Goal: Information Seeking & Learning: Learn about a topic

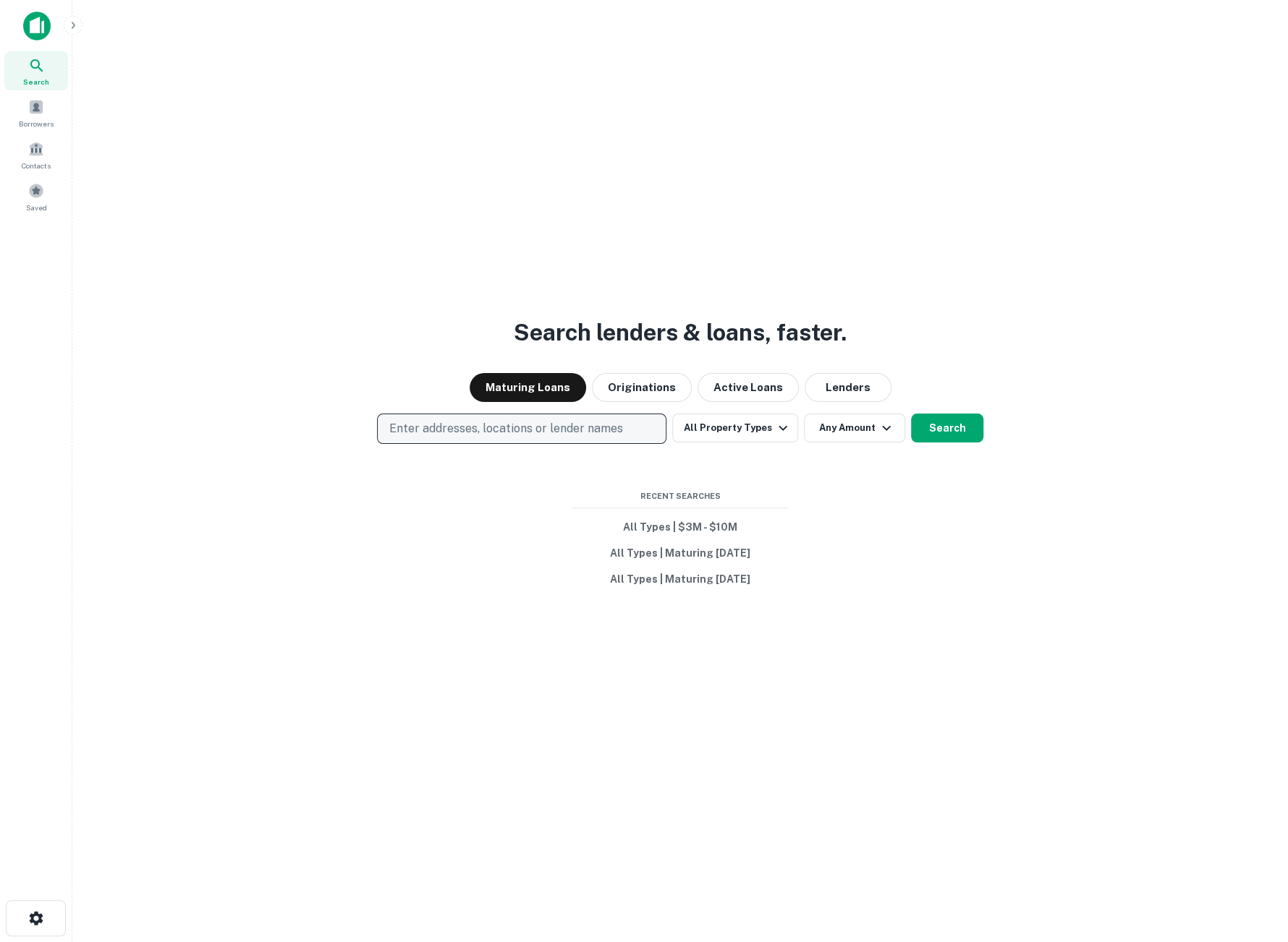
click at [539, 432] on p "Enter addresses, locations or lender names" at bounding box center [506, 429] width 234 height 17
type input "**********"
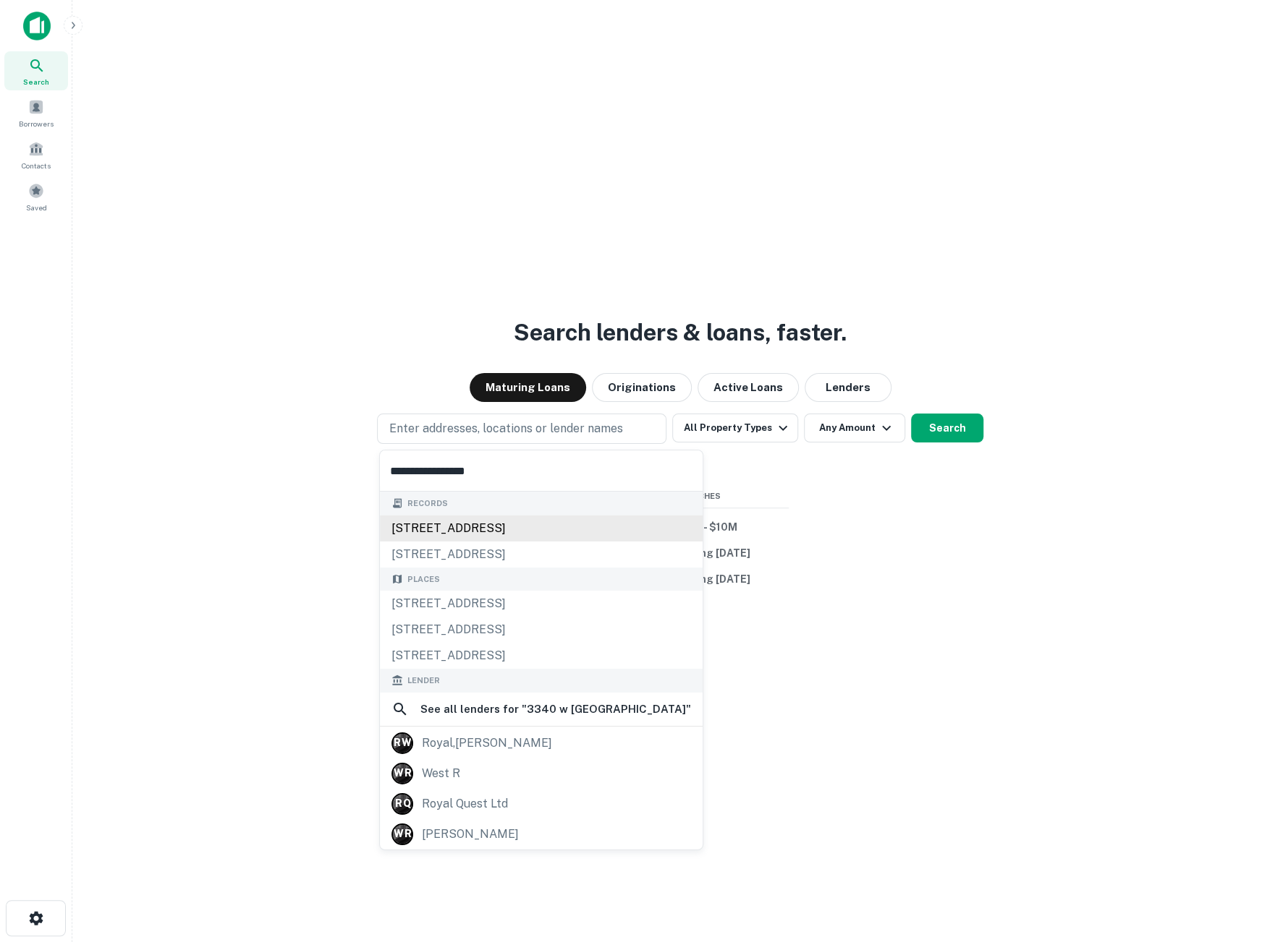
click at [461, 532] on div "[STREET_ADDRESS]" at bounding box center [540, 528] width 322 height 26
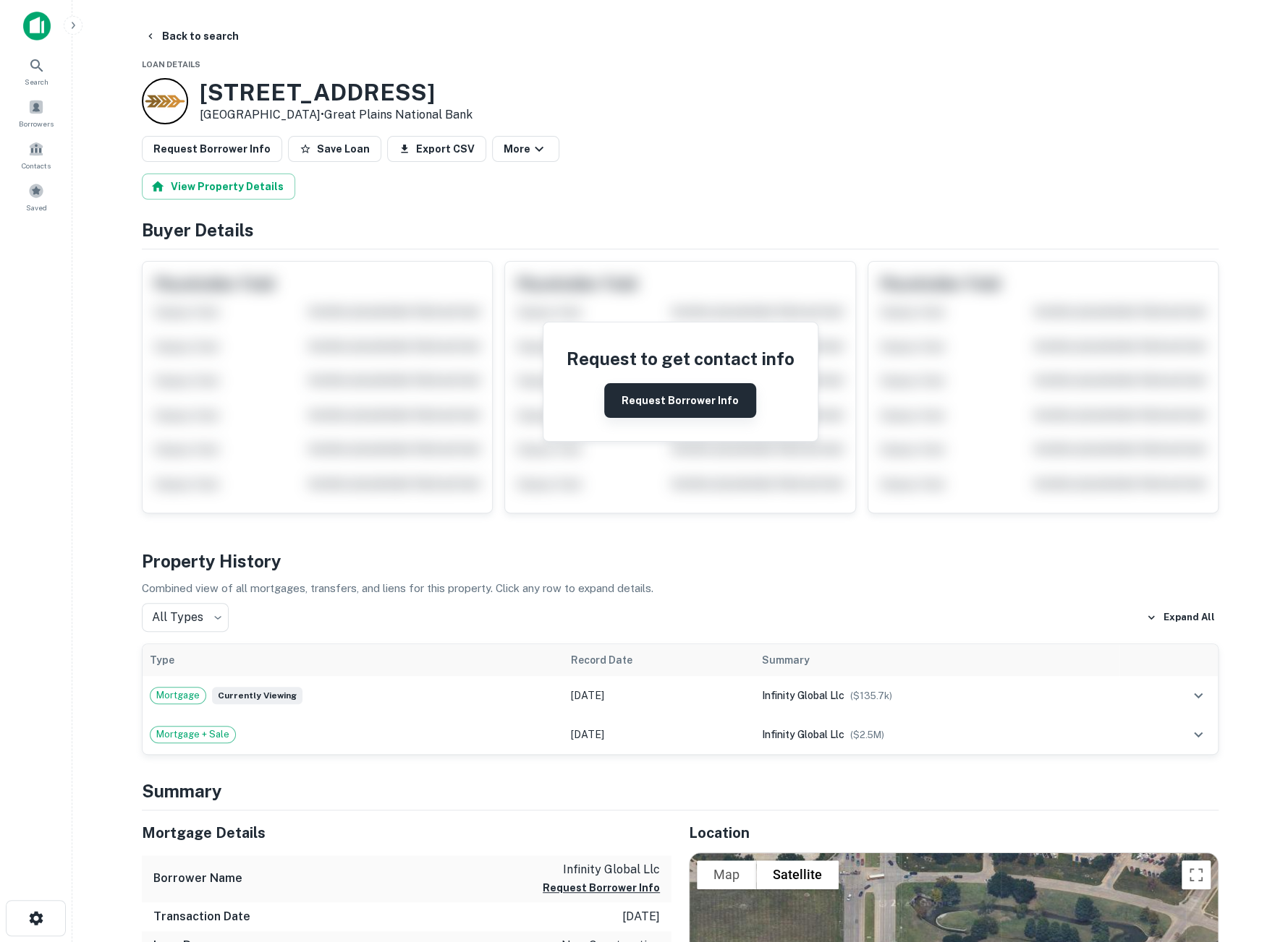
click at [695, 396] on button "Request Borrower Info" at bounding box center [680, 400] width 152 height 35
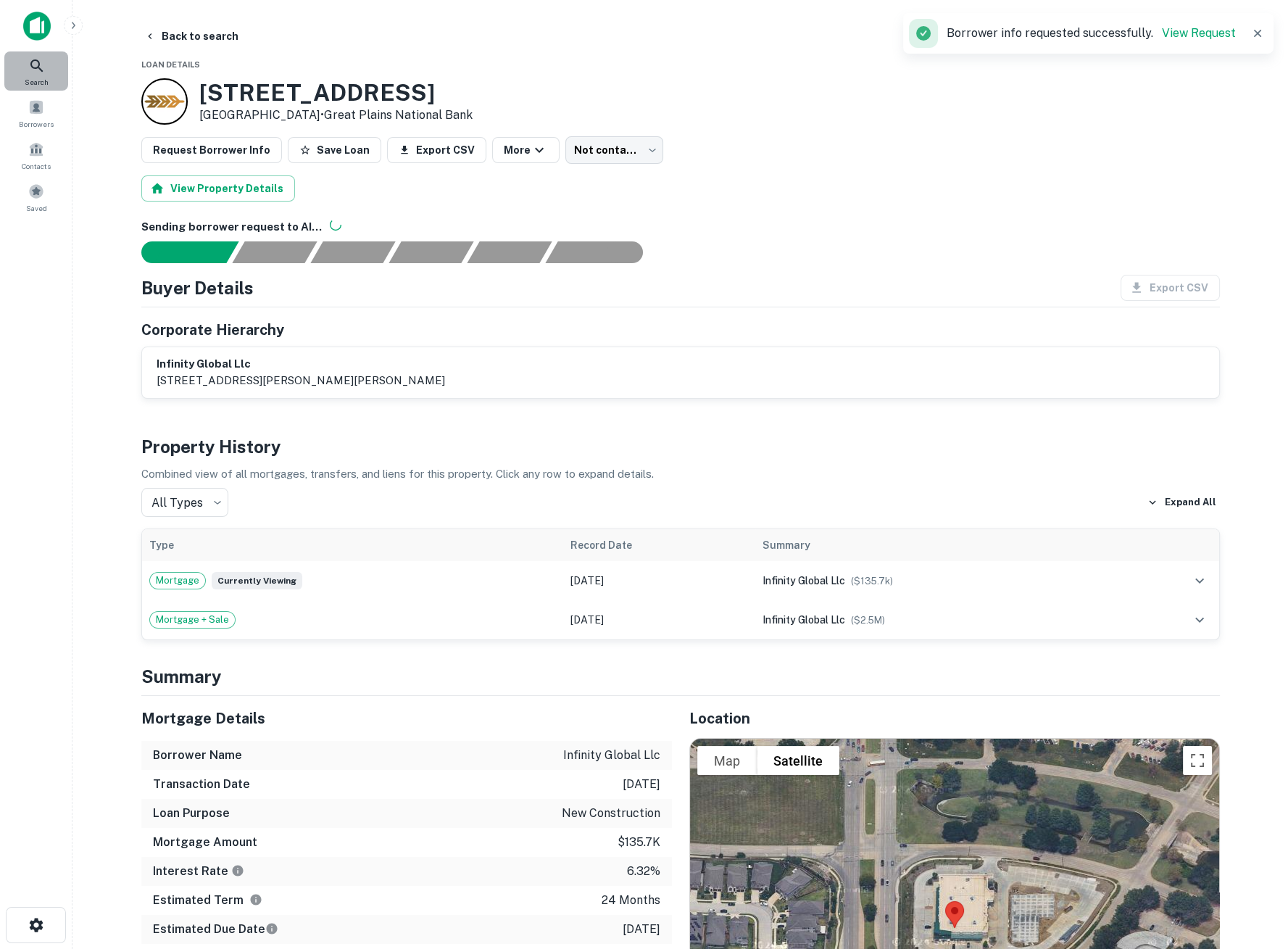
click at [42, 81] on span "Search" at bounding box center [37, 81] width 24 height 12
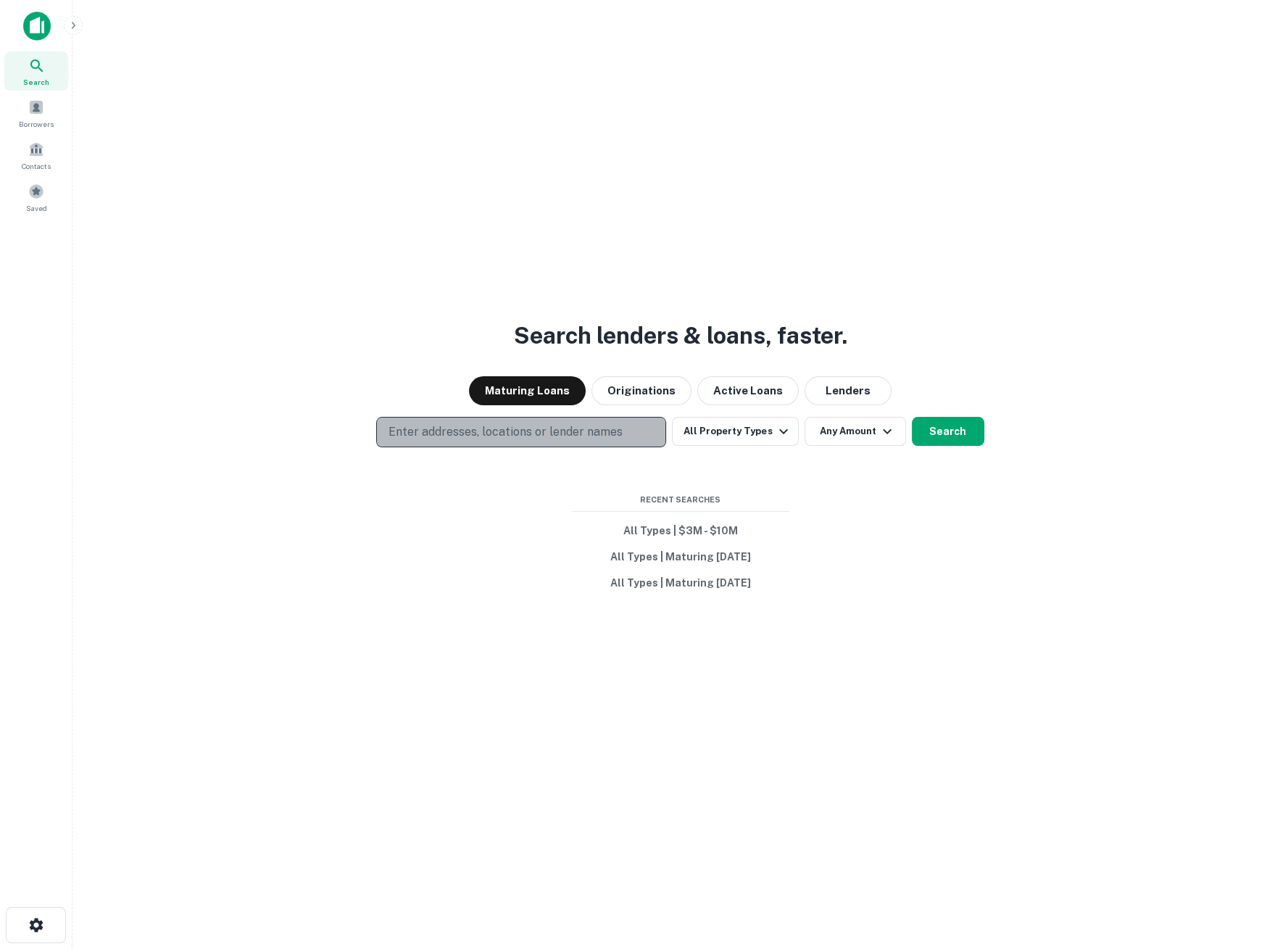
click at [567, 436] on p "Enter addresses, locations or lender names" at bounding box center [506, 432] width 235 height 17
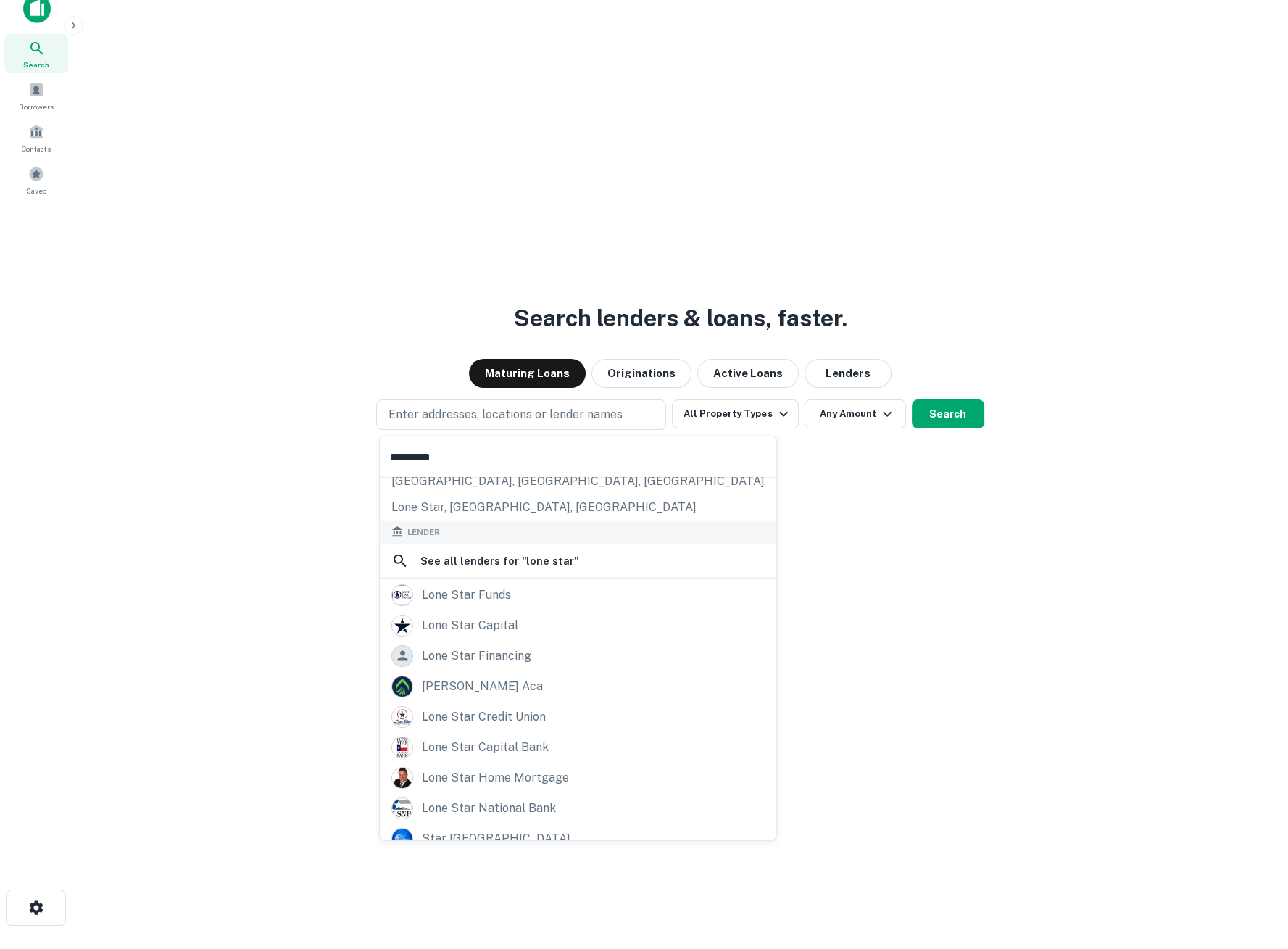
scroll to position [22, 0]
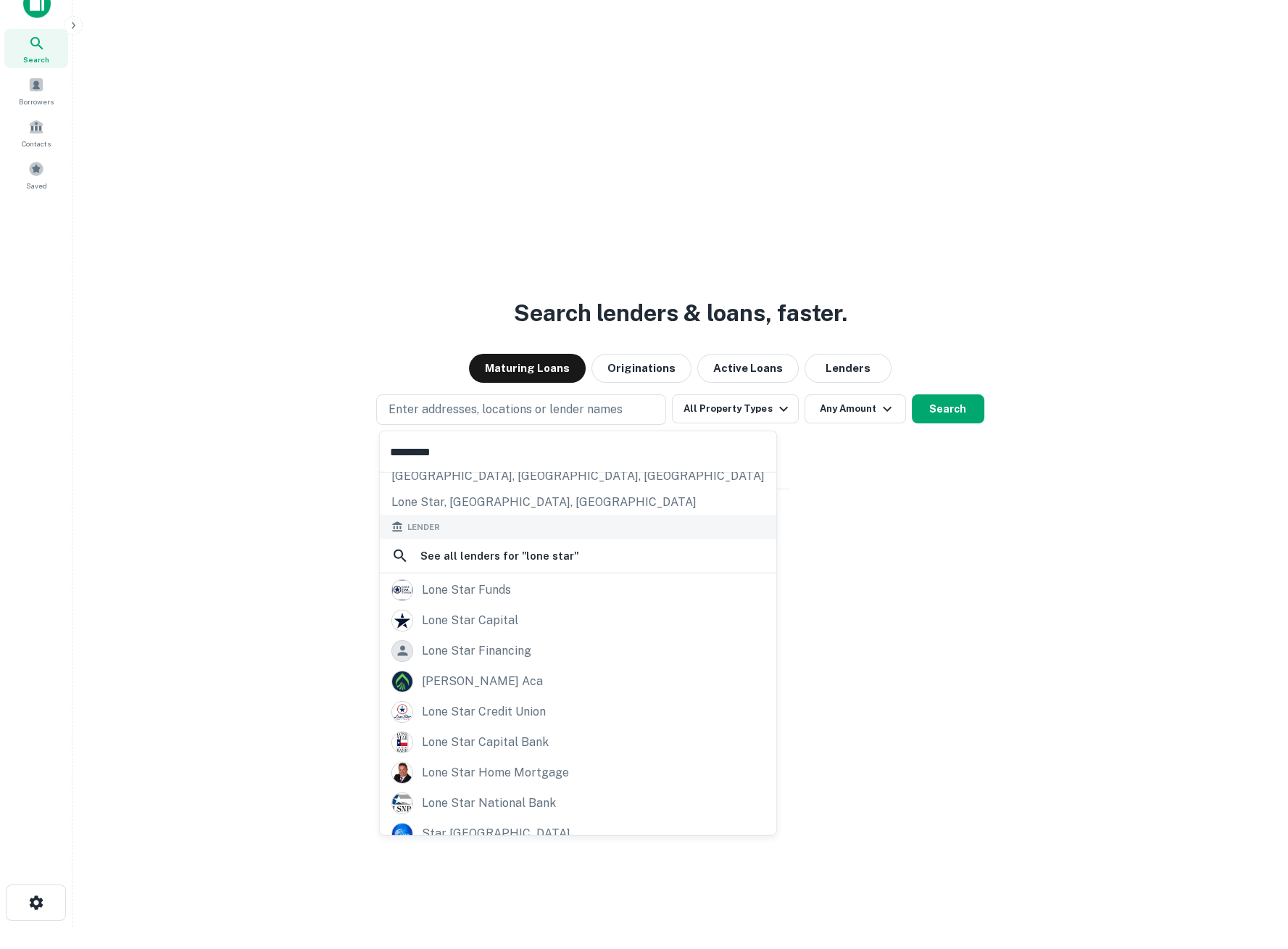
type input "*********"
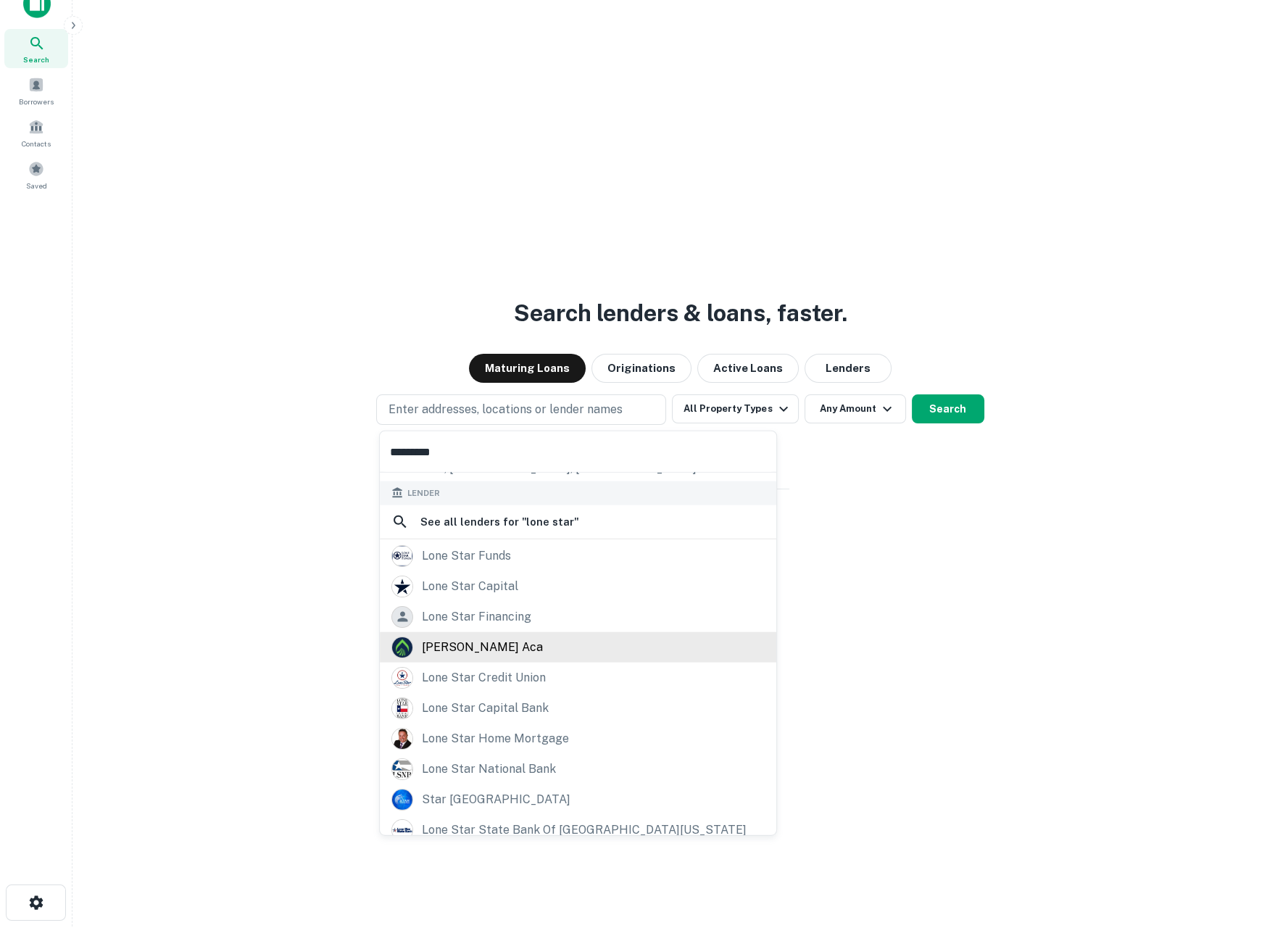
scroll to position [204, 0]
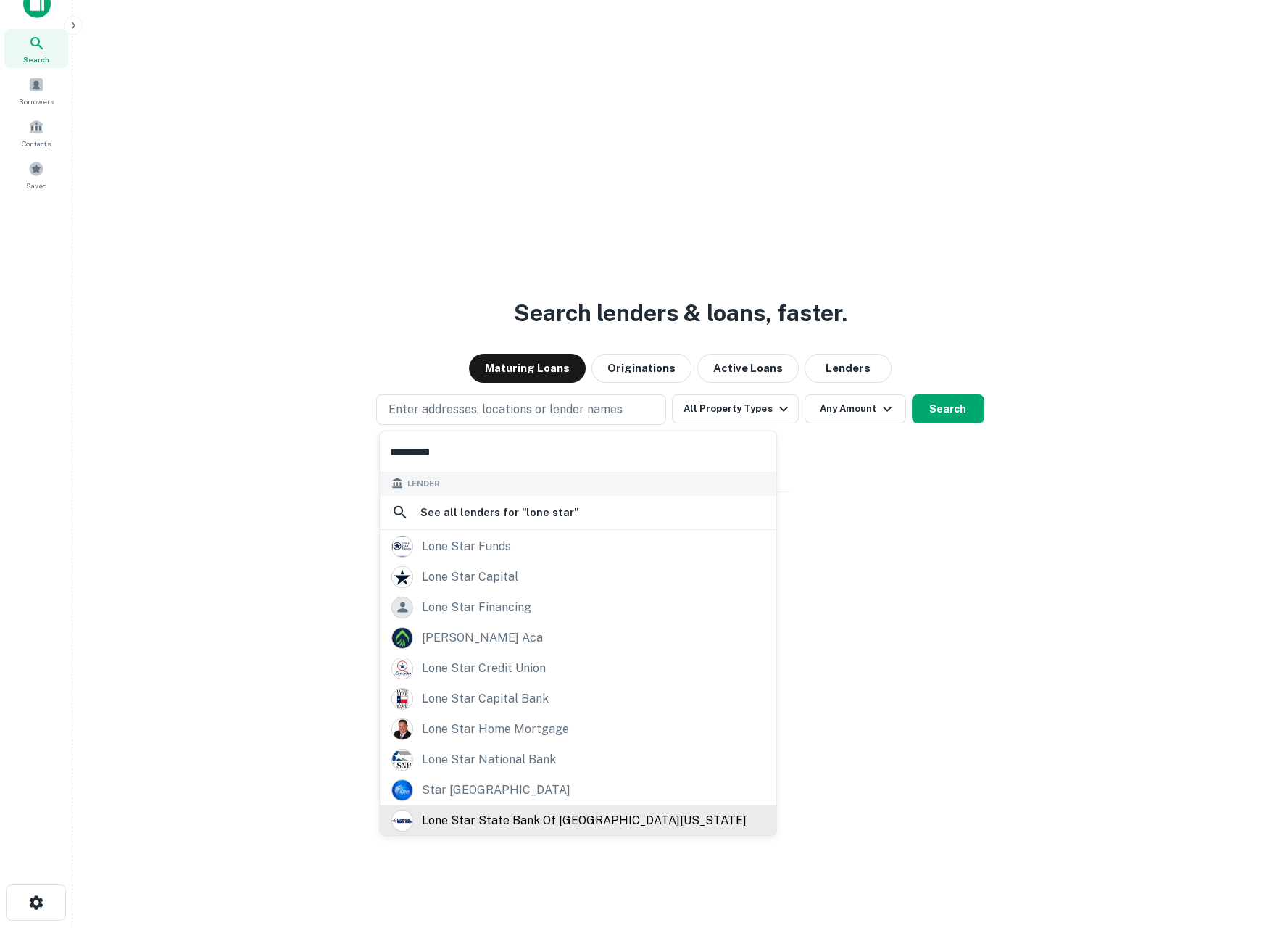
click at [523, 813] on div "lone star state bank of west texas" at bounding box center [584, 820] width 325 height 21
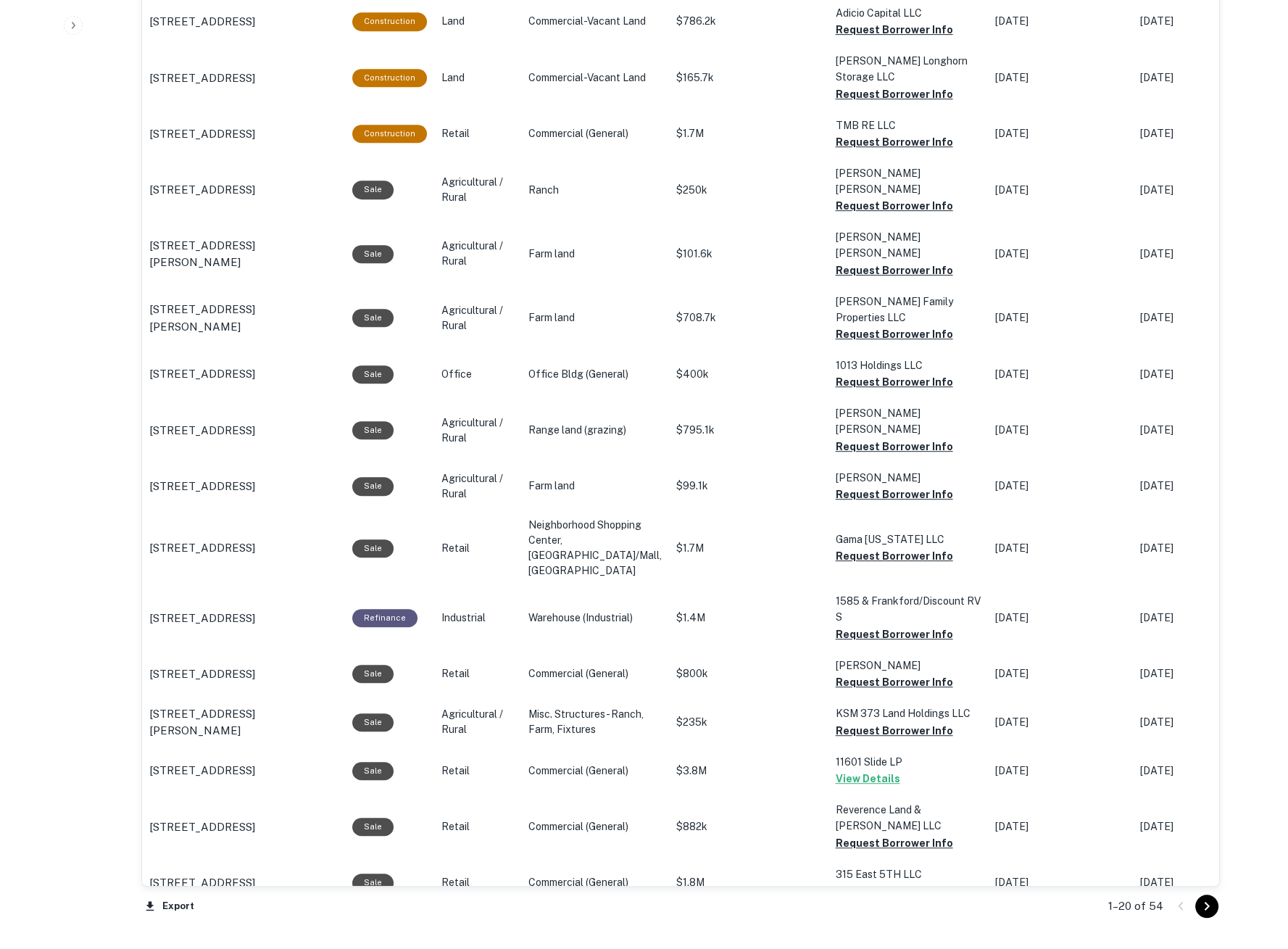
scroll to position [1128, 0]
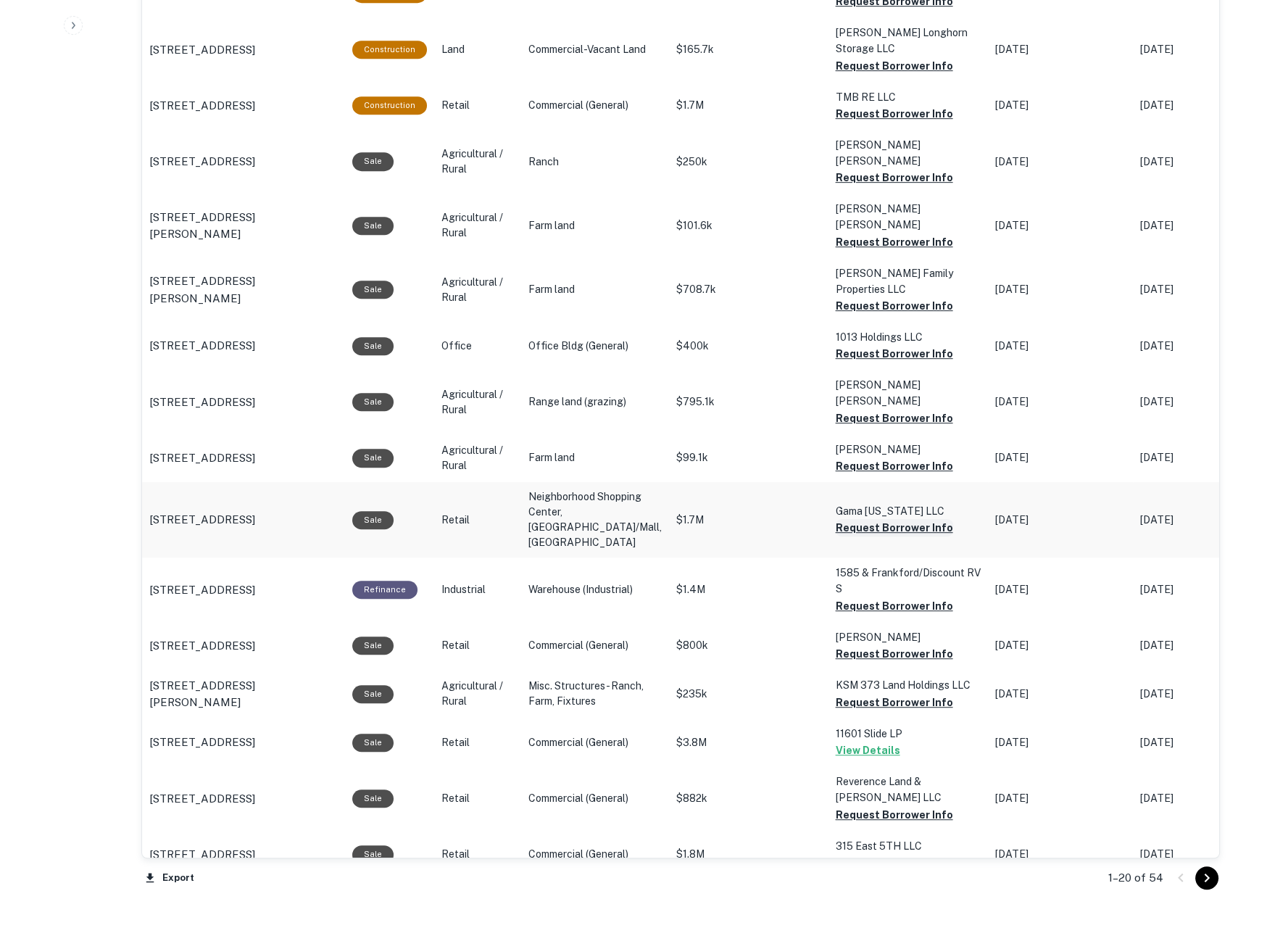
drag, startPoint x: 883, startPoint y: 445, endPoint x: 887, endPoint y: 455, distance: 10.8
click at [883, 519] on button "Request Borrower Info" at bounding box center [894, 527] width 117 height 17
click at [1207, 892] on div "1–20 of 54" at bounding box center [1156, 878] width 129 height 39
click at [1208, 885] on icon "Go to next page" at bounding box center [1207, 877] width 17 height 17
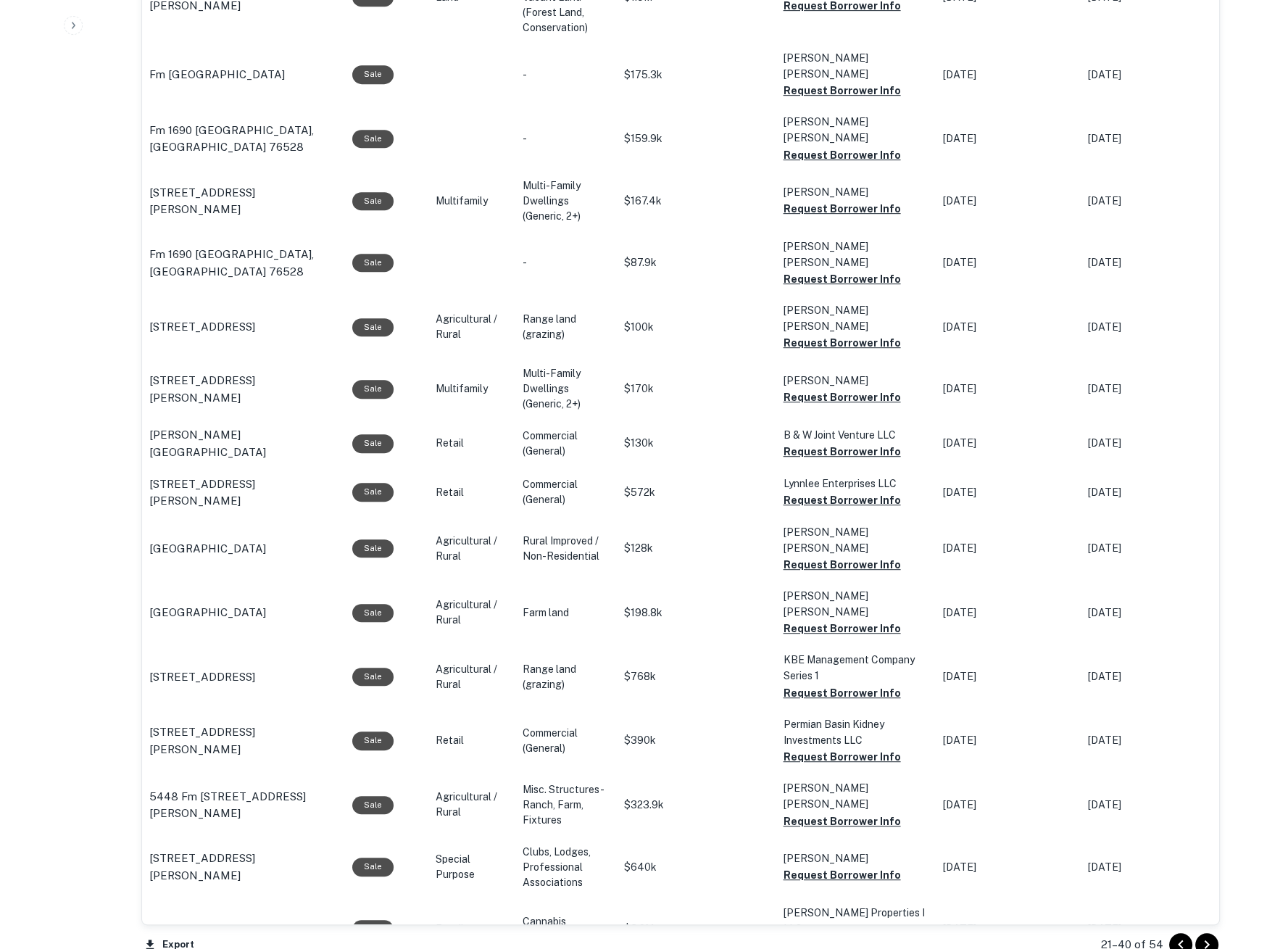
scroll to position [1254, 0]
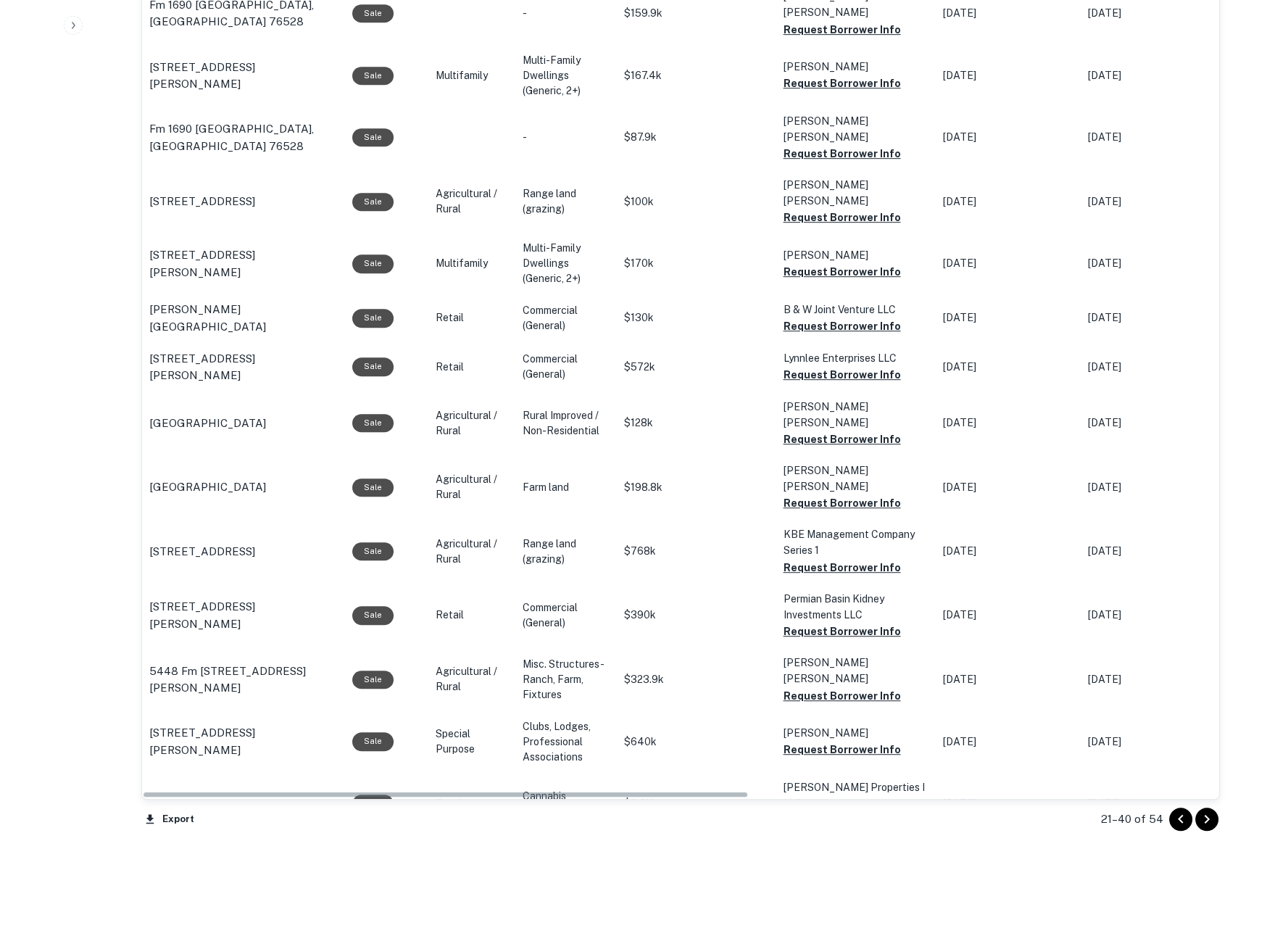
click at [1173, 817] on icon "Go to previous page" at bounding box center [1181, 819] width 17 height 17
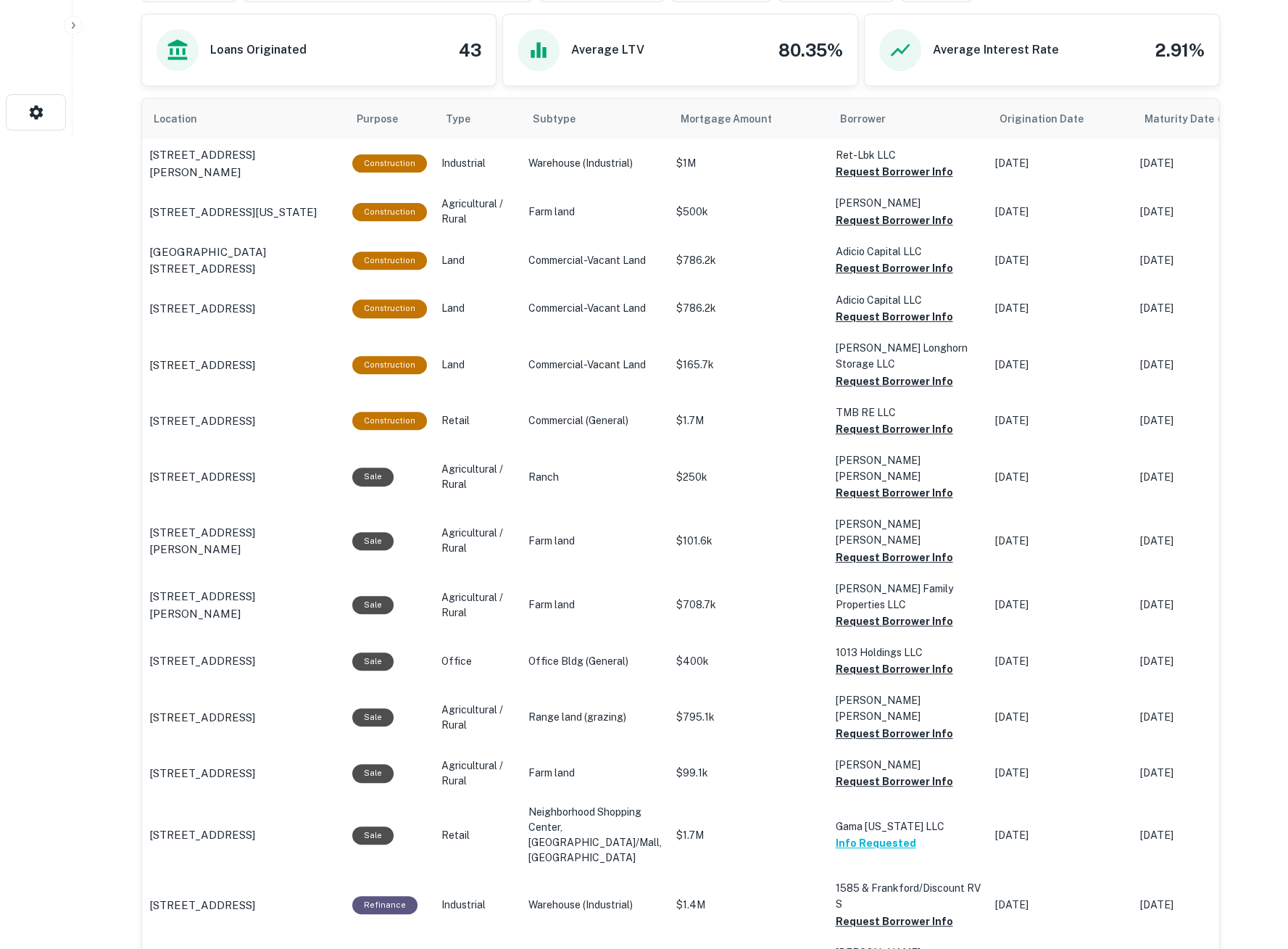
scroll to position [812, 0]
click at [836, 172] on button "Request Borrower Info" at bounding box center [894, 172] width 117 height 17
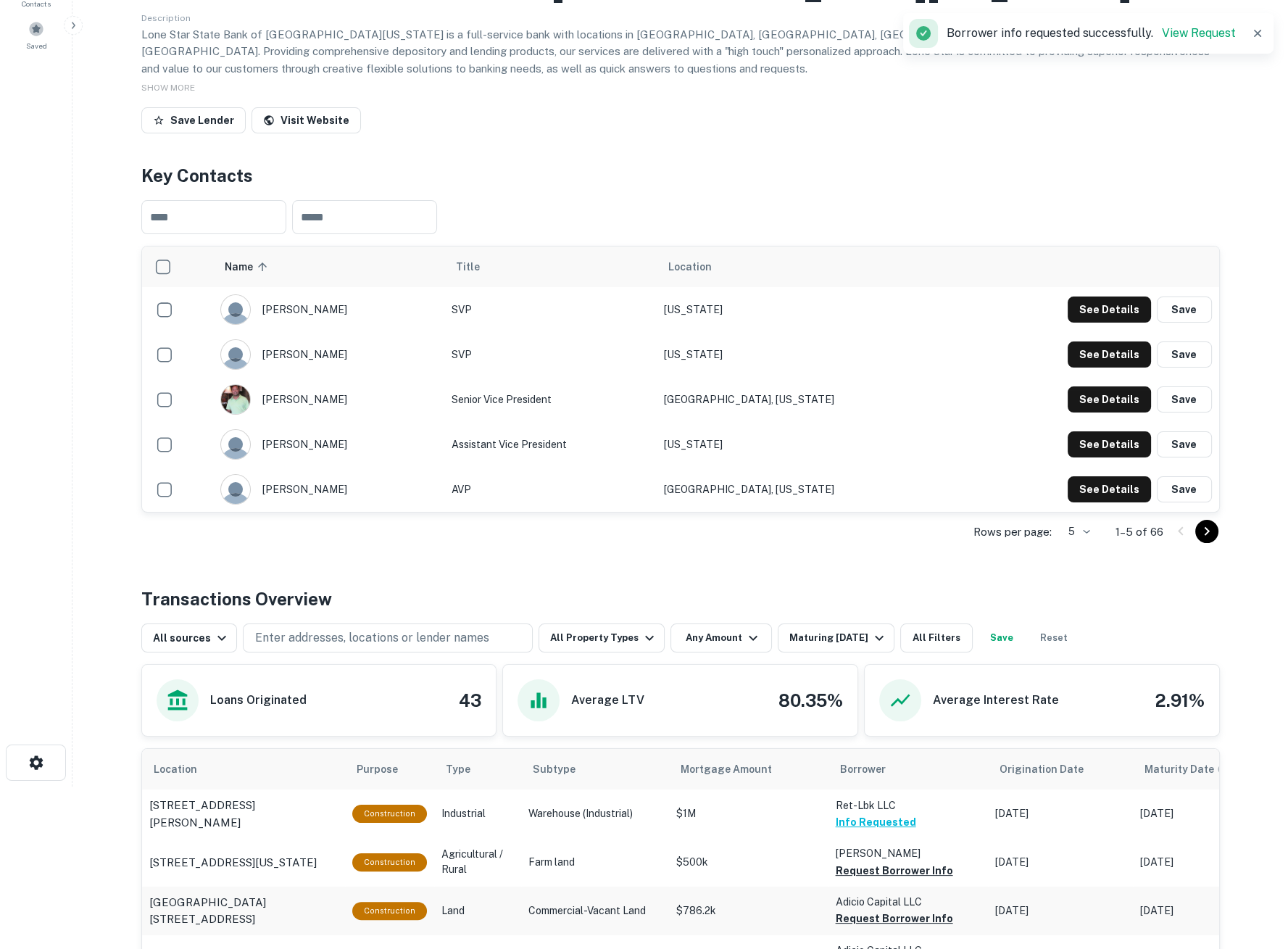
scroll to position [0, 0]
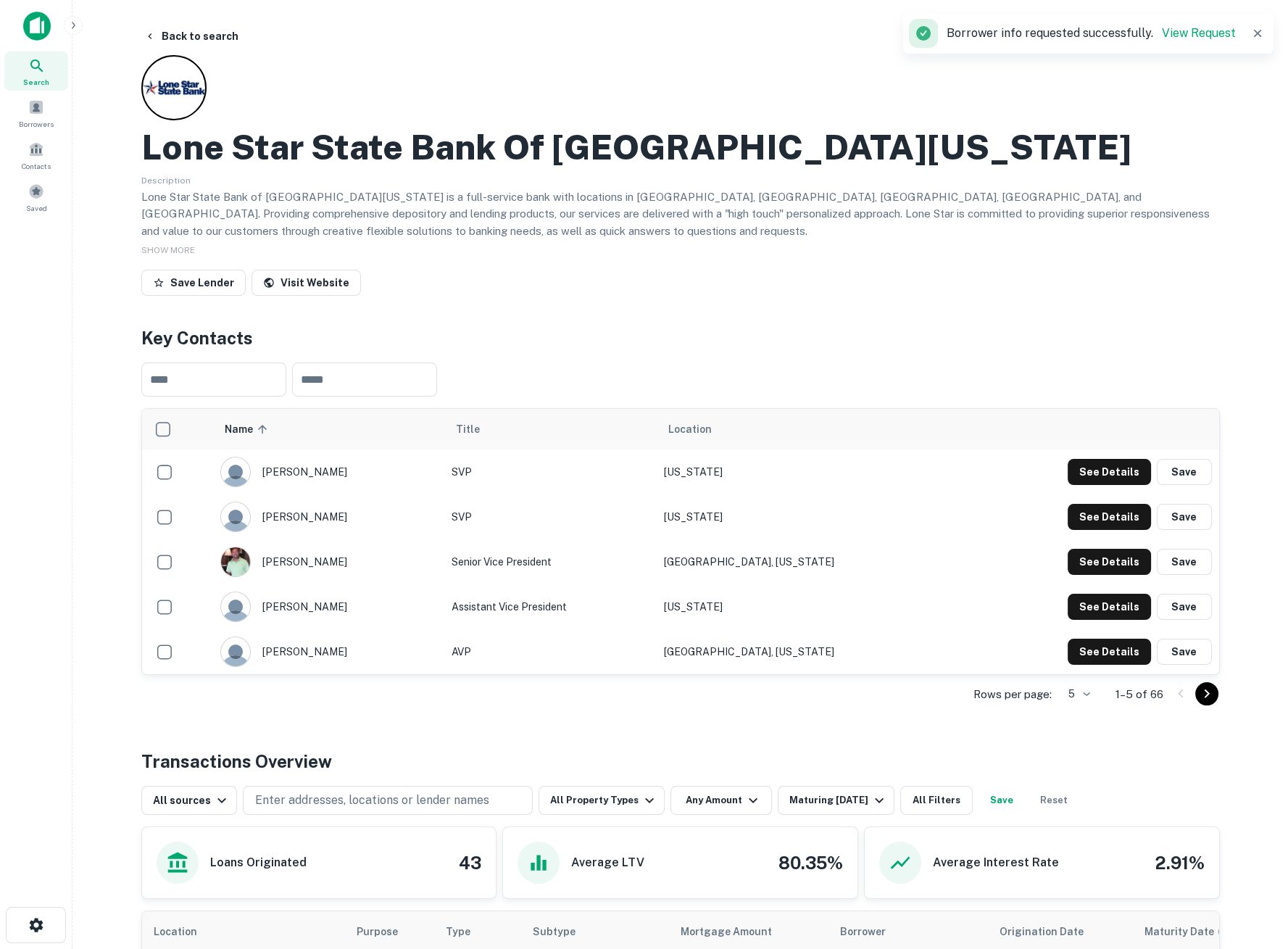
click at [45, 77] on span "Search" at bounding box center [36, 81] width 26 height 12
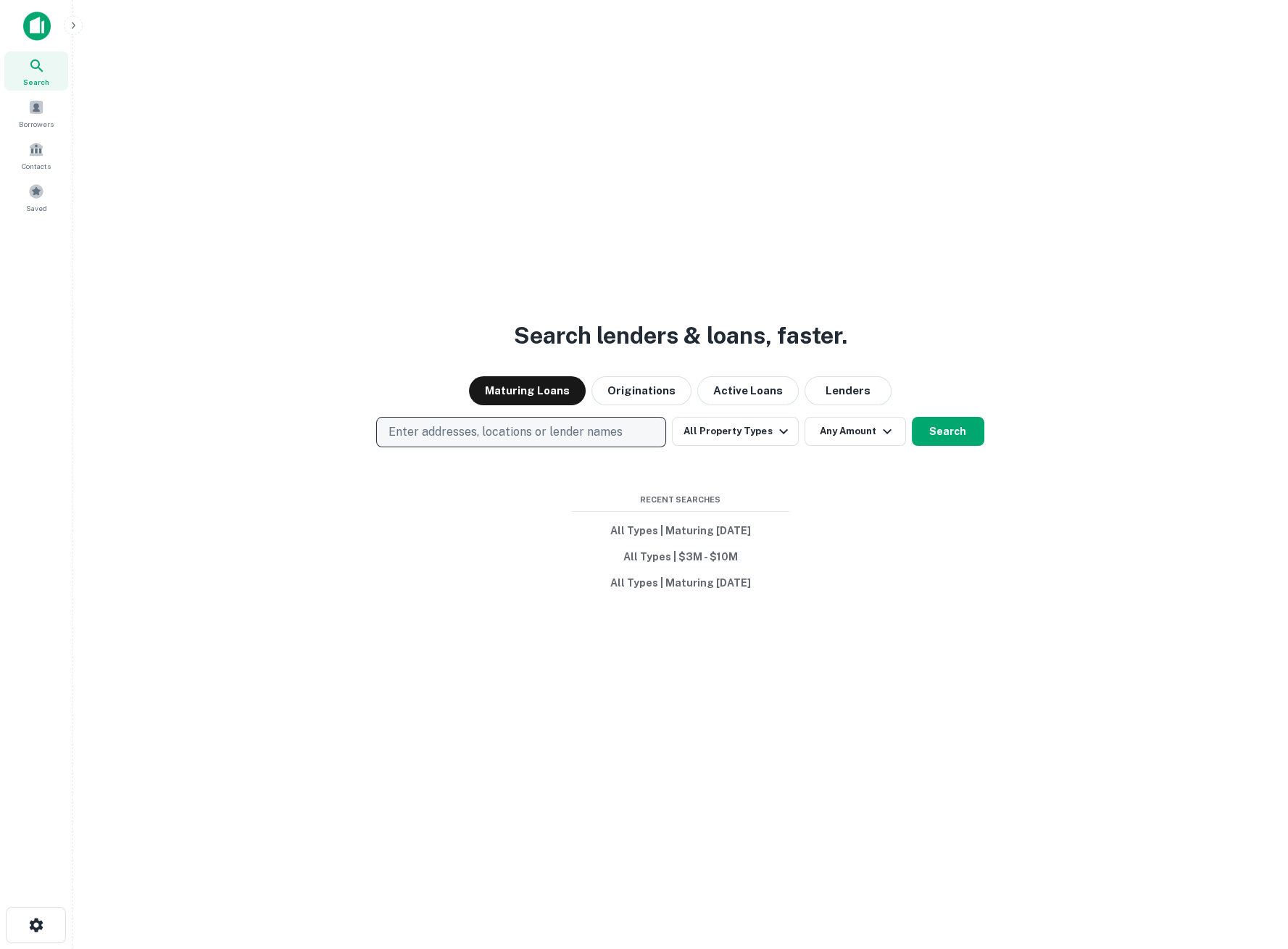
click at [470, 433] on p "Enter addresses, locations or lender names" at bounding box center [506, 432] width 235 height 17
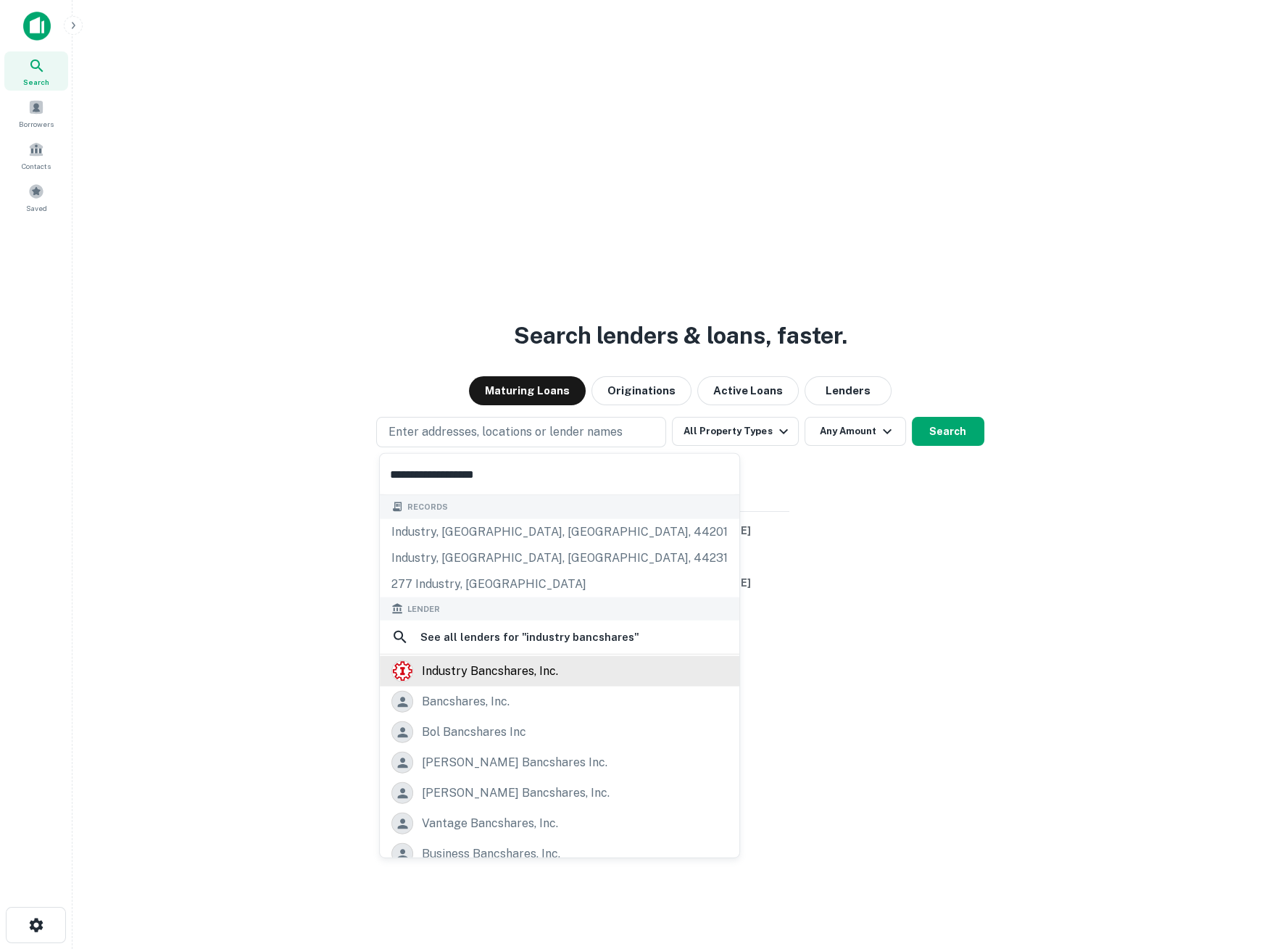
type input "**********"
click at [540, 677] on div "industry bancshares, inc." at bounding box center [490, 671] width 136 height 21
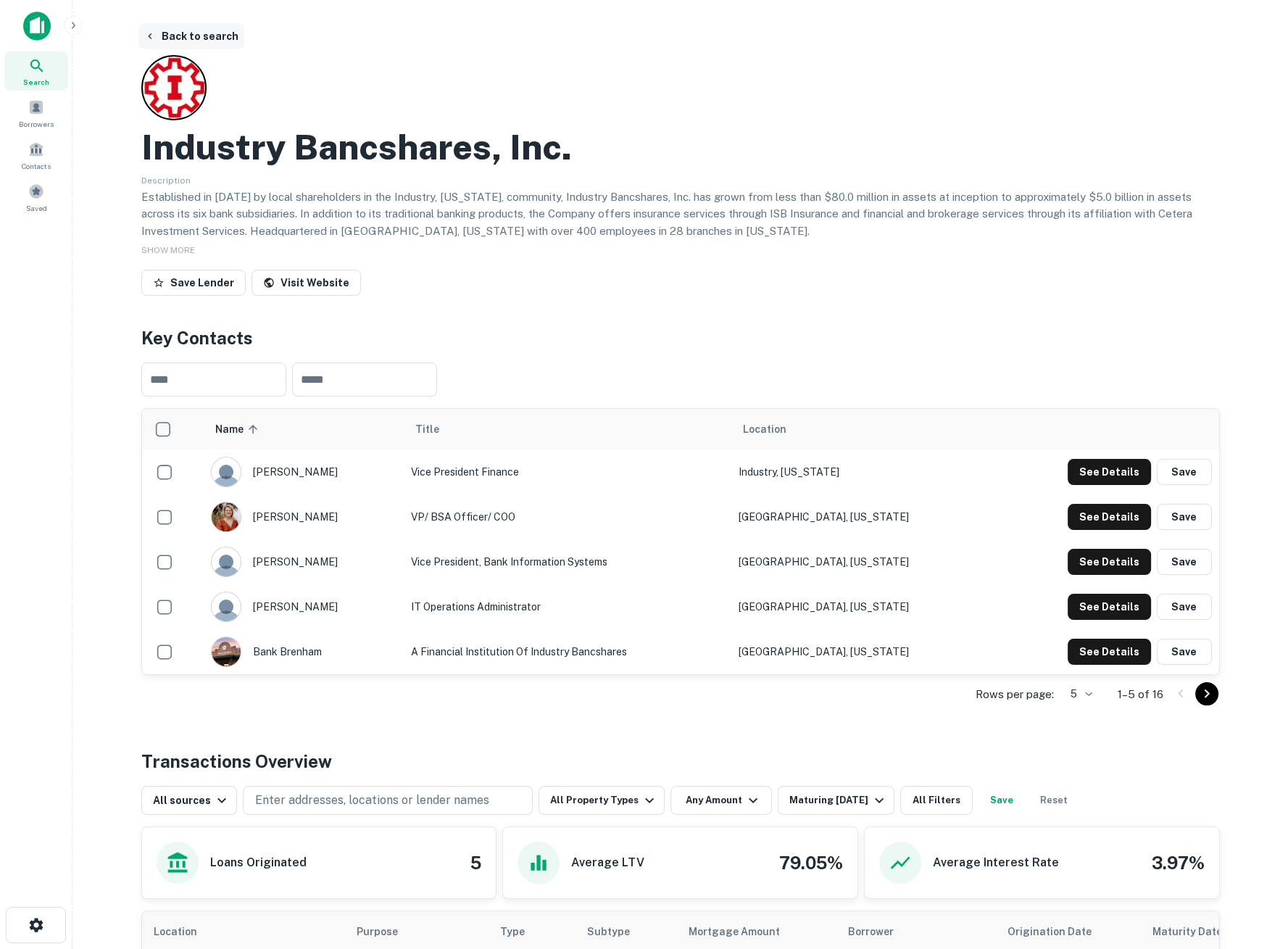
click at [174, 35] on button "Back to search" at bounding box center [192, 36] width 106 height 26
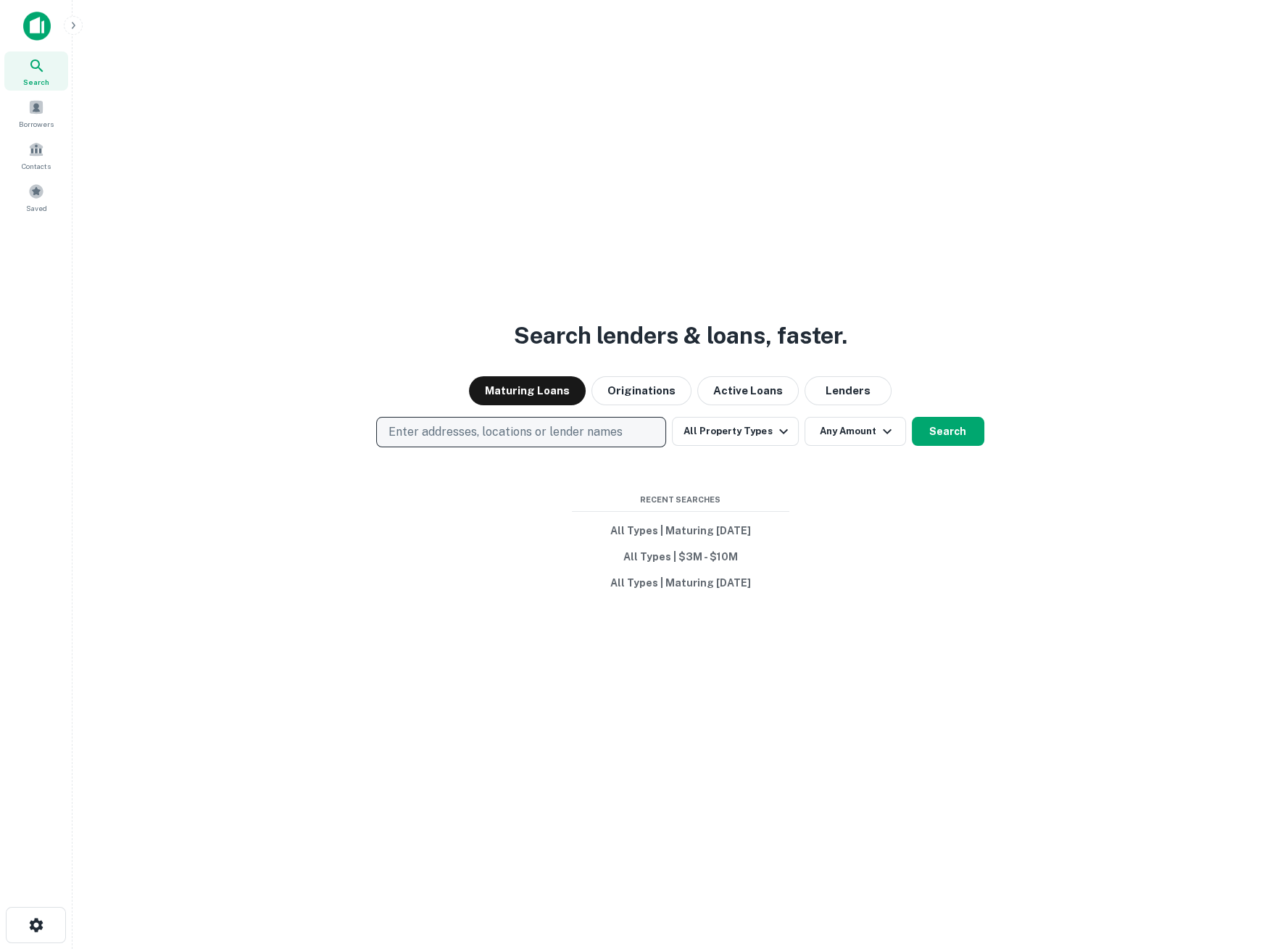
click at [580, 429] on p "Enter addresses, locations or lender names" at bounding box center [506, 432] width 235 height 17
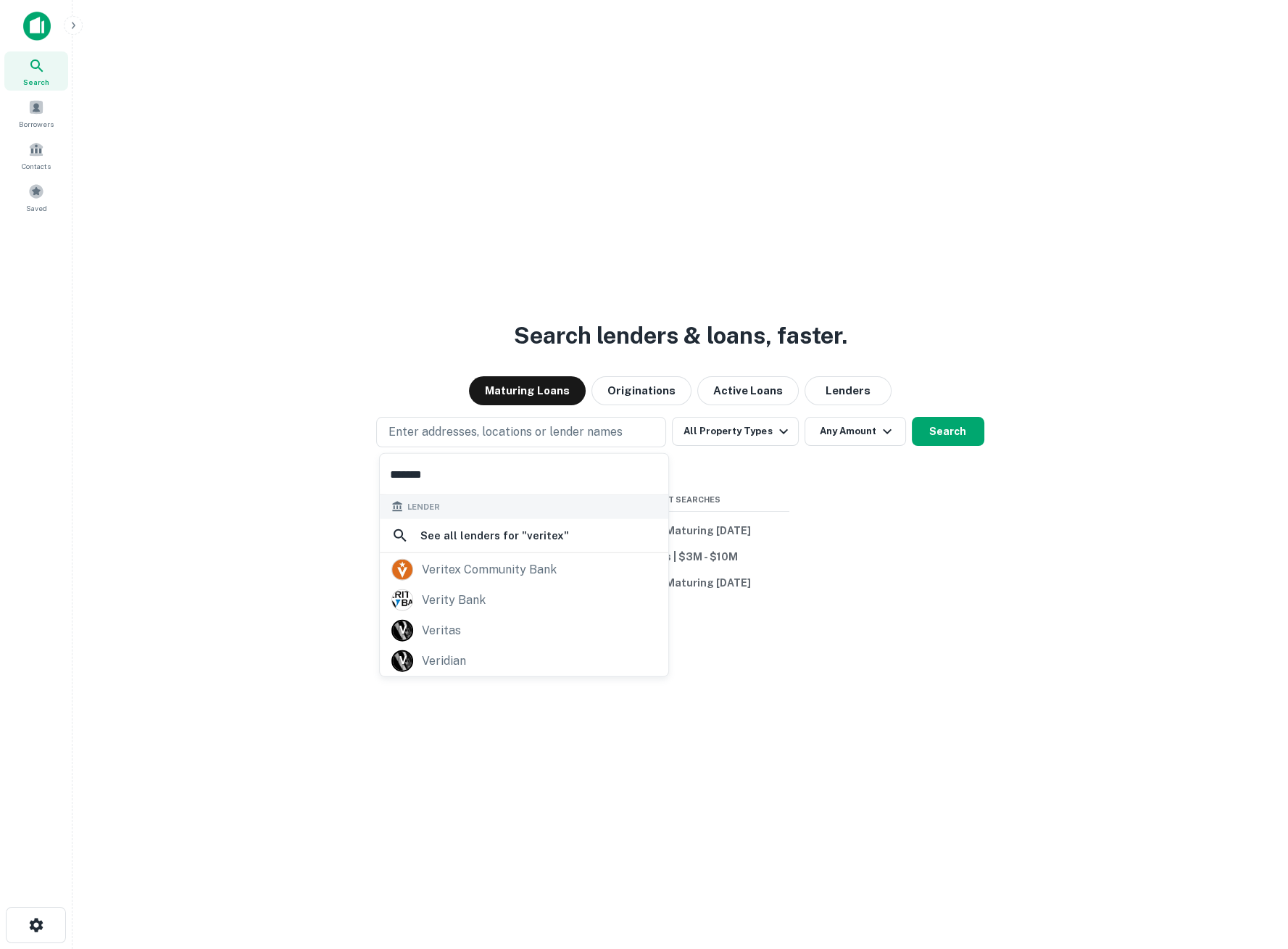
type input "*******"
click at [467, 567] on div "veritex community bank" at bounding box center [489, 569] width 135 height 21
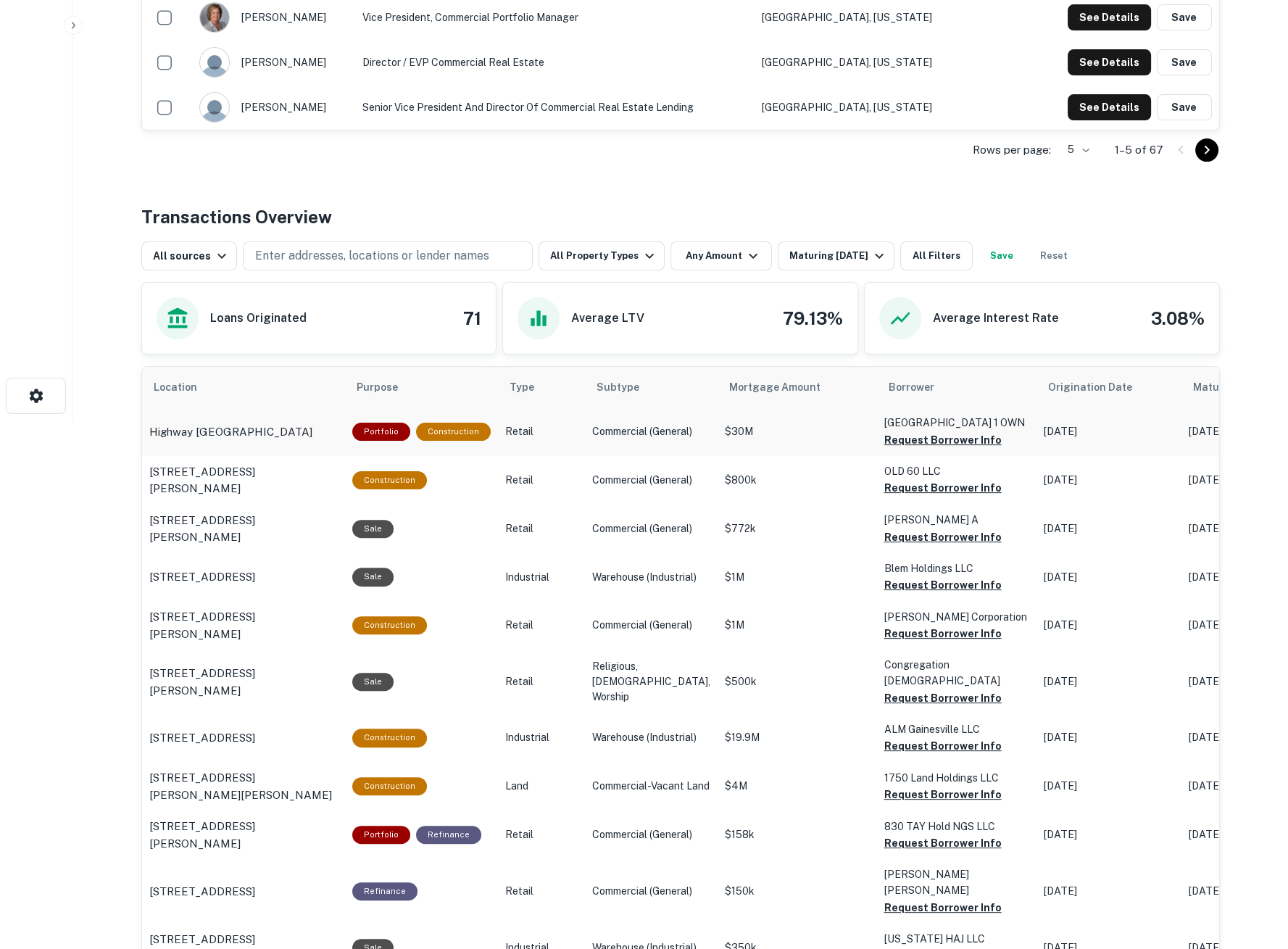
scroll to position [563, 0]
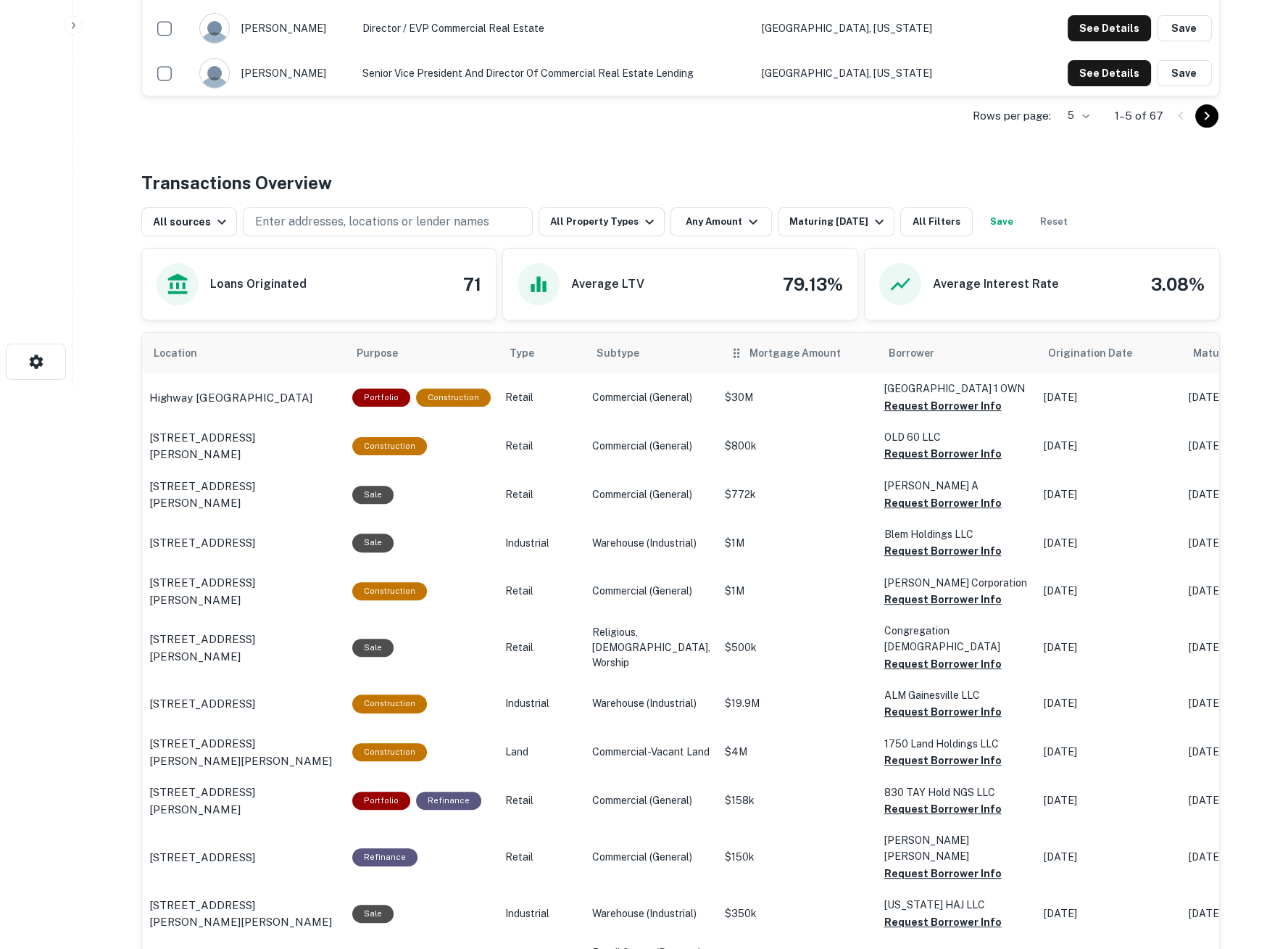
click at [729, 354] on icon "scrollable content" at bounding box center [737, 353] width 14 height 17
click at [775, 358] on span "Mortgage Amount" at bounding box center [805, 353] width 110 height 17
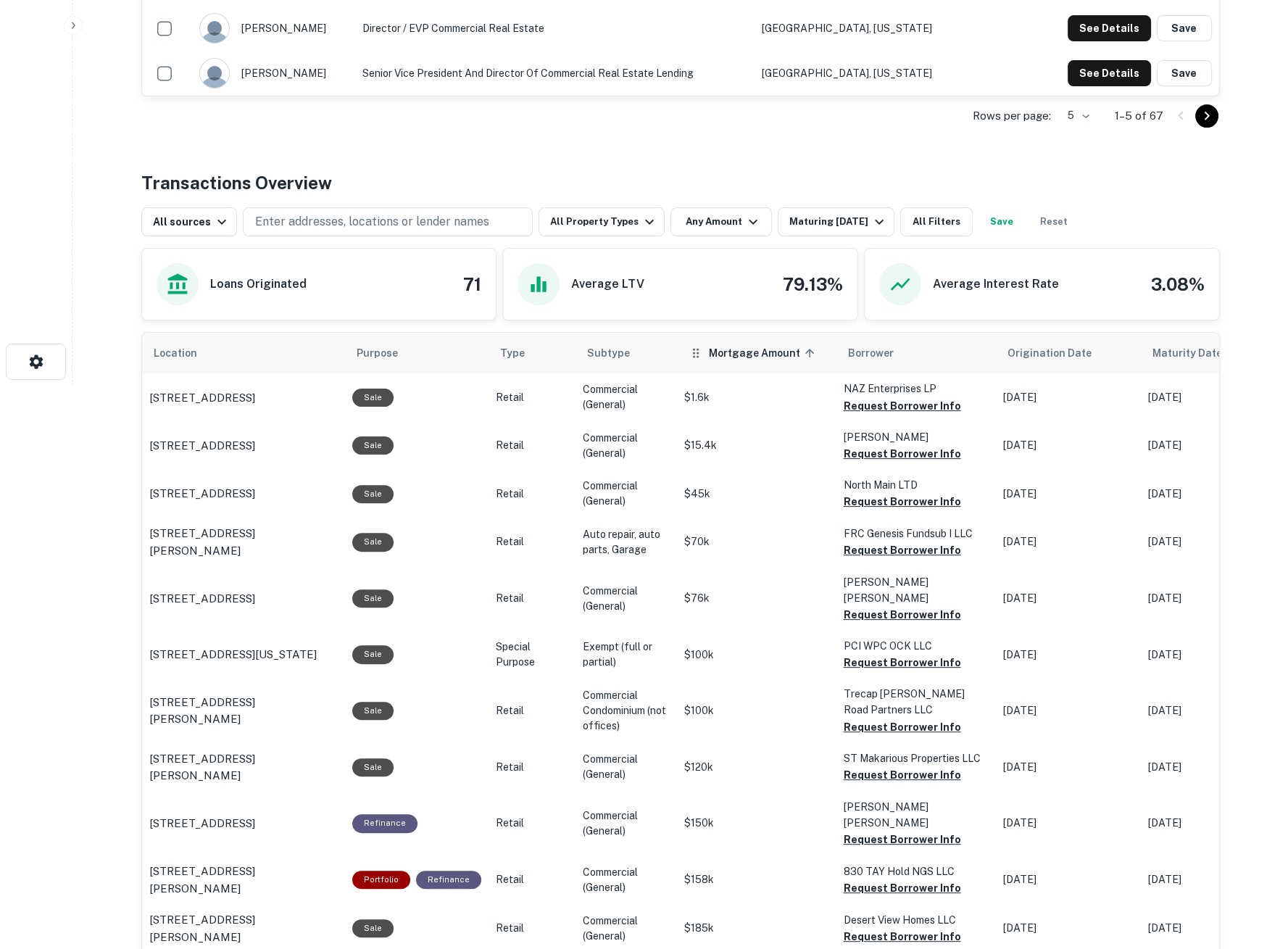
click at [803, 351] on icon "scrollable content" at bounding box center [809, 353] width 13 height 13
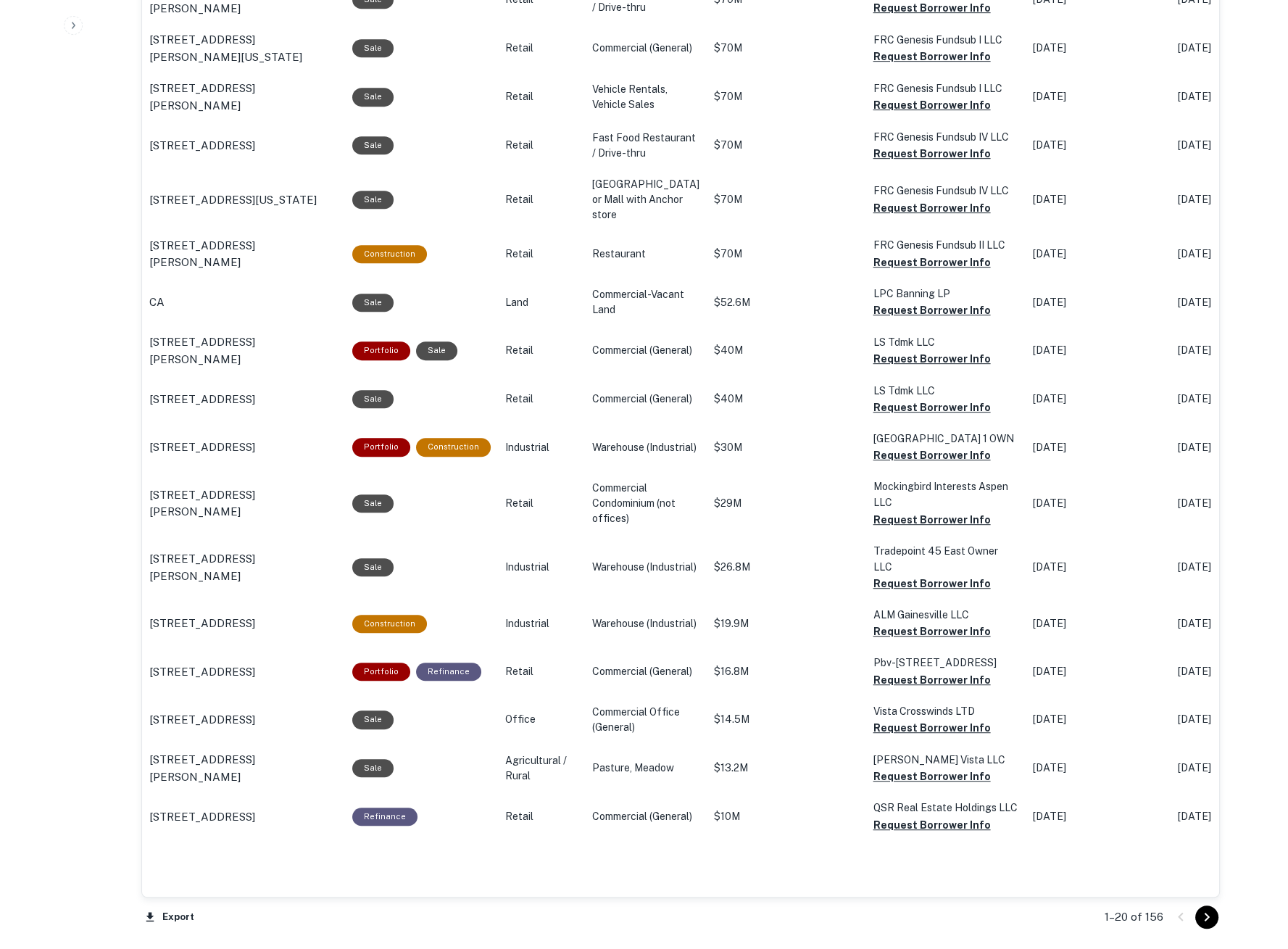
scroll to position [1208, 0]
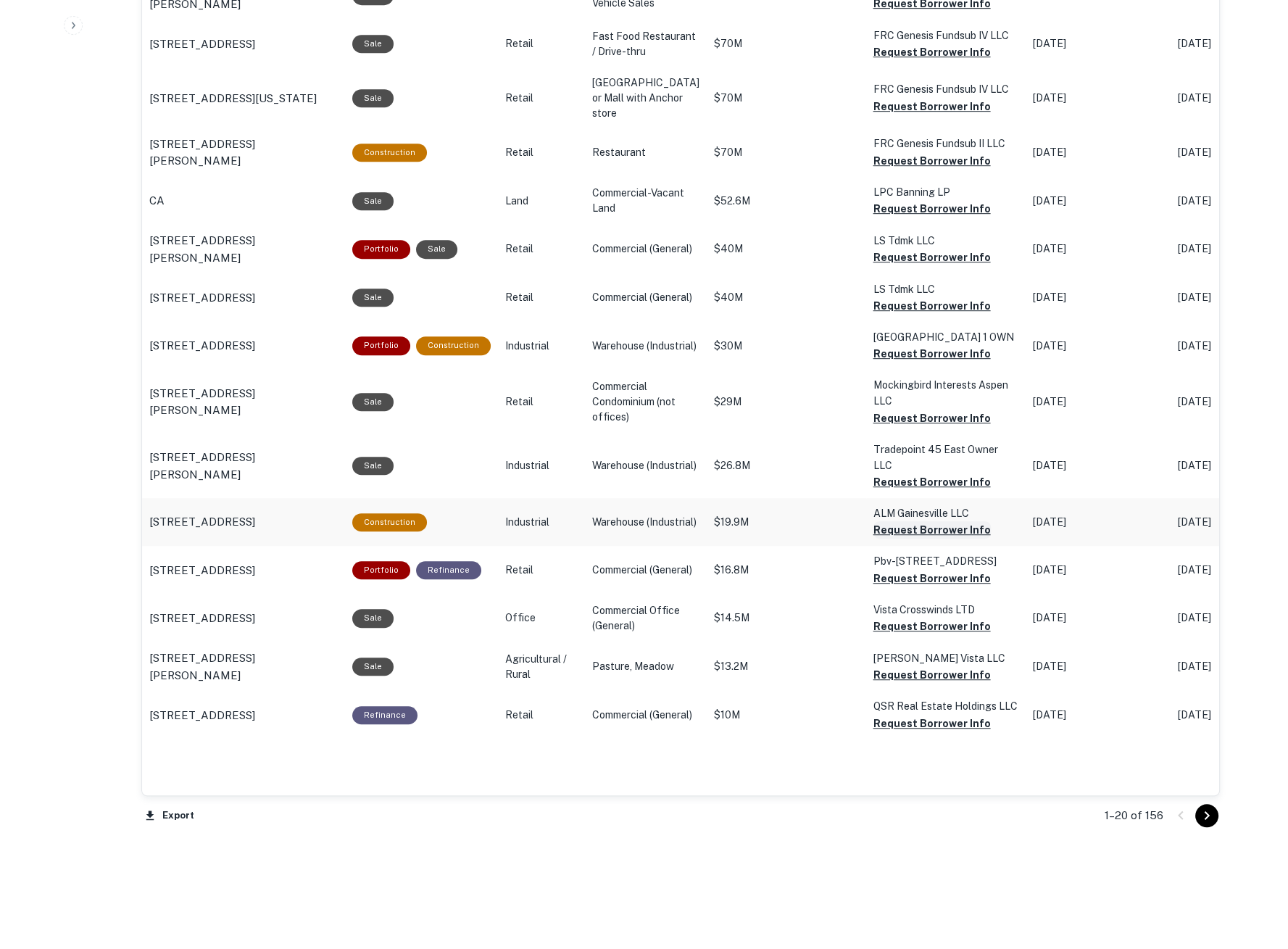
click at [874, 539] on button "Request Borrower Info" at bounding box center [932, 529] width 117 height 17
click at [874, 587] on button "Request Borrower Info" at bounding box center [932, 578] width 117 height 17
click at [874, 636] on button "Request Borrower Info" at bounding box center [932, 626] width 117 height 17
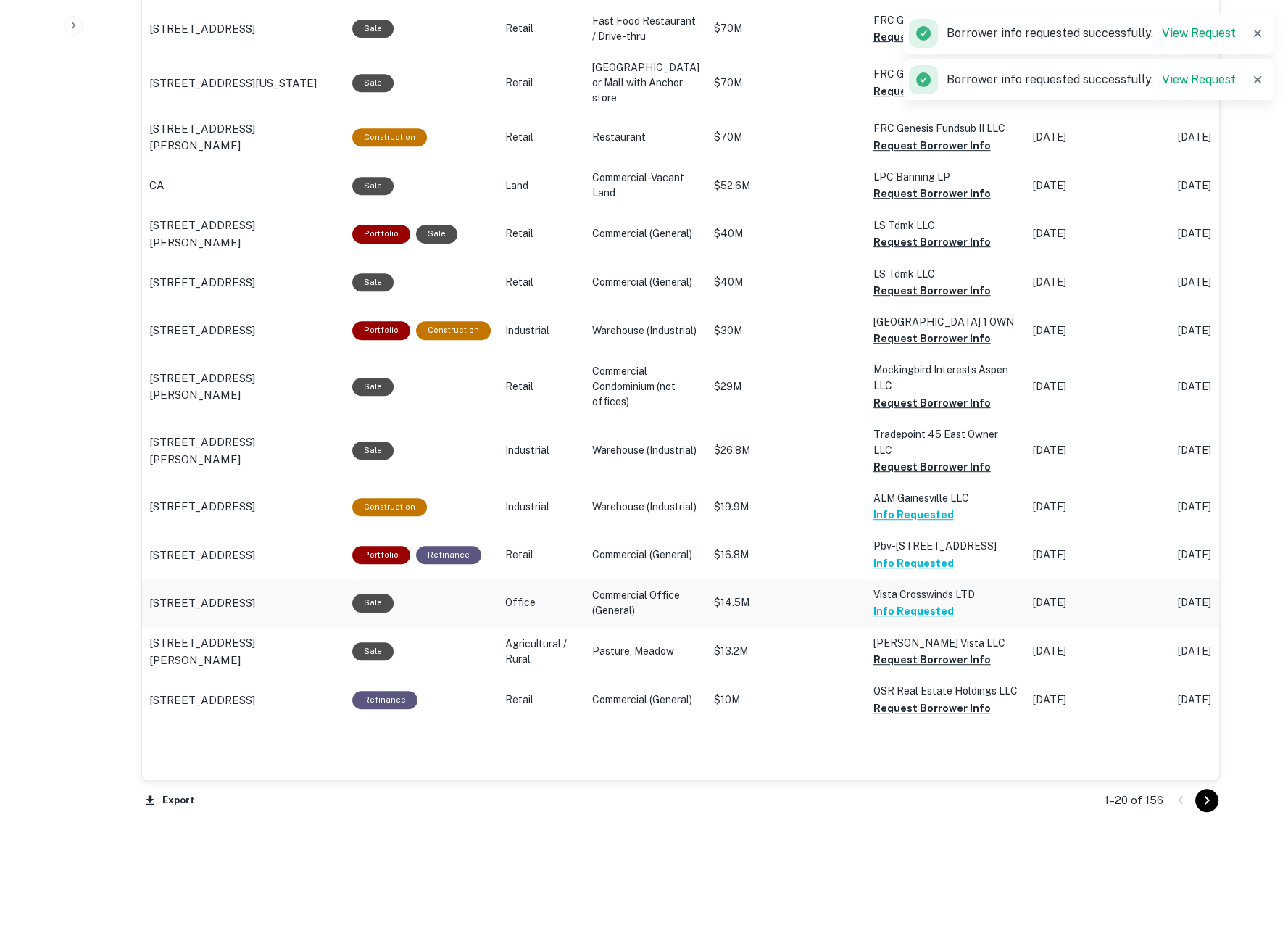
scroll to position [1233, 0]
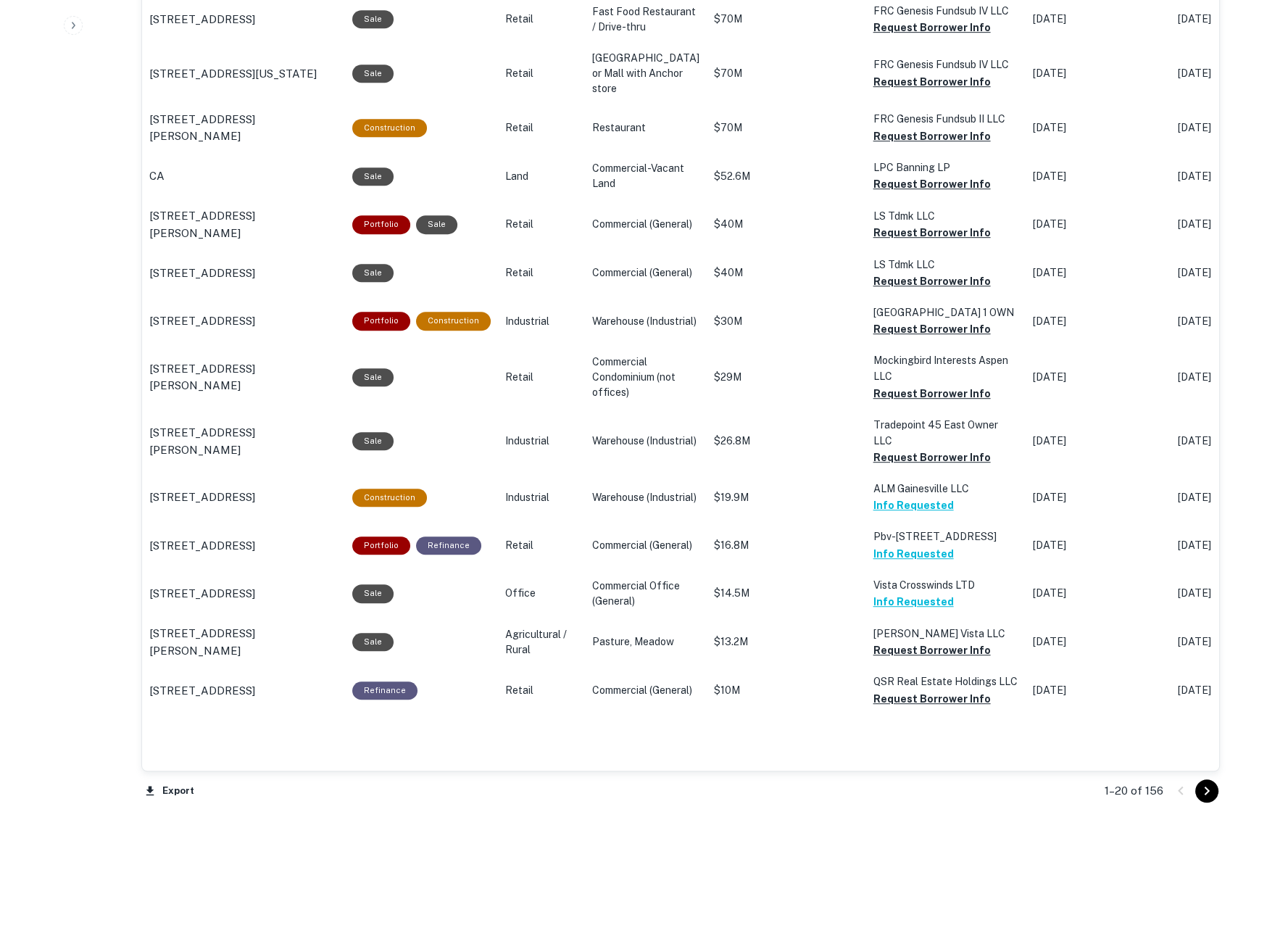
click at [1201, 788] on icon "Go to next page" at bounding box center [1207, 791] width 17 height 17
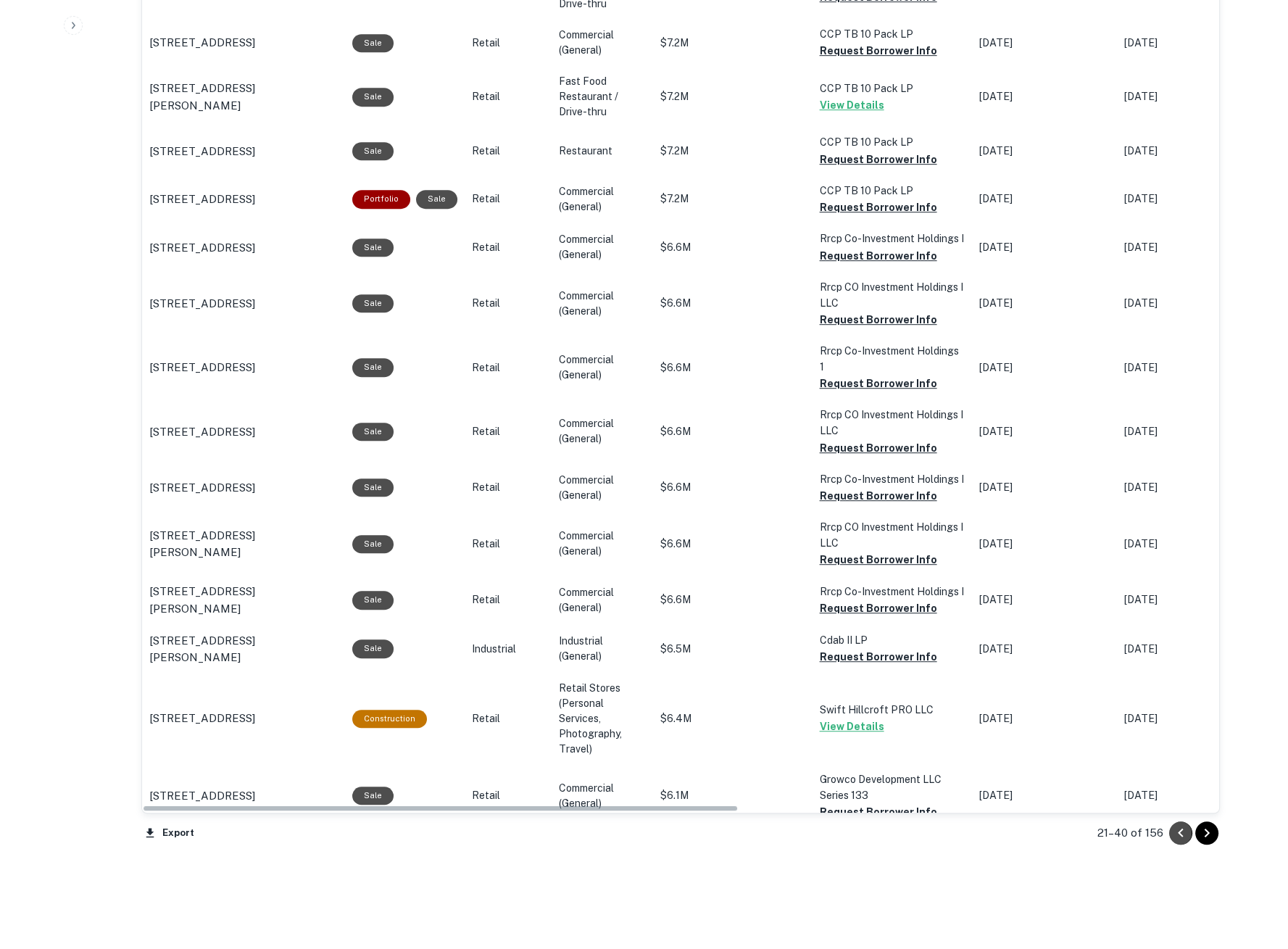
click at [1173, 832] on icon "Go to previous page" at bounding box center [1181, 833] width 17 height 17
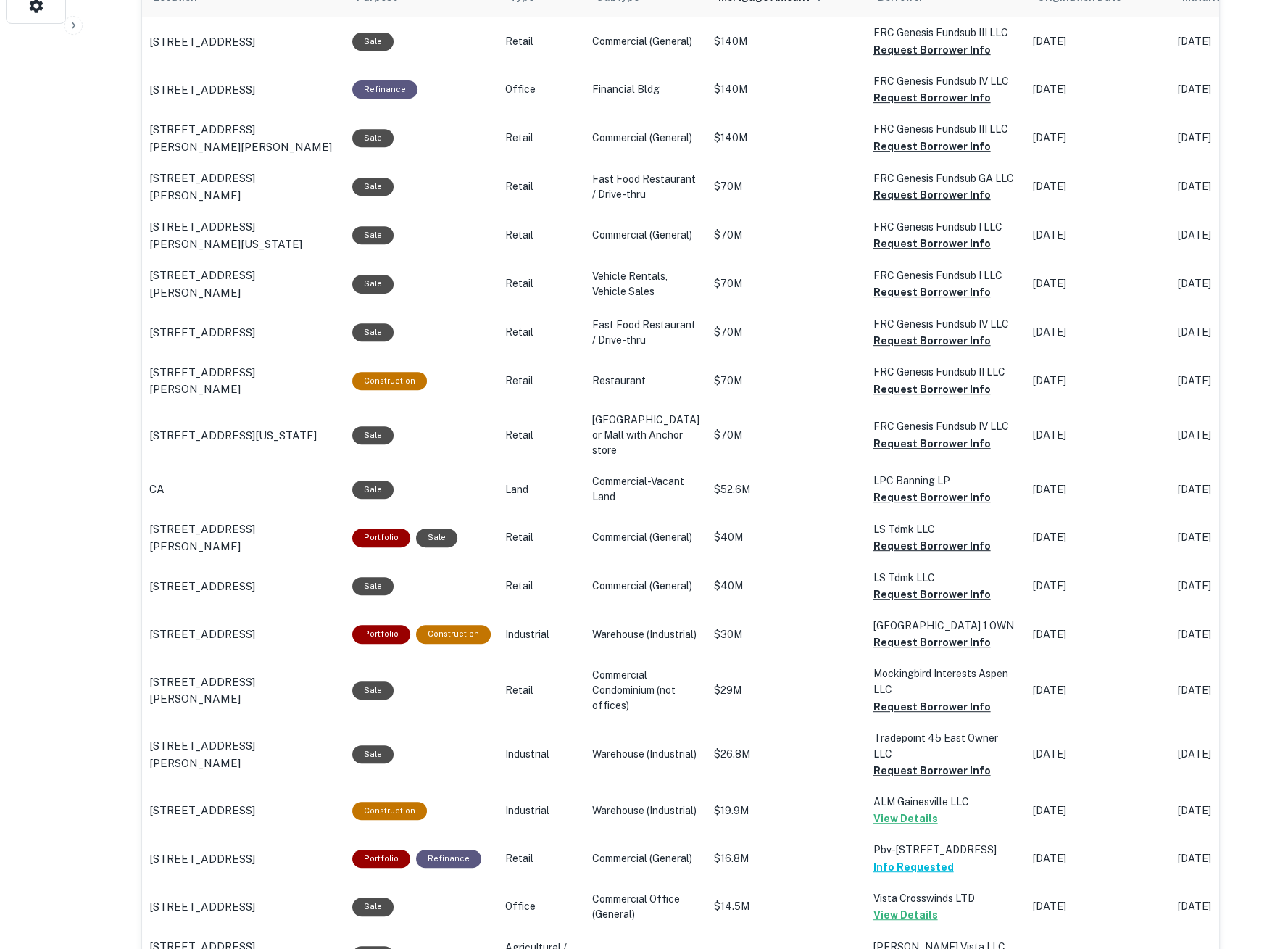
scroll to position [1233, 0]
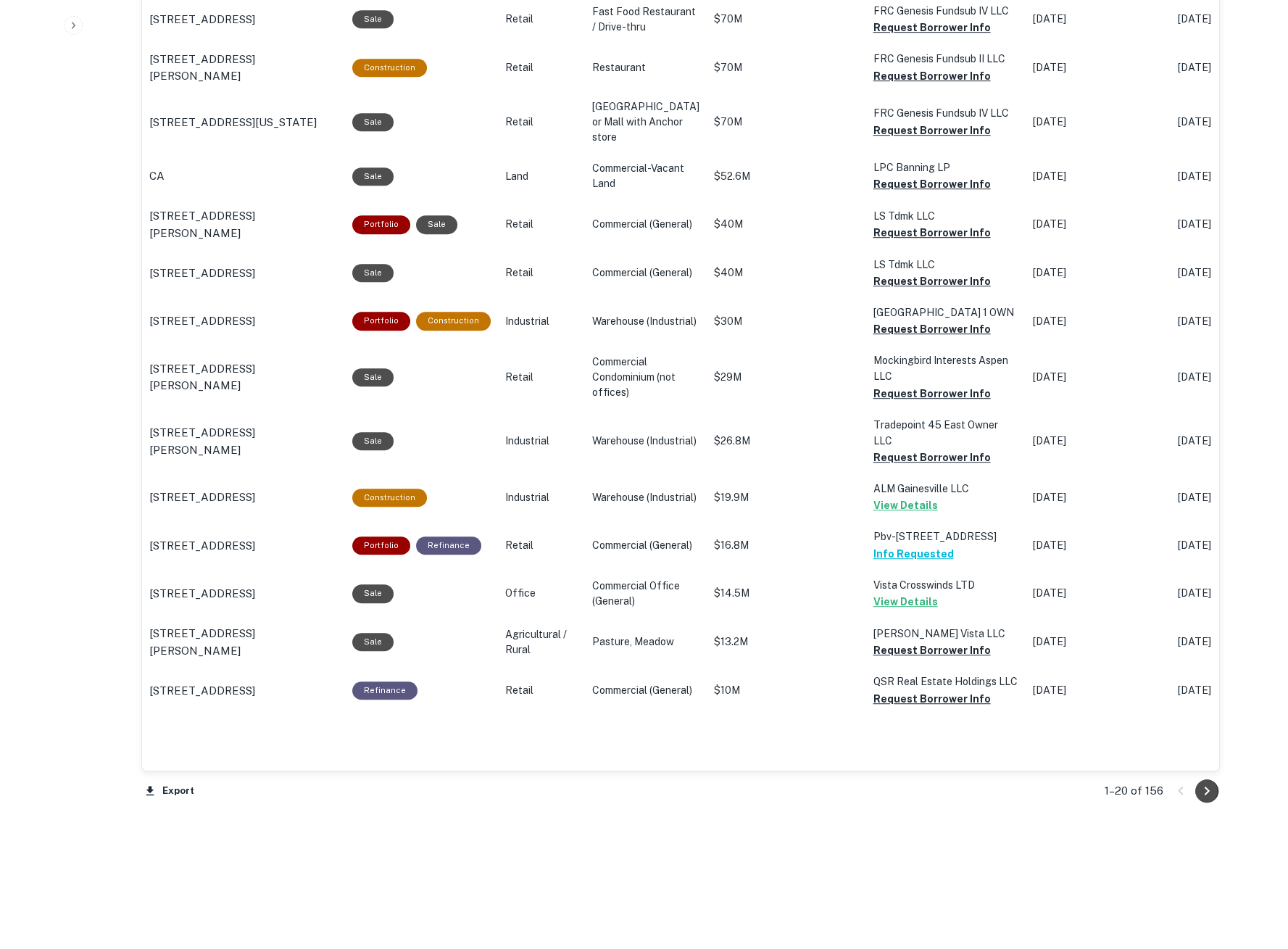
click at [1207, 795] on icon "Go to next page" at bounding box center [1207, 791] width 17 height 17
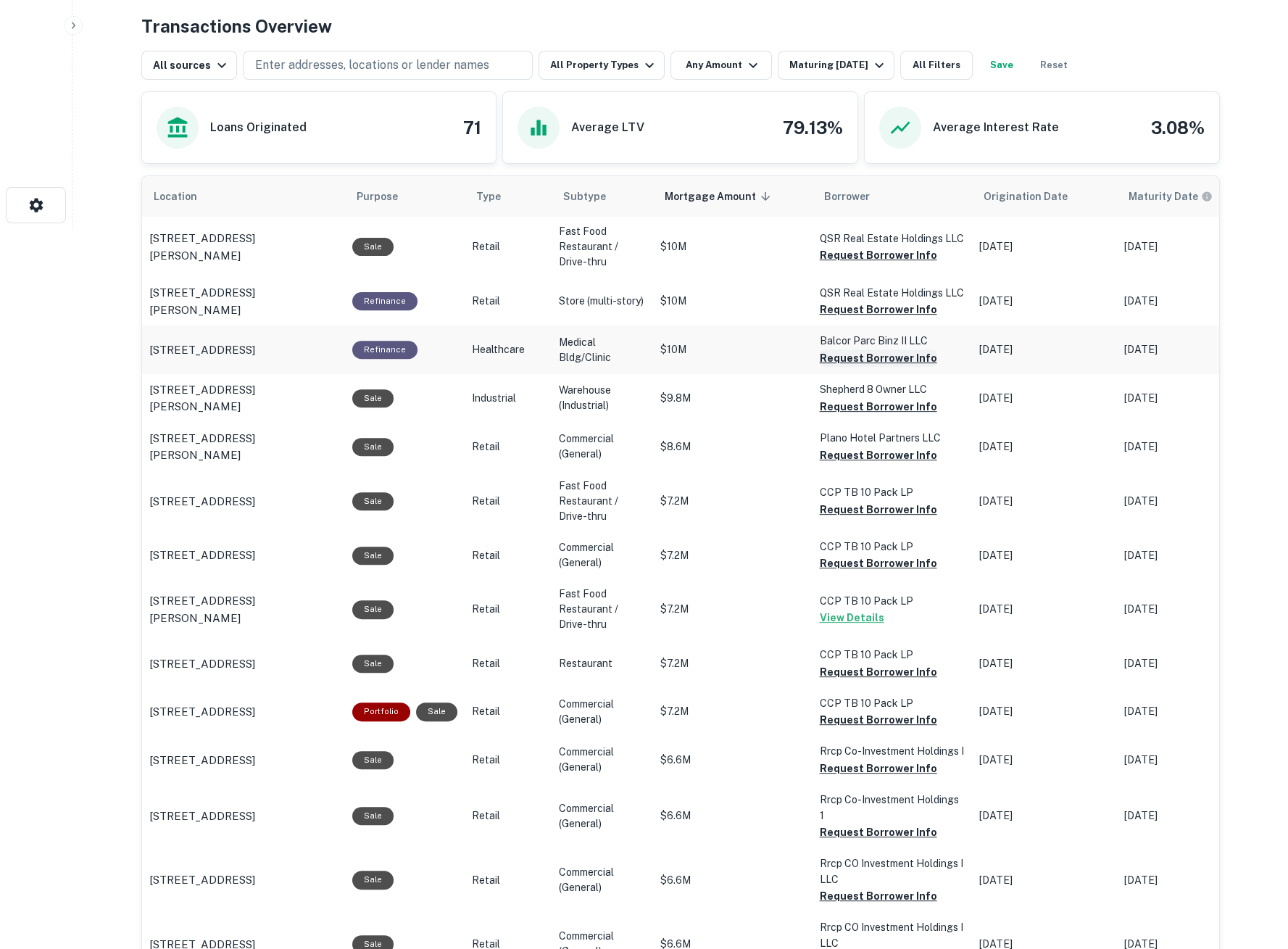
scroll to position [749, 0]
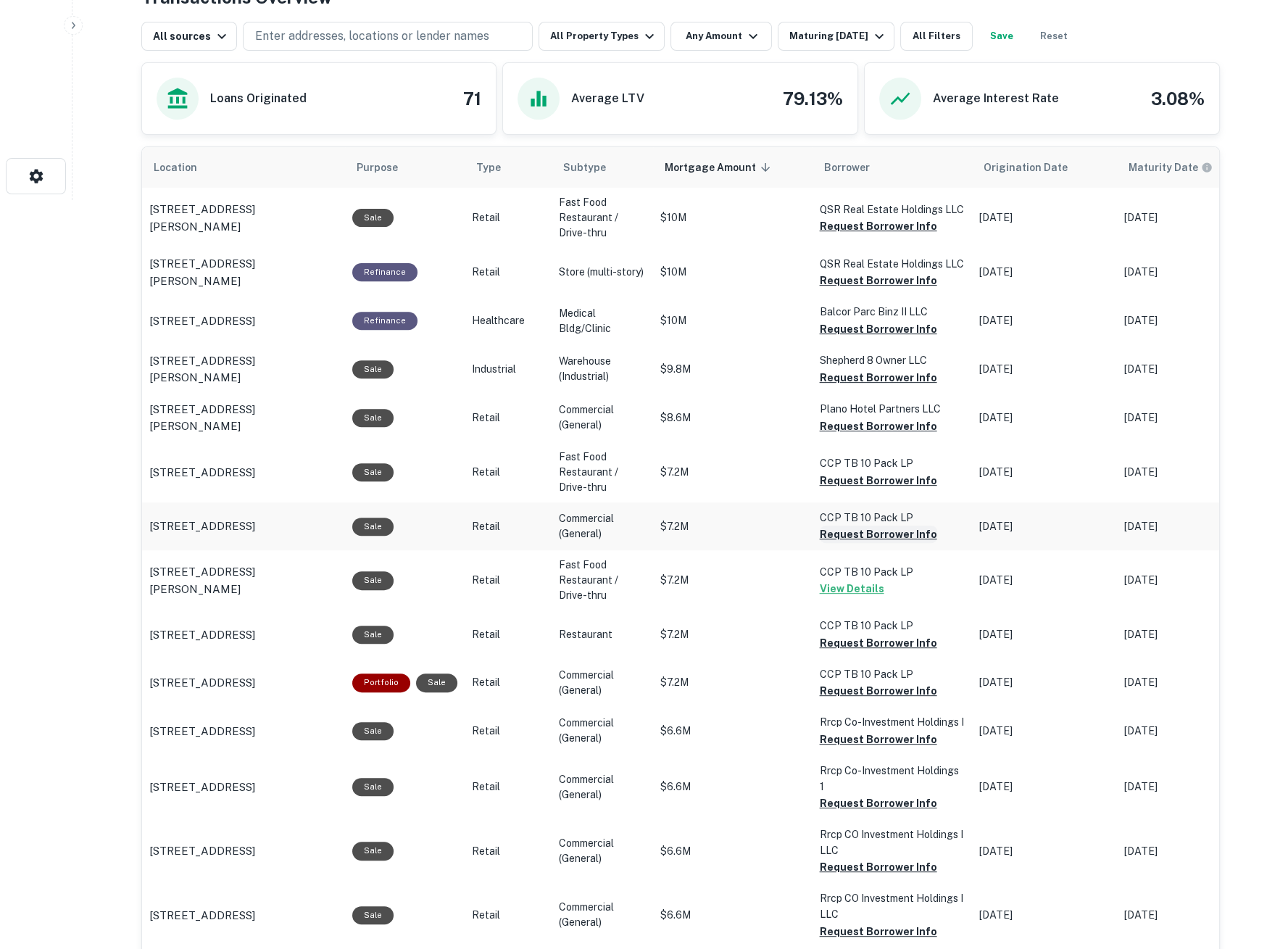
click at [871, 536] on button "Request Borrower Info" at bounding box center [878, 534] width 117 height 17
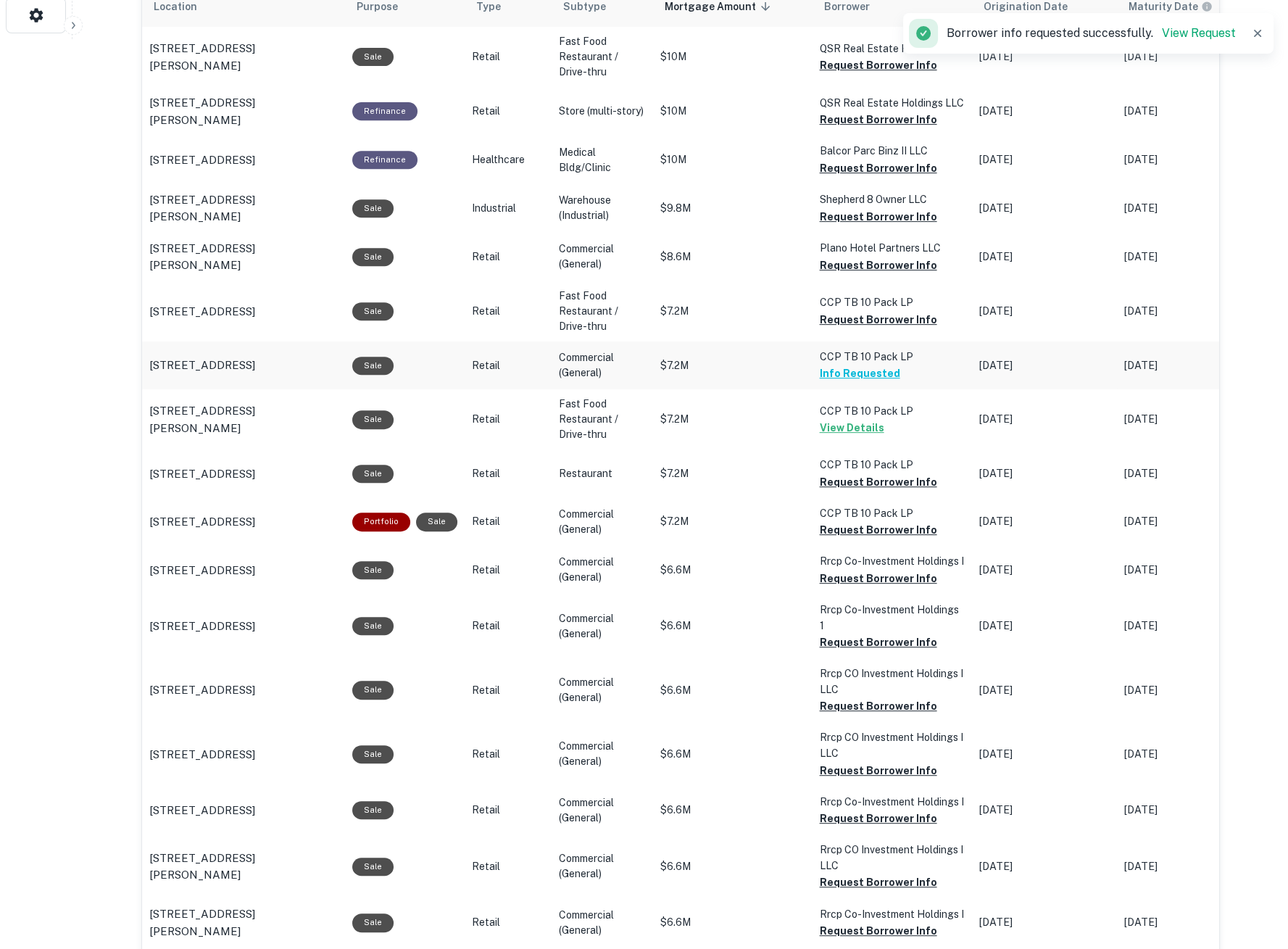
scroll to position [991, 0]
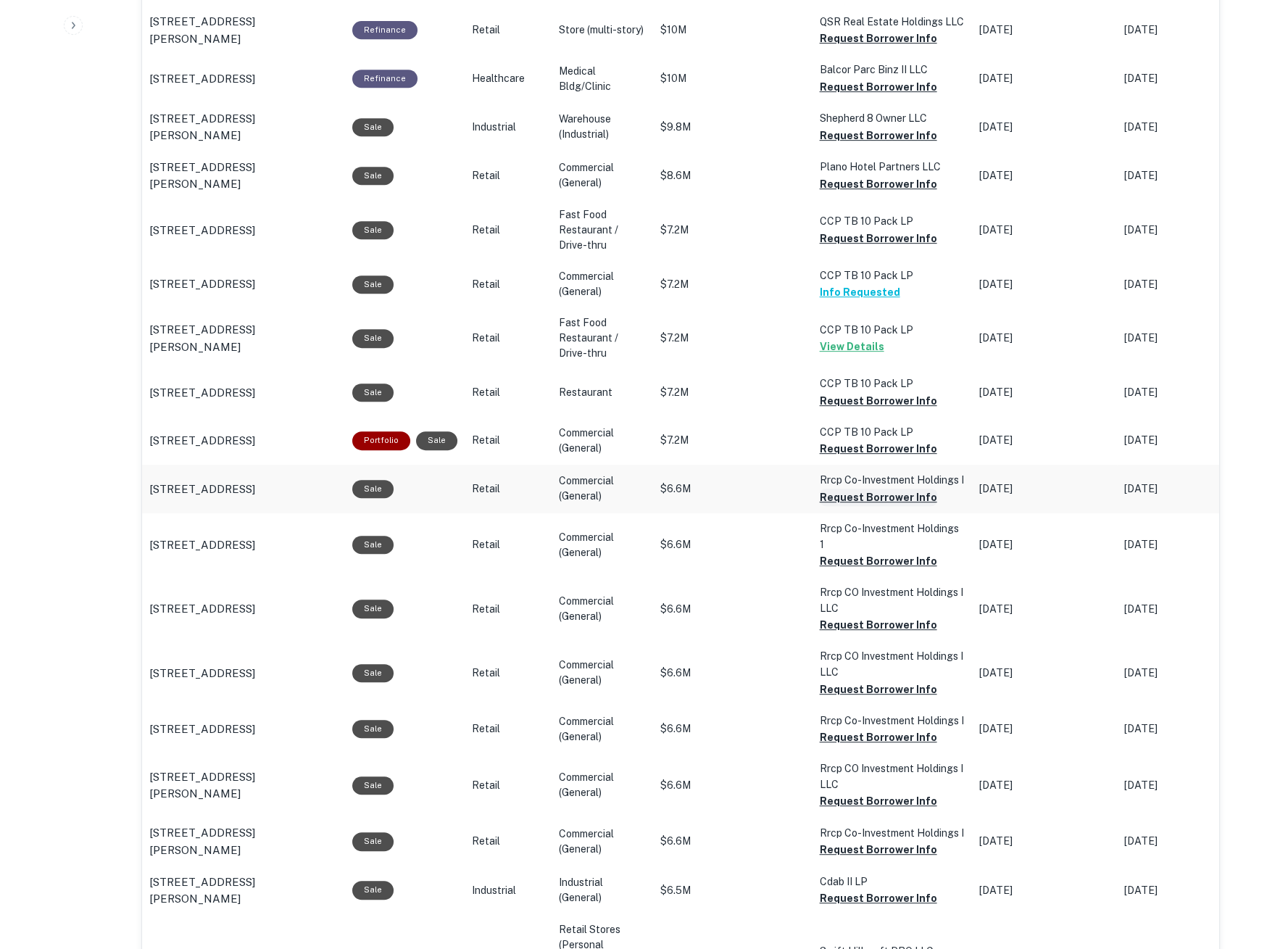
click at [882, 498] on button "Request Borrower Info" at bounding box center [878, 497] width 117 height 17
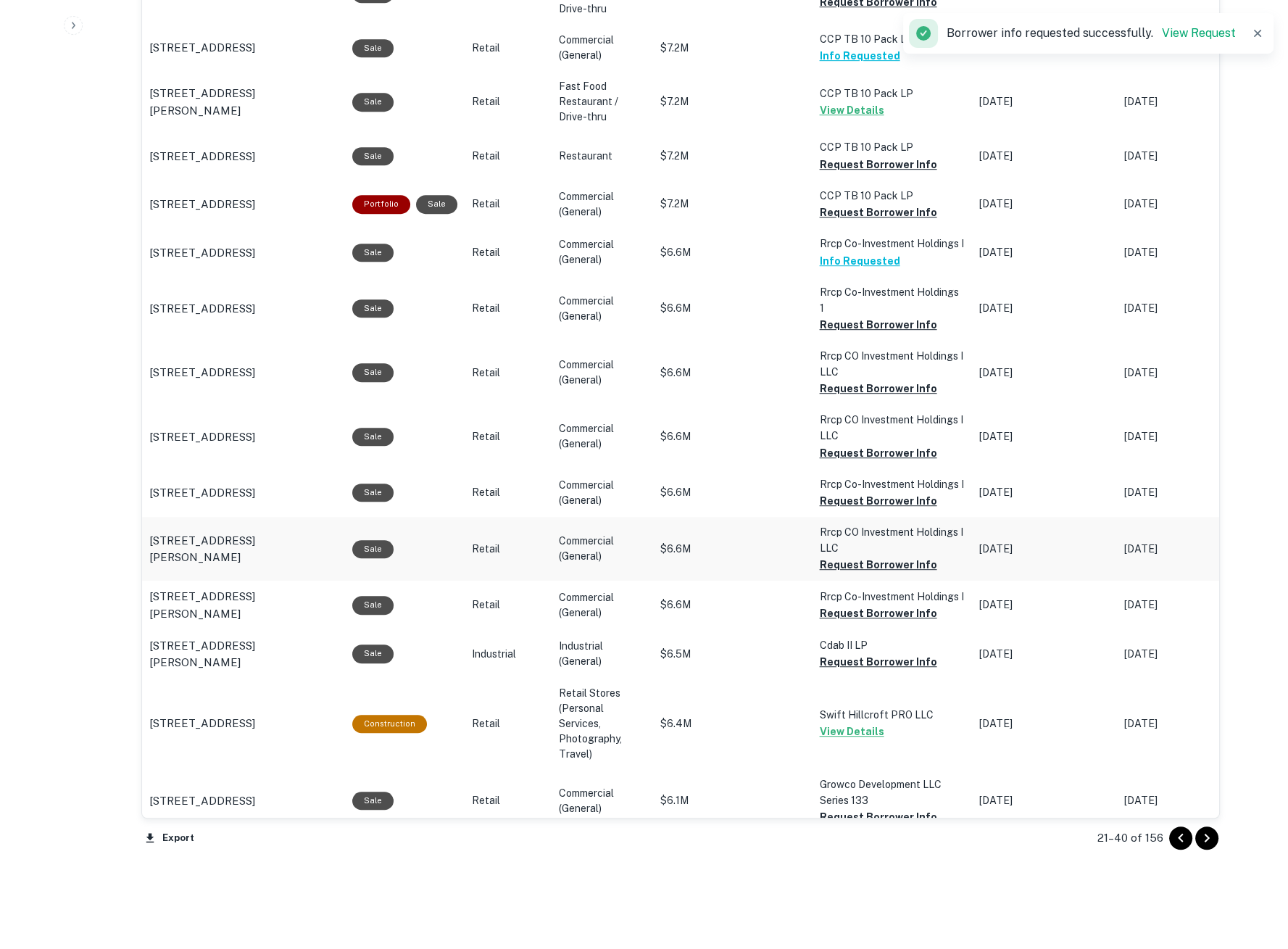
scroll to position [1232, 0]
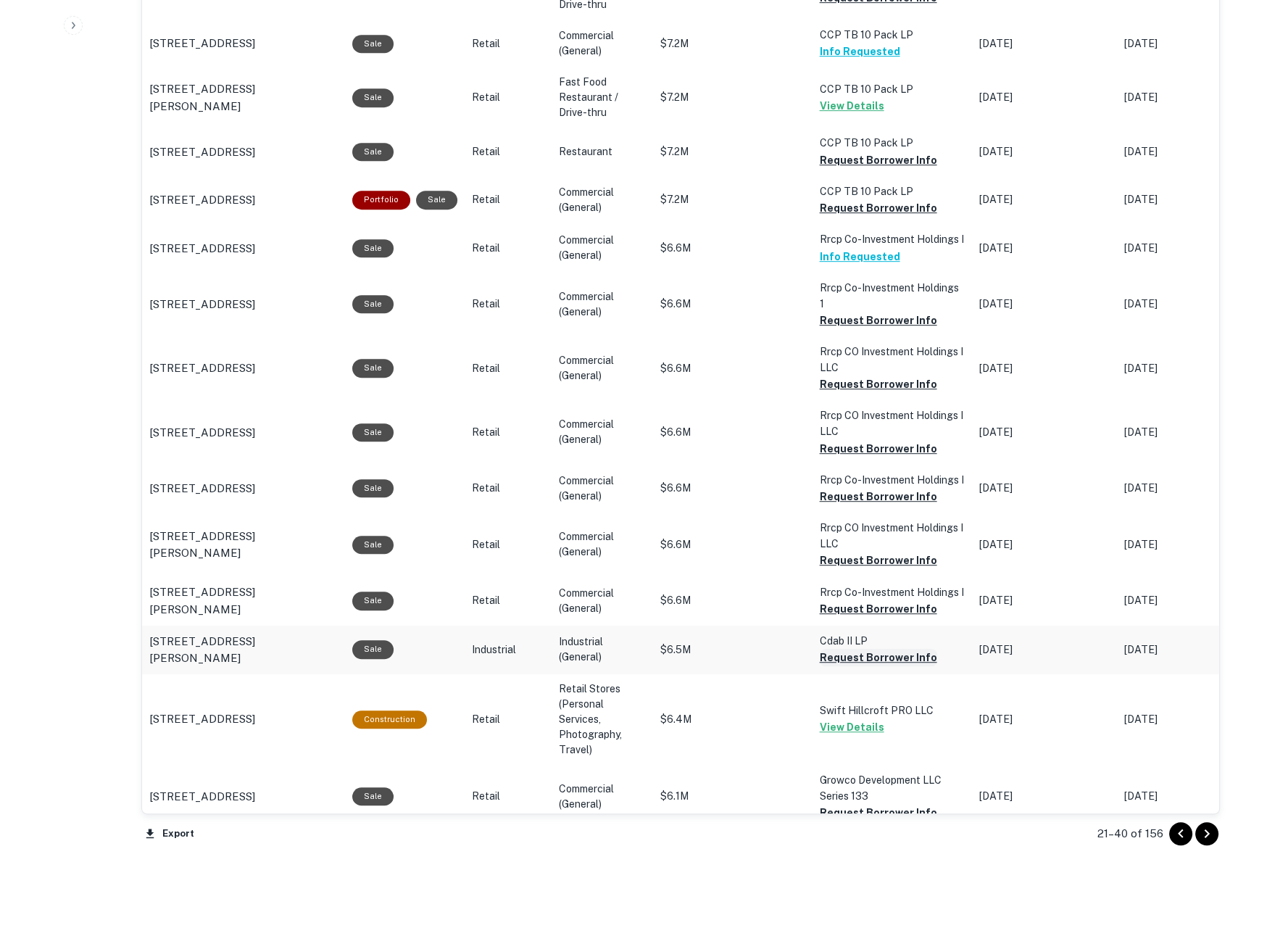
click at [861, 649] on button "Request Borrower Info" at bounding box center [878, 657] width 117 height 17
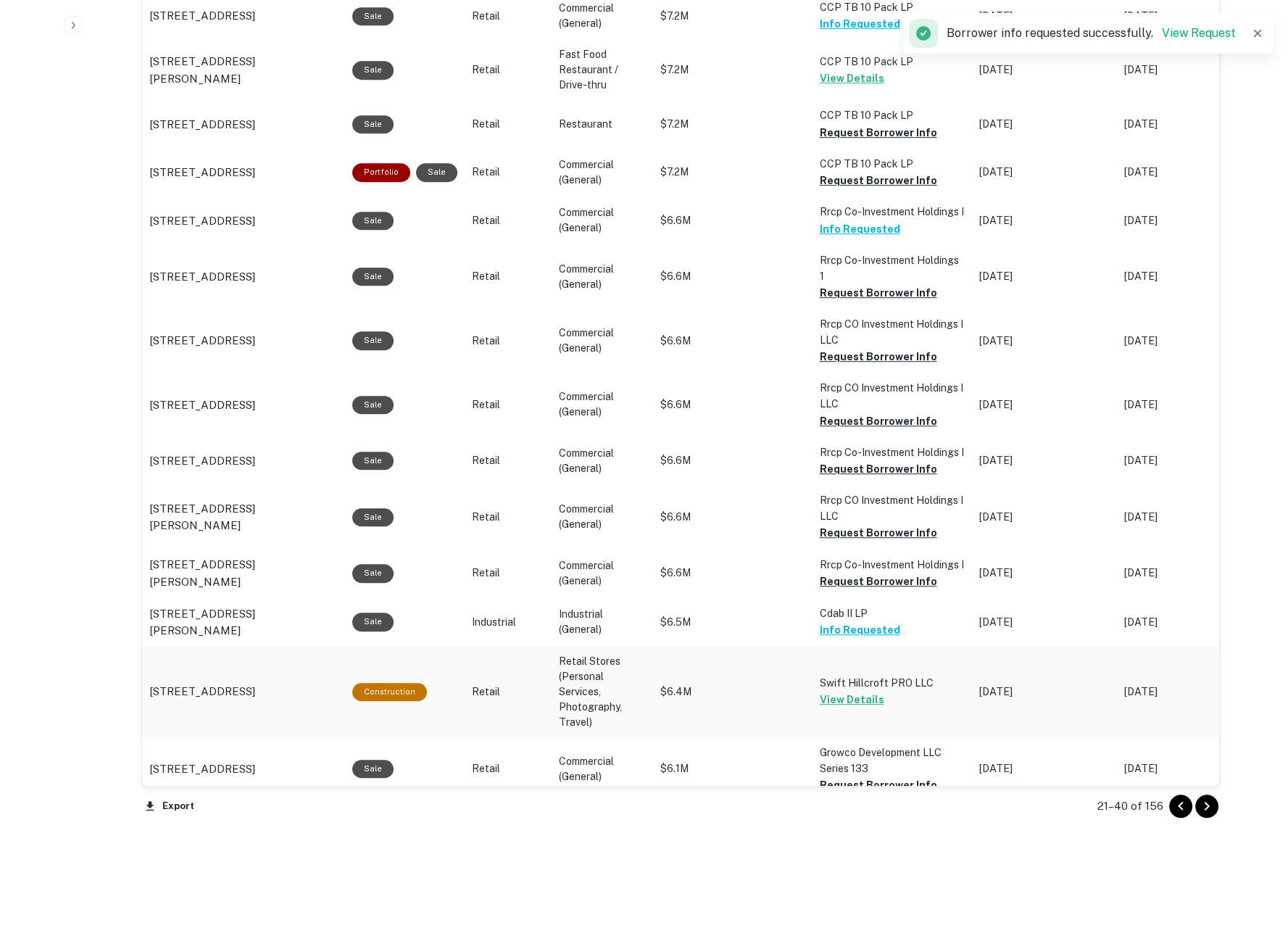
scroll to position [1275, 0]
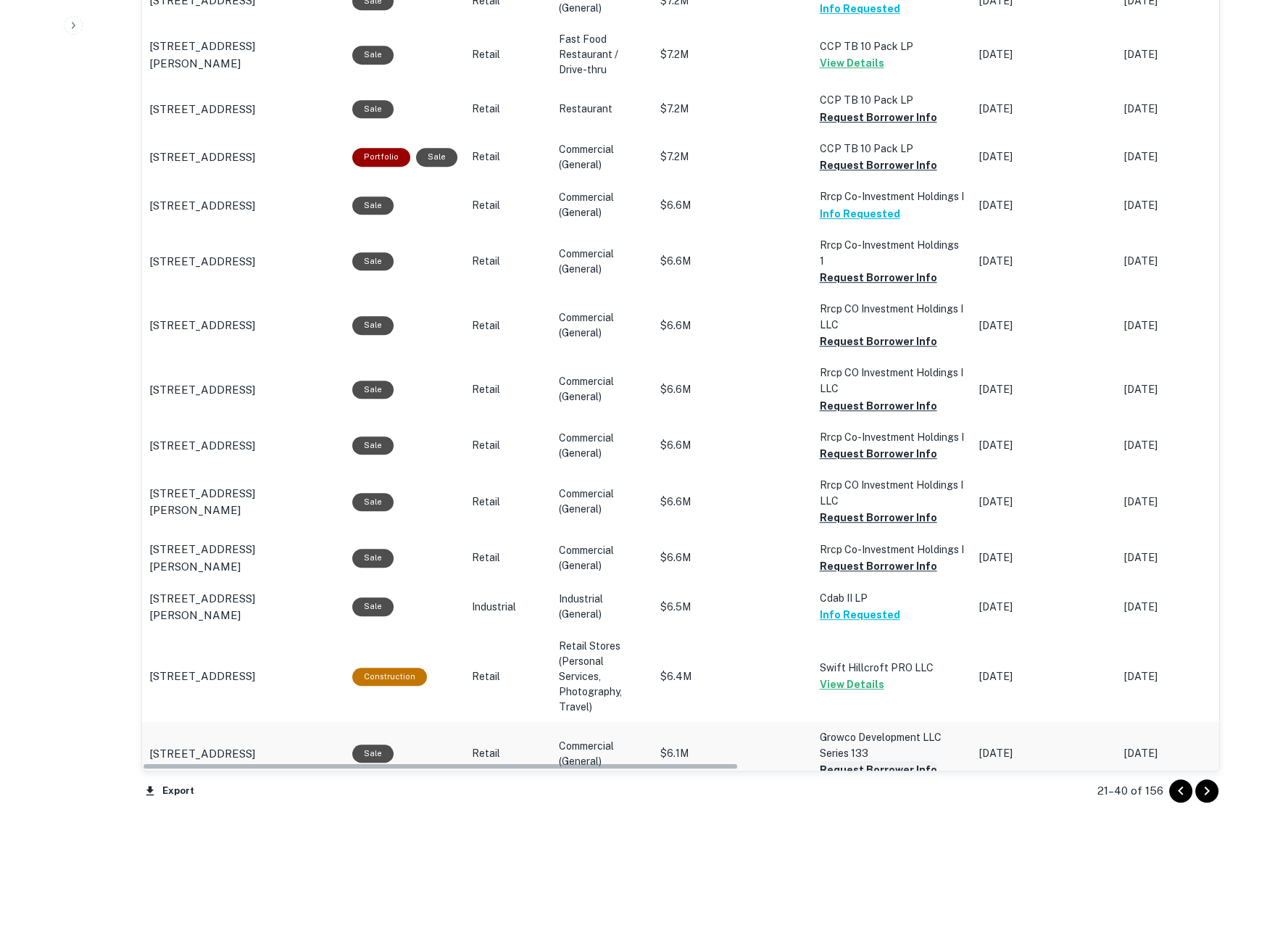
click at [903, 762] on button "Request Borrower Info" at bounding box center [878, 770] width 117 height 17
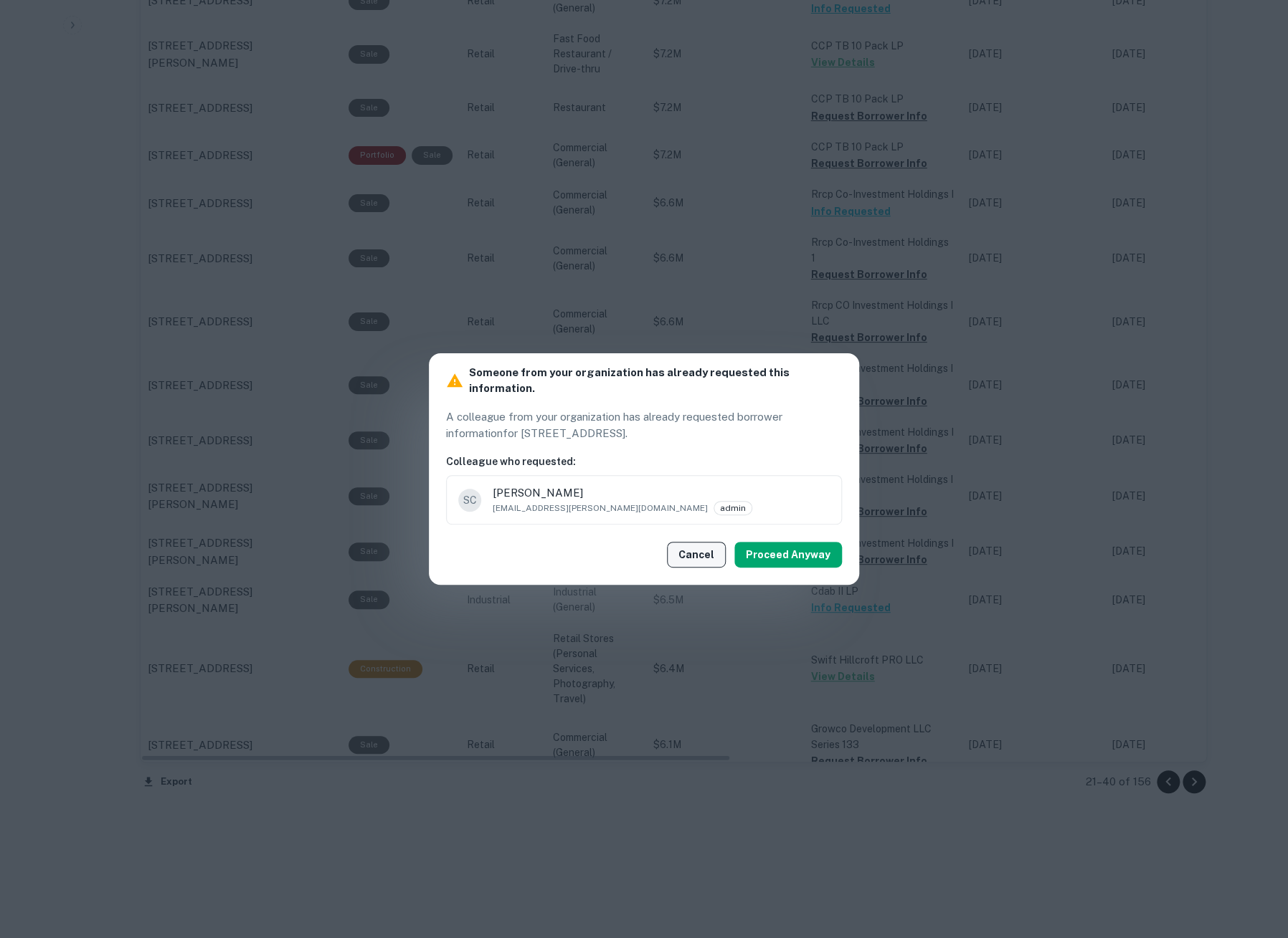
click at [718, 556] on button "Cancel" at bounding box center [696, 554] width 58 height 26
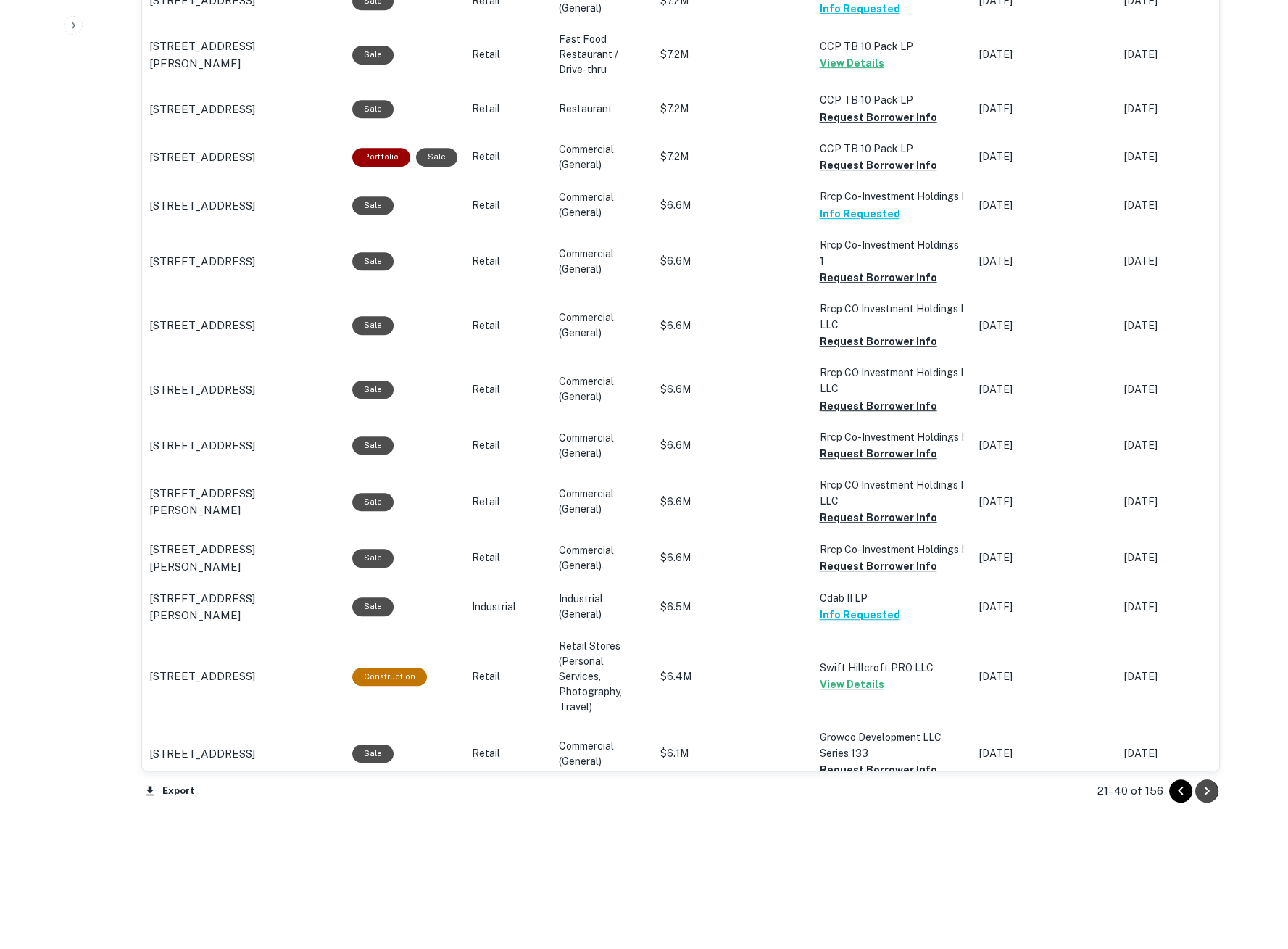
click at [1206, 789] on icon "Go to next page" at bounding box center [1207, 791] width 17 height 17
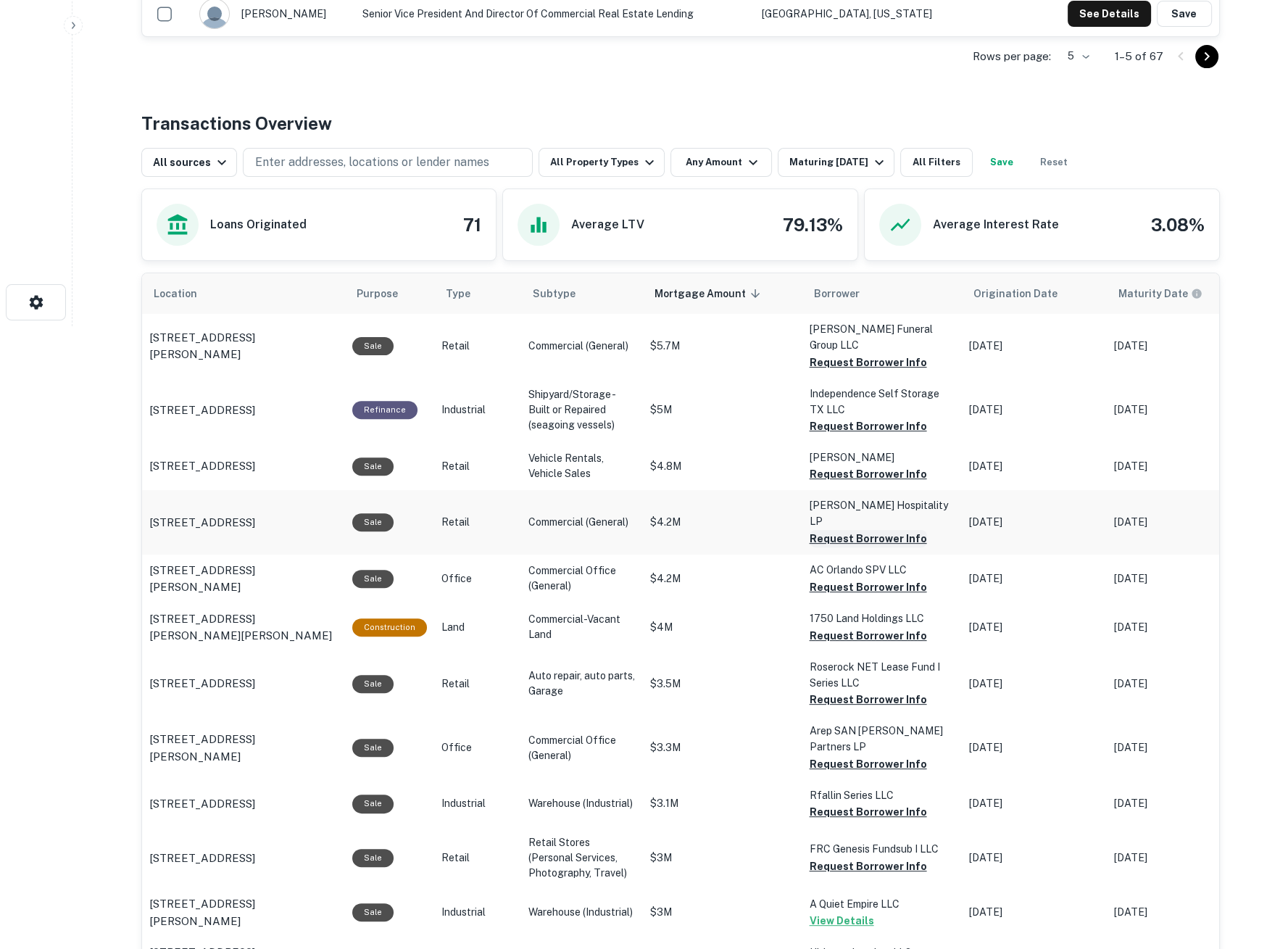
scroll to position [652, 0]
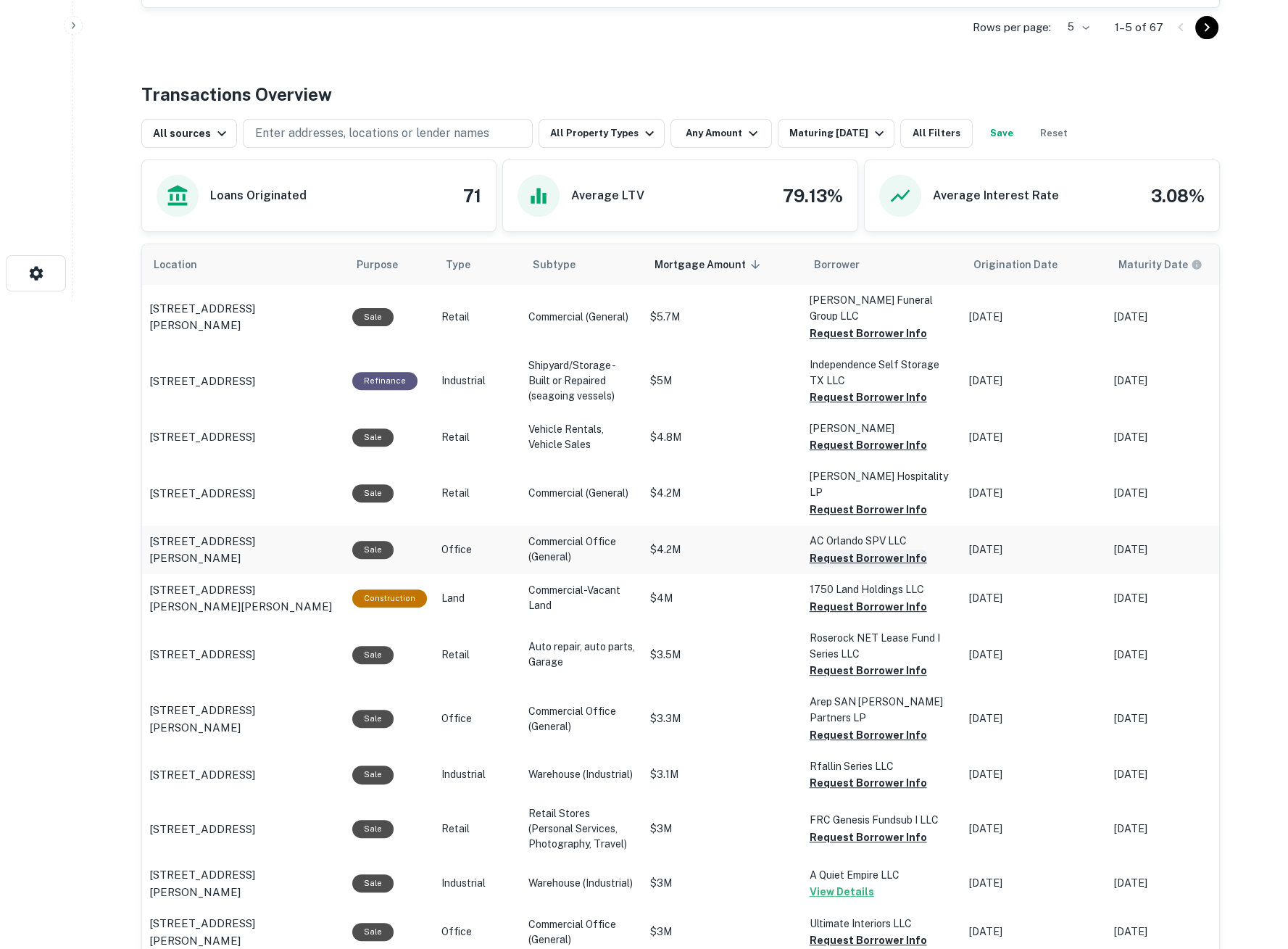
click at [854, 550] on button "Request Borrower Info" at bounding box center [868, 558] width 117 height 17
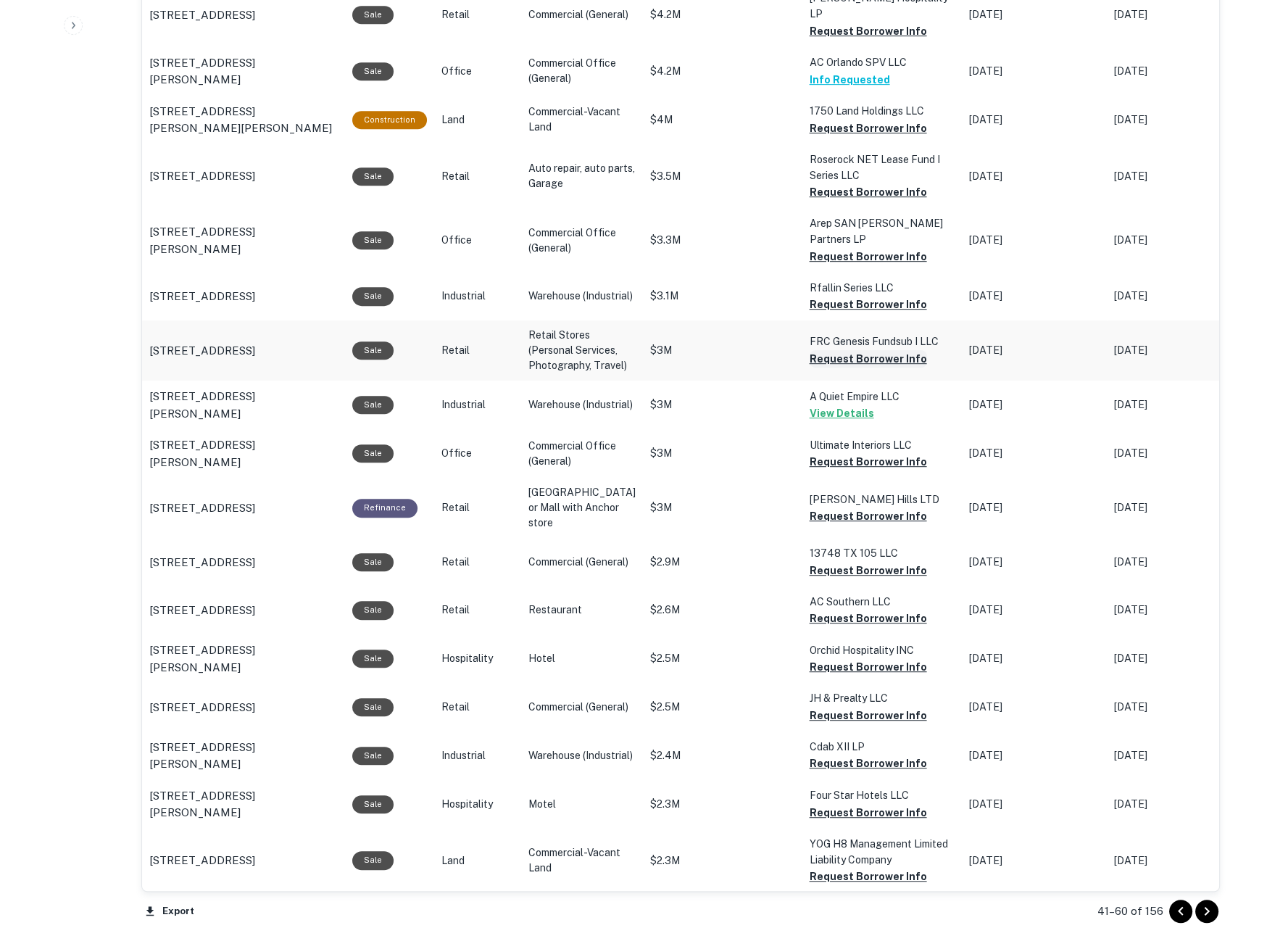
scroll to position [1135, 0]
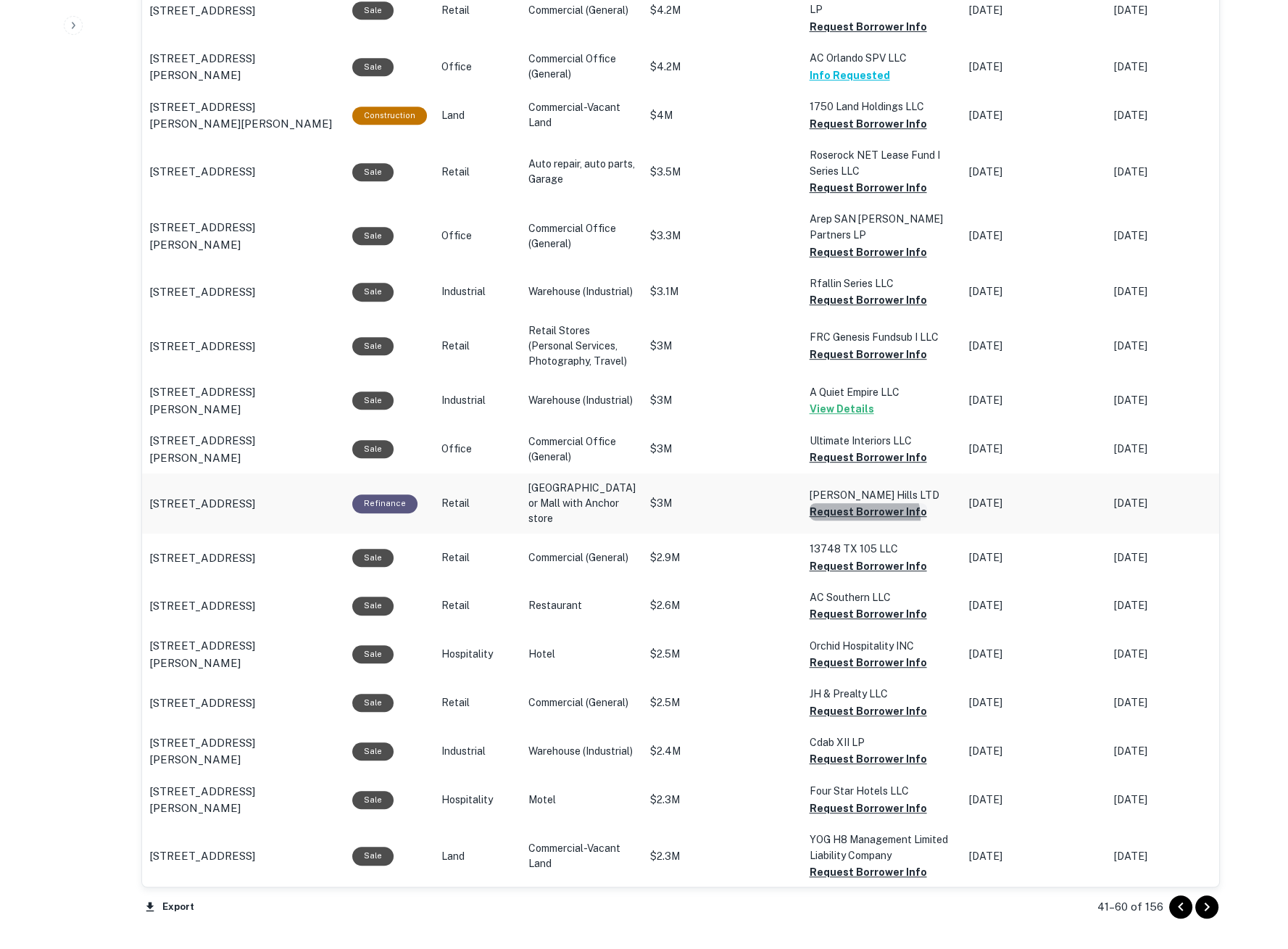
click at [840, 508] on button "Request Borrower Info" at bounding box center [868, 511] width 117 height 17
click at [834, 567] on button "Request Borrower Info" at bounding box center [868, 566] width 117 height 17
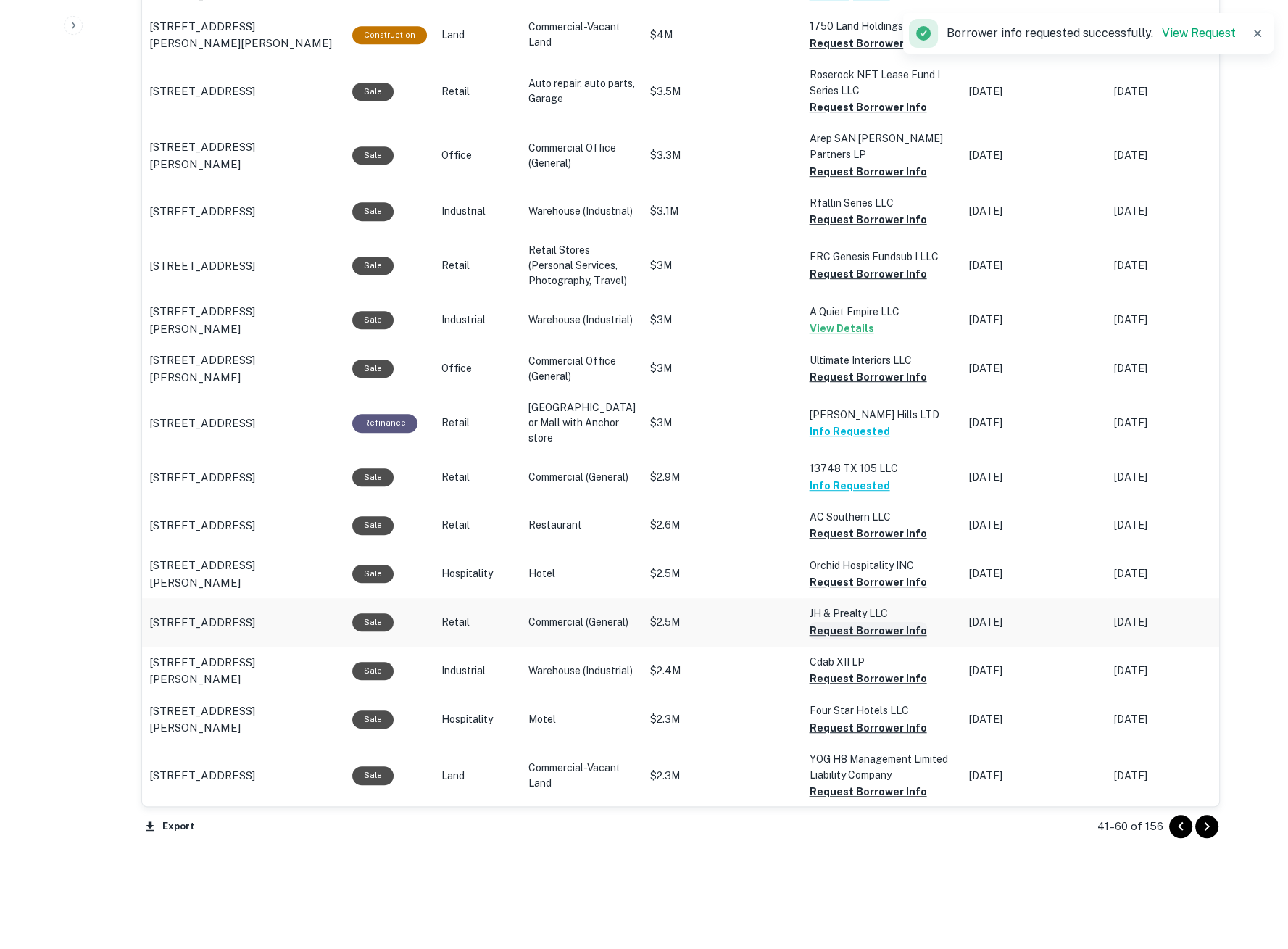
click at [825, 628] on button "Request Borrower Info" at bounding box center [868, 630] width 117 height 17
click at [830, 680] on button "Request Borrower Info" at bounding box center [868, 678] width 117 height 17
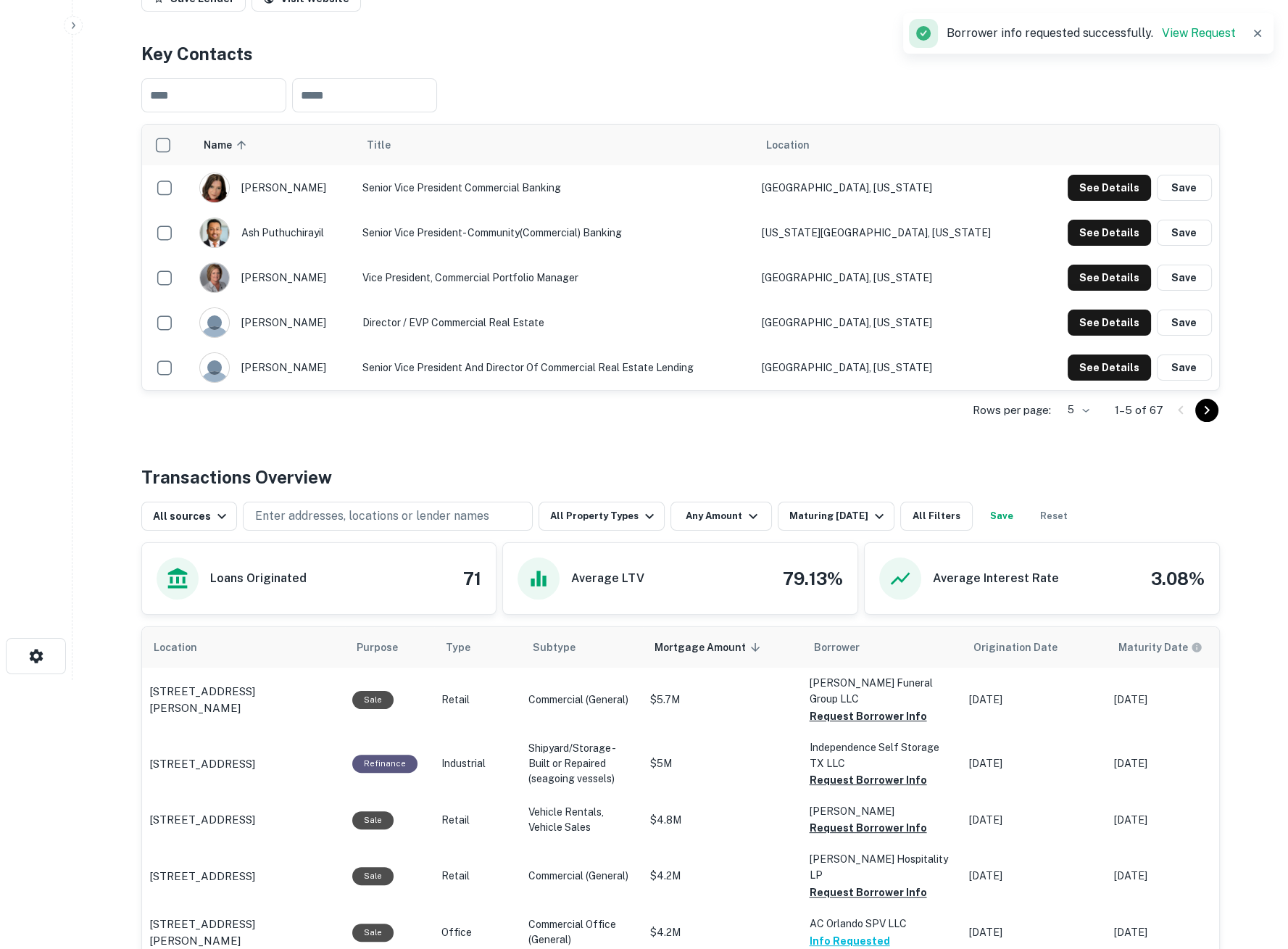
scroll to position [0, 0]
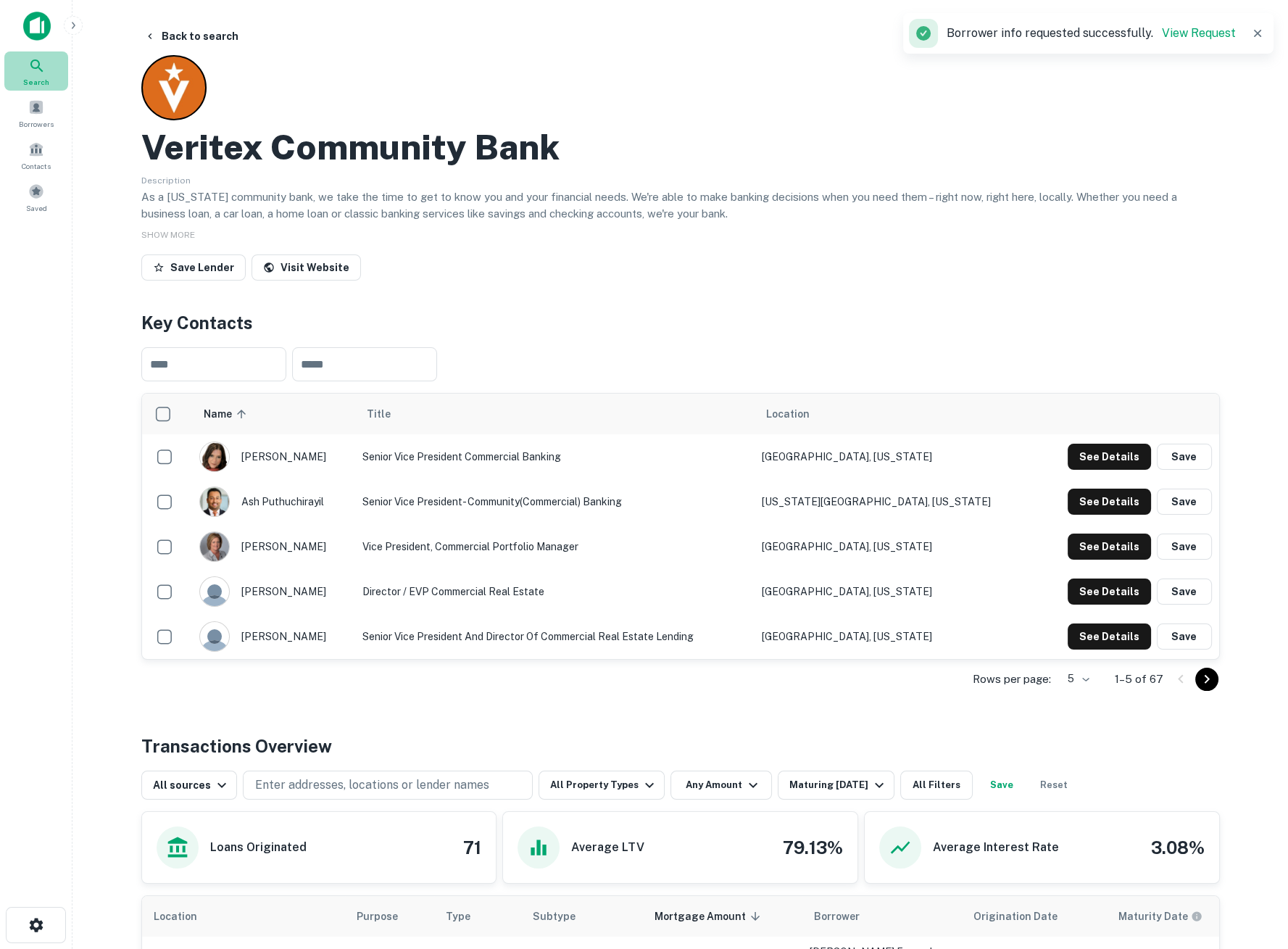
click at [40, 70] on icon at bounding box center [37, 65] width 13 height 13
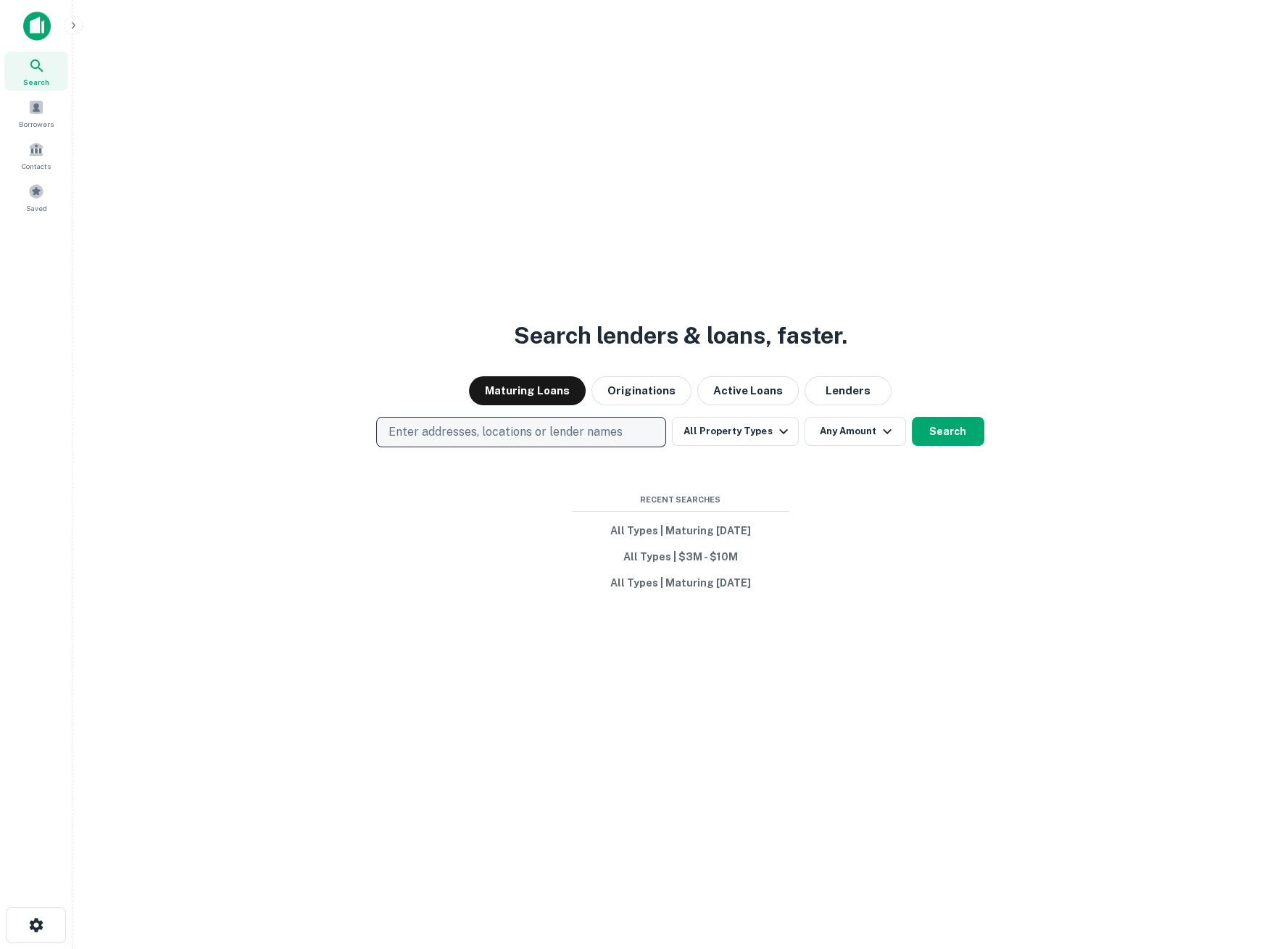
click at [416, 430] on p "Enter addresses, locations or lender names" at bounding box center [506, 432] width 235 height 17
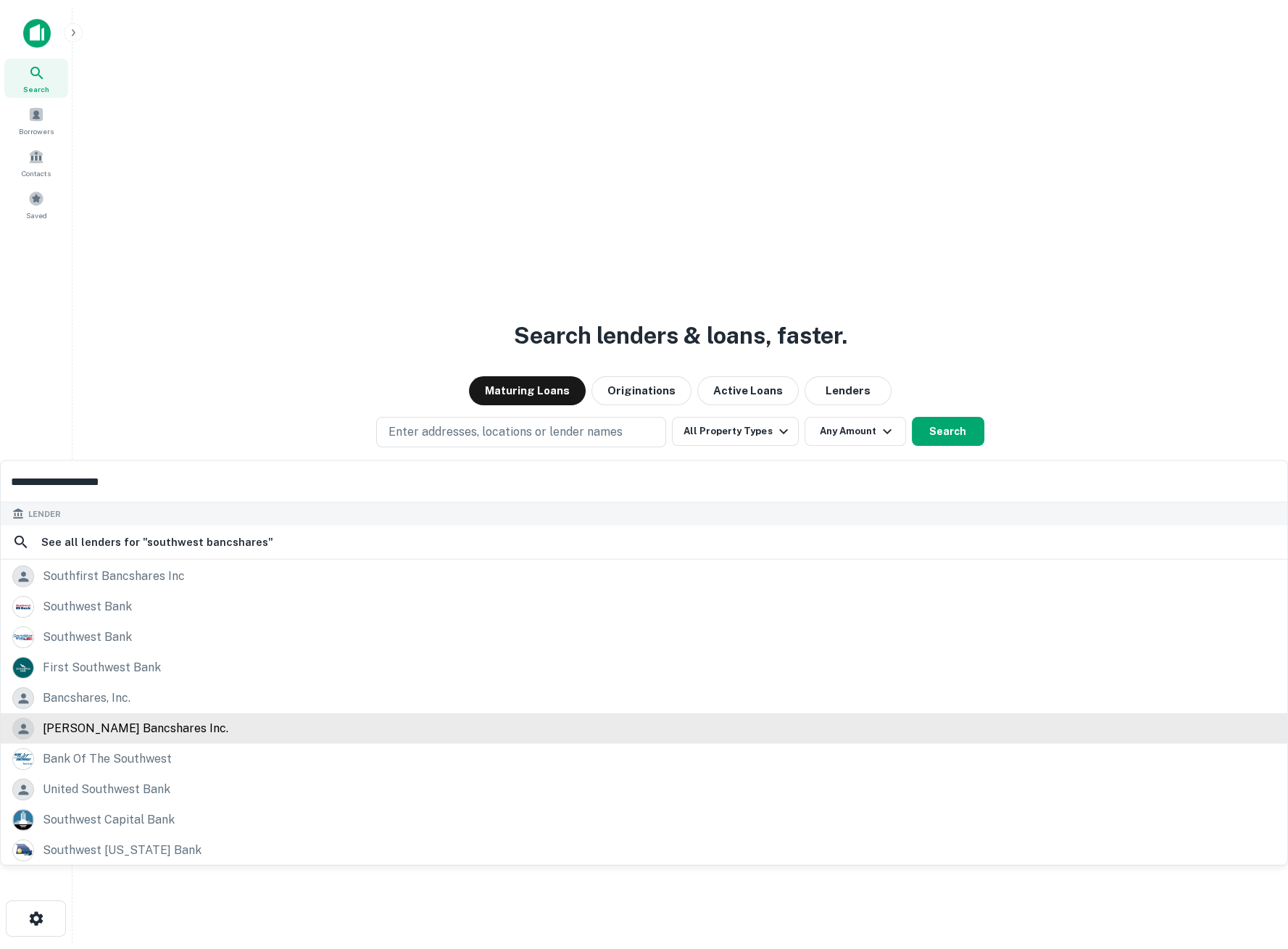
scroll to position [22, 0]
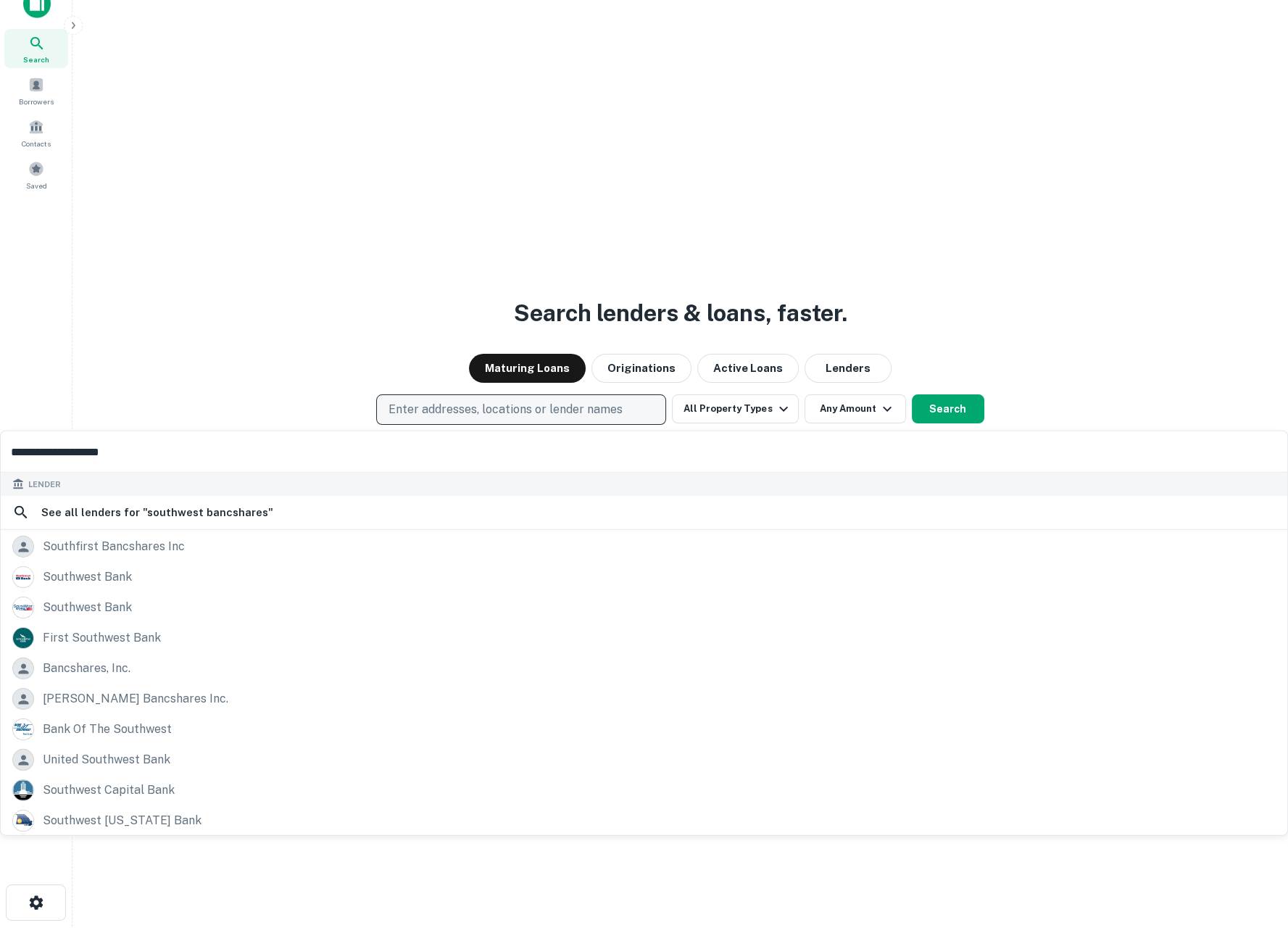
type input "**********"
click at [511, 415] on p "Enter addresses, locations or lender names" at bounding box center [506, 409] width 235 height 17
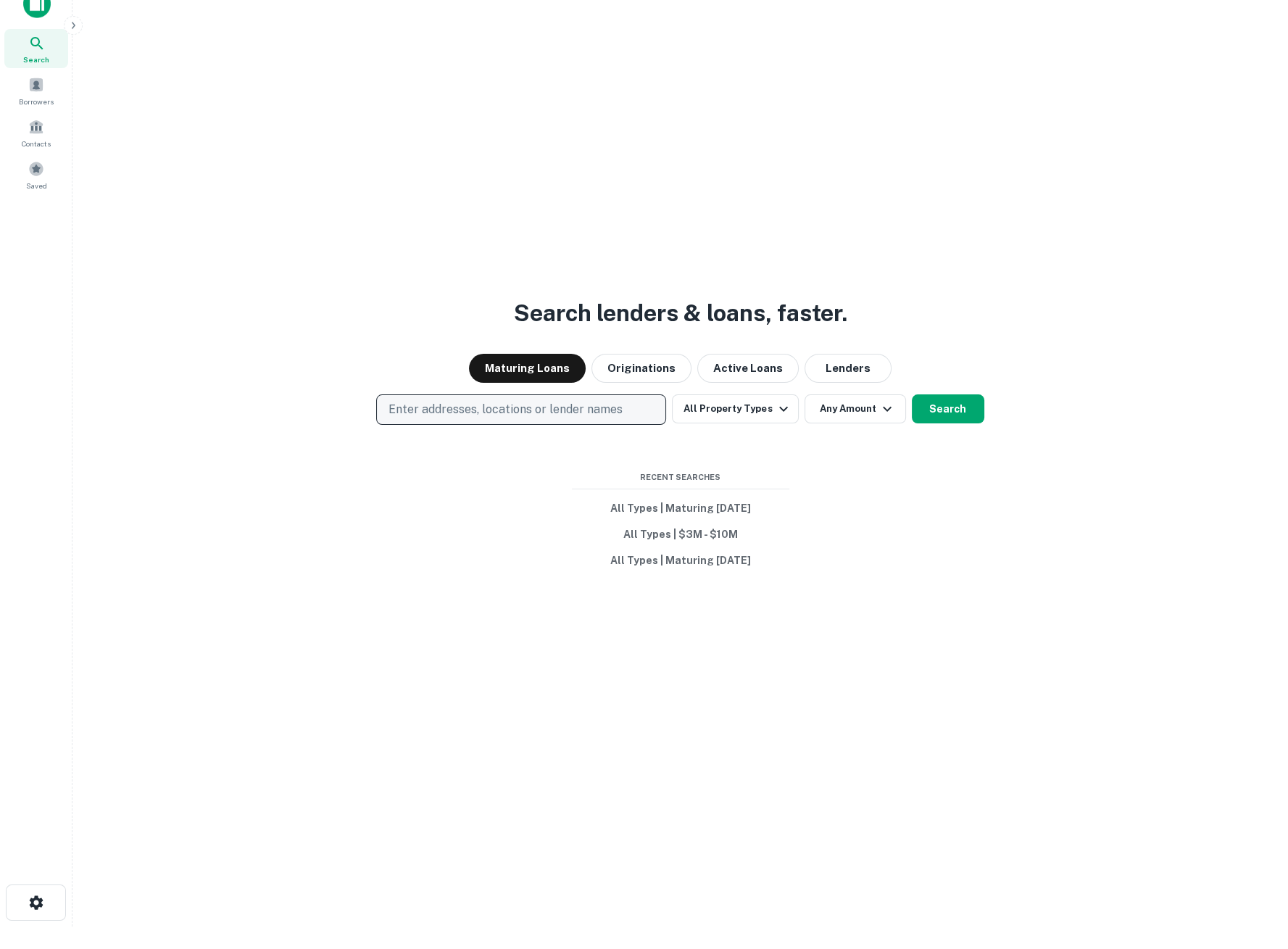
click at [533, 410] on p "Enter addresses, locations or lender names" at bounding box center [506, 409] width 235 height 17
type input "*"
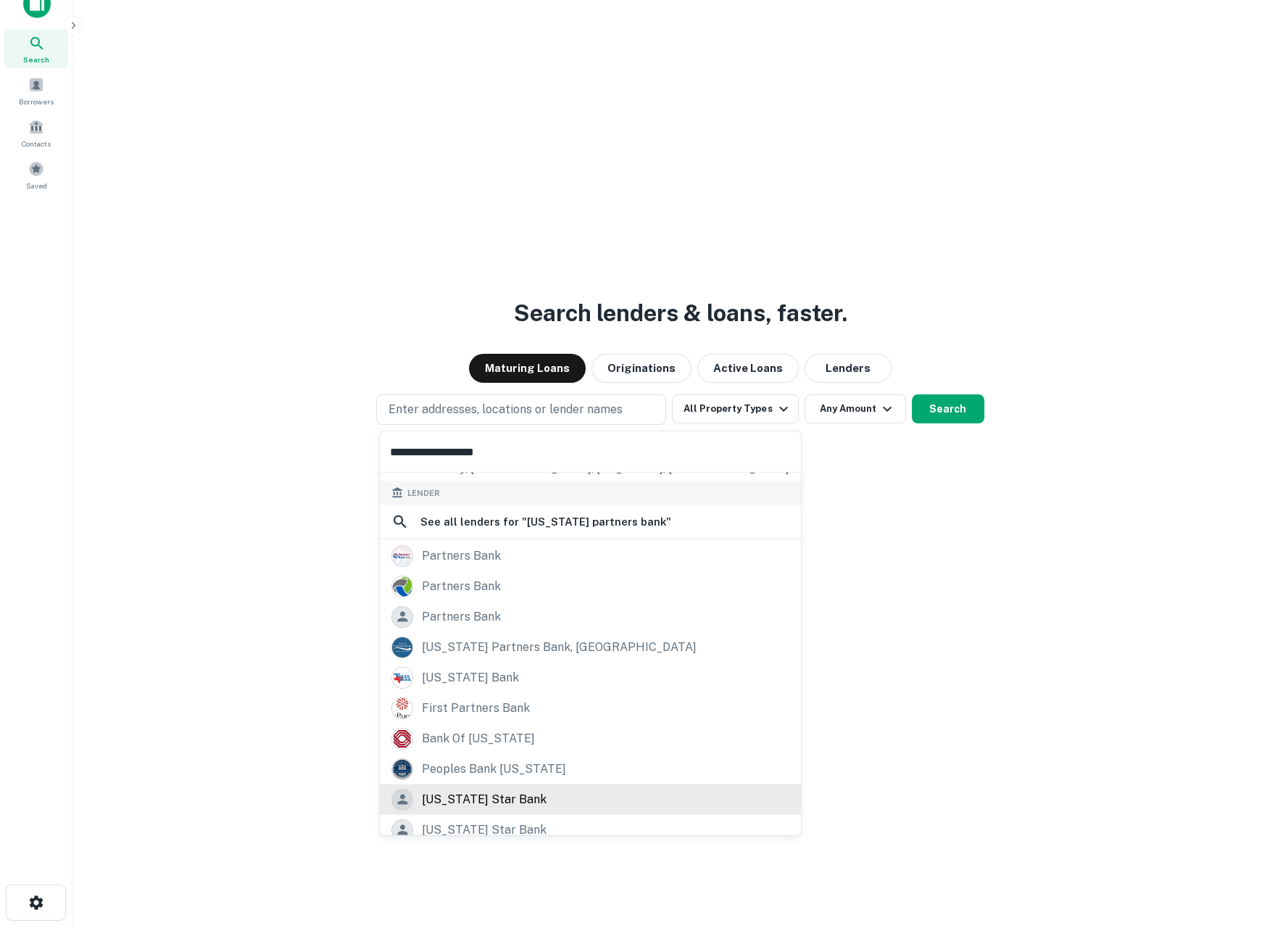
scroll to position [204, 0]
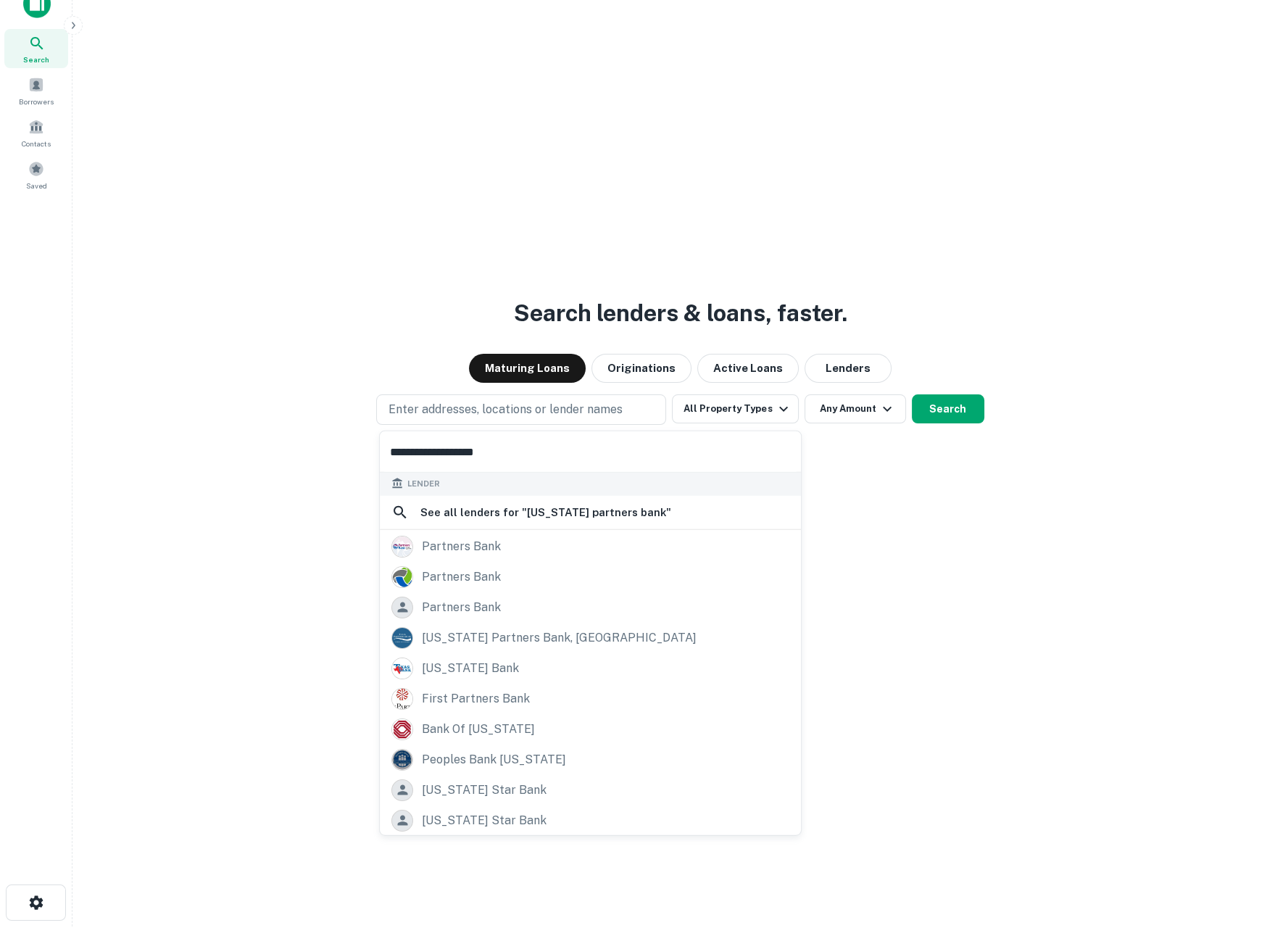
type input "**********"
click at [519, 449] on input "**********" at bounding box center [590, 451] width 422 height 40
drag, startPoint x: 512, startPoint y: 449, endPoint x: 372, endPoint y: 442, distance: 140.2
click at [372, 442] on body "**********" at bounding box center [644, 452] width 1288 height 949
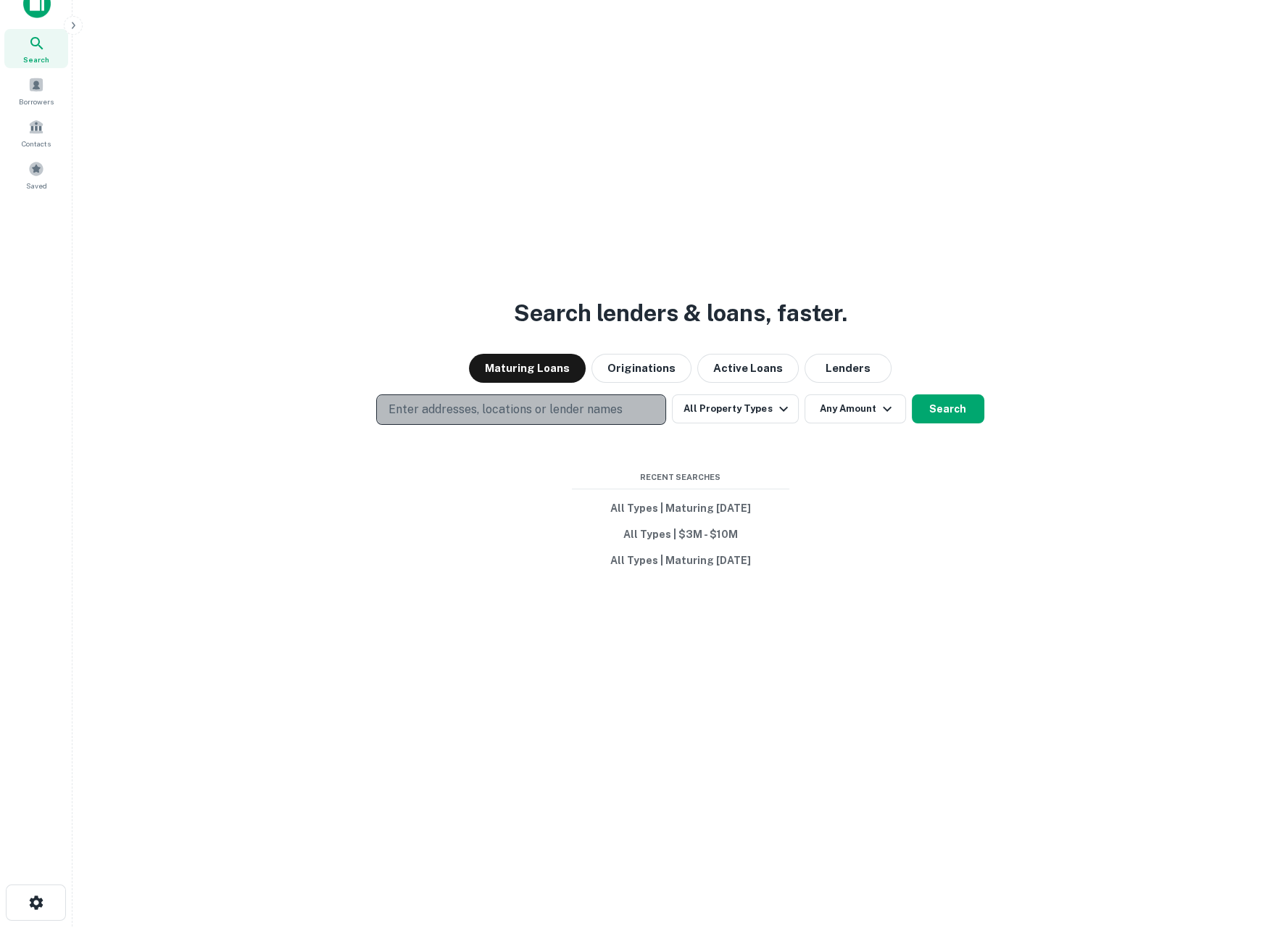
click at [414, 403] on p "Enter addresses, locations or lender names" at bounding box center [506, 409] width 235 height 17
type input "*"
type input "**********"
click at [414, 403] on p "Enter addresses, locations or lender names" at bounding box center [506, 409] width 235 height 17
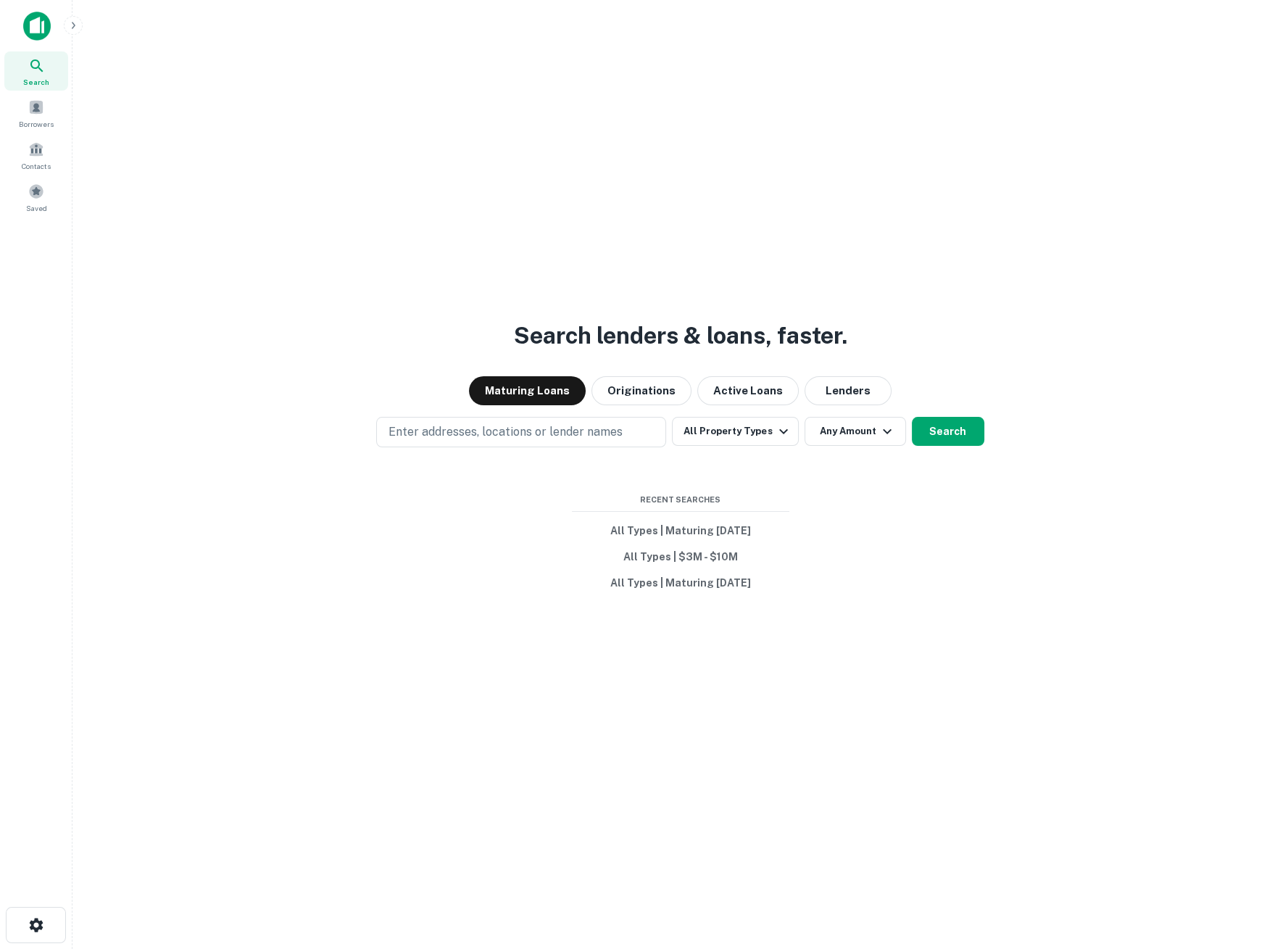
click at [42, 71] on icon at bounding box center [37, 65] width 13 height 13
click at [511, 425] on p "Enter addresses, locations or lender names" at bounding box center [506, 432] width 235 height 17
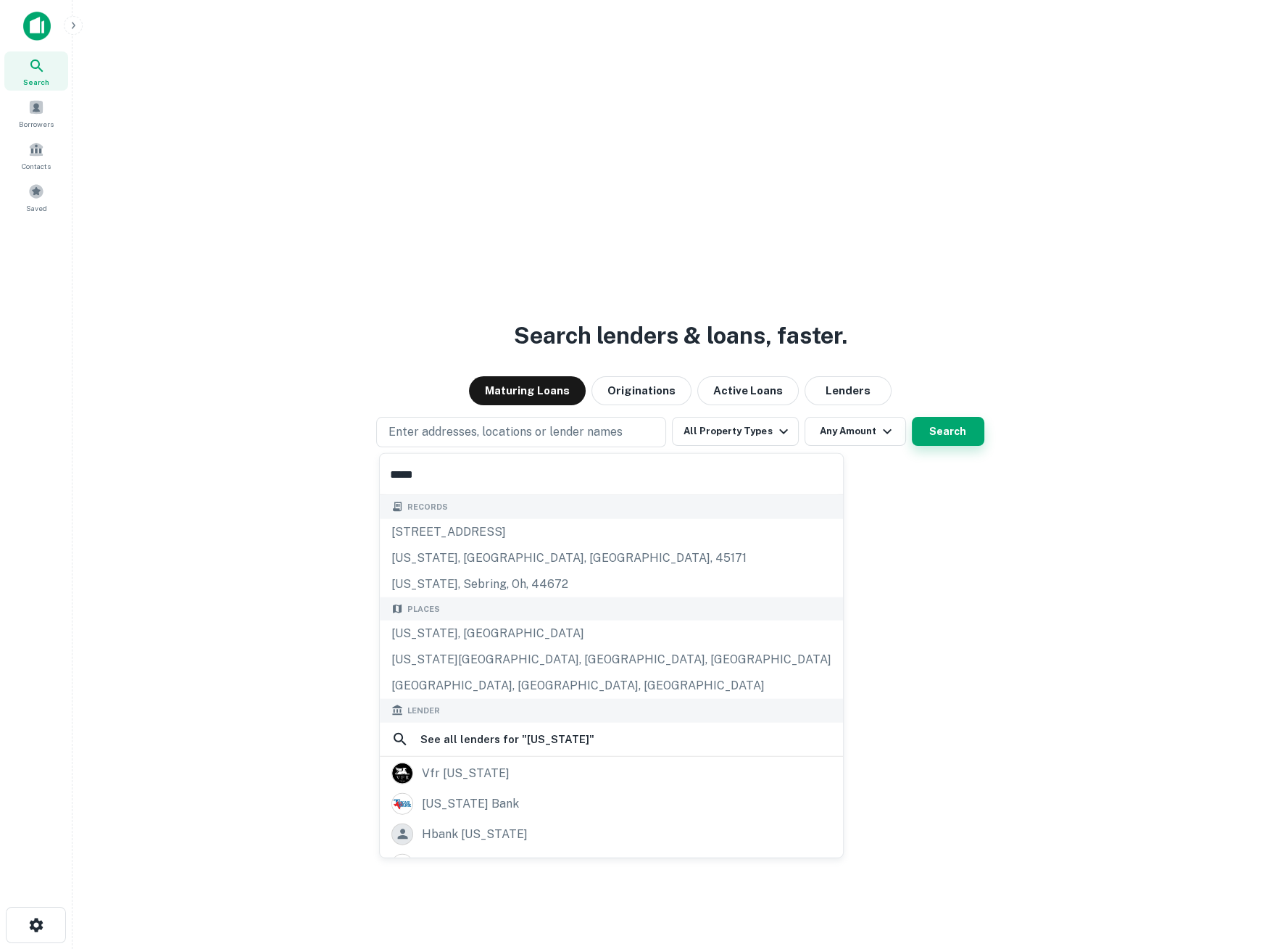
type input "*****"
click at [938, 430] on button "Search" at bounding box center [948, 432] width 73 height 29
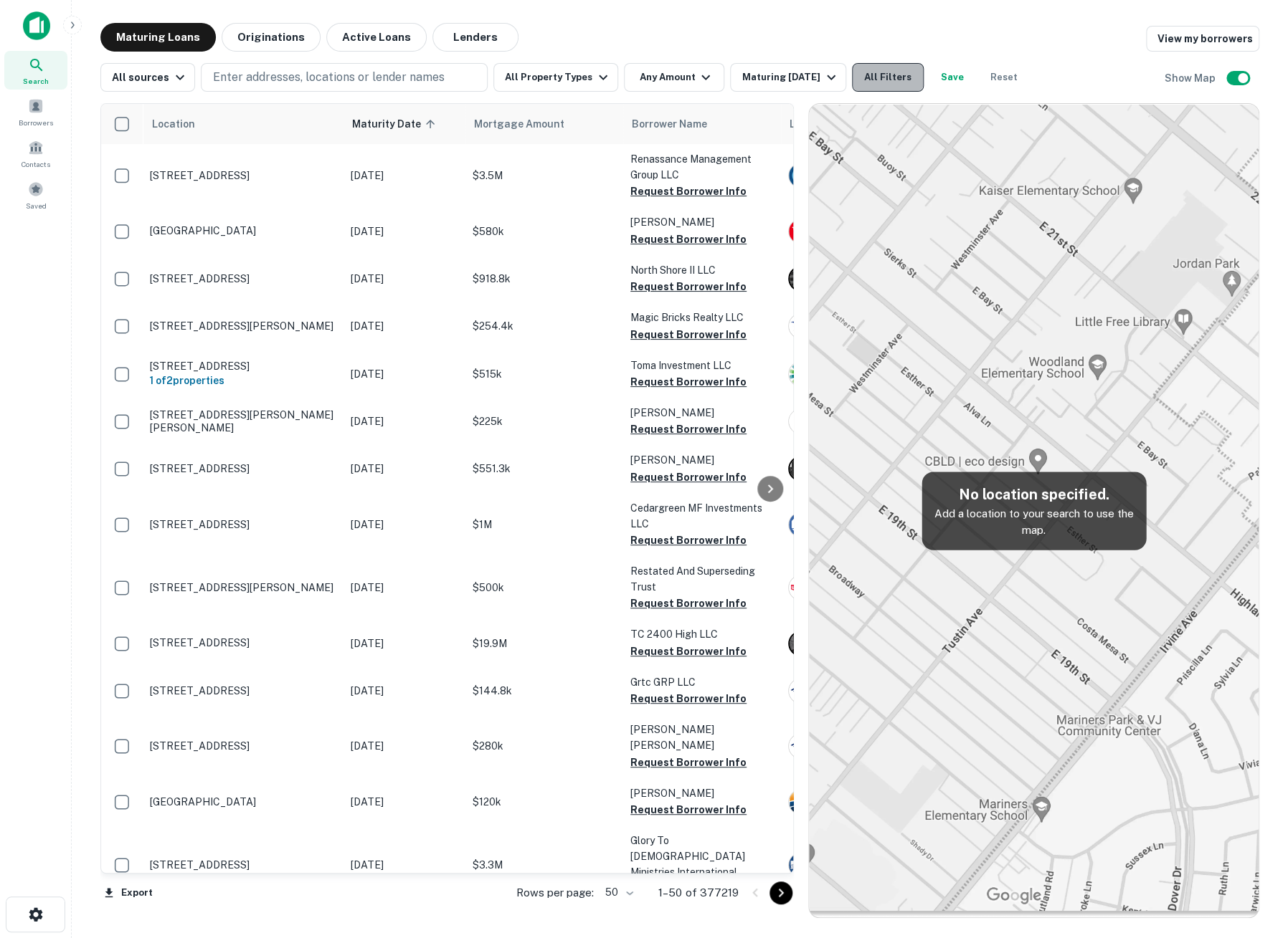
click at [892, 67] on button "All Filters" at bounding box center [887, 77] width 72 height 28
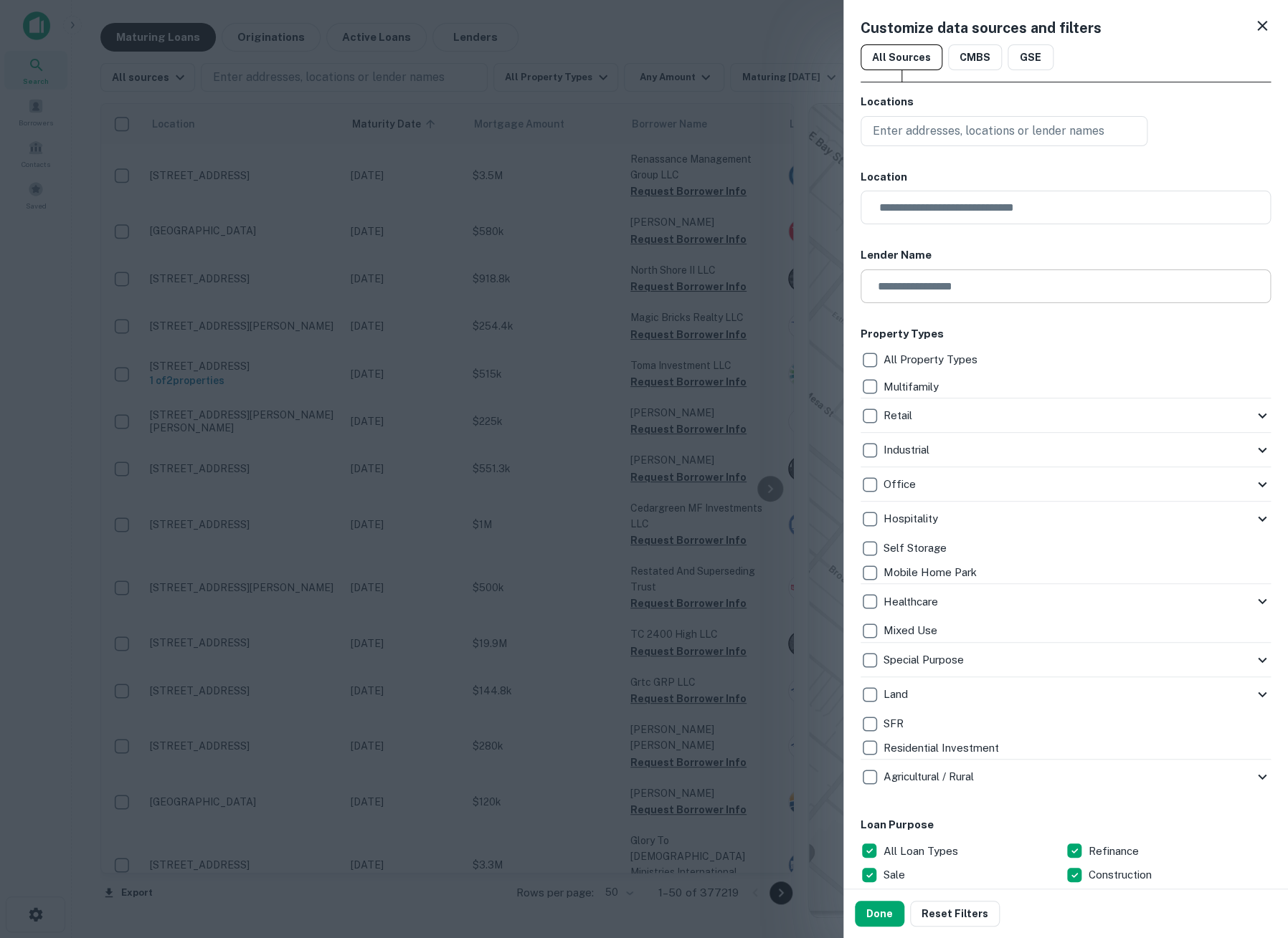
click at [912, 288] on input "text" at bounding box center [1060, 287] width 400 height 34
type input "****"
click at [925, 208] on icon at bounding box center [924, 207] width 12 height 12
click at [966, 287] on input "text" at bounding box center [1060, 287] width 400 height 34
type input "**********"
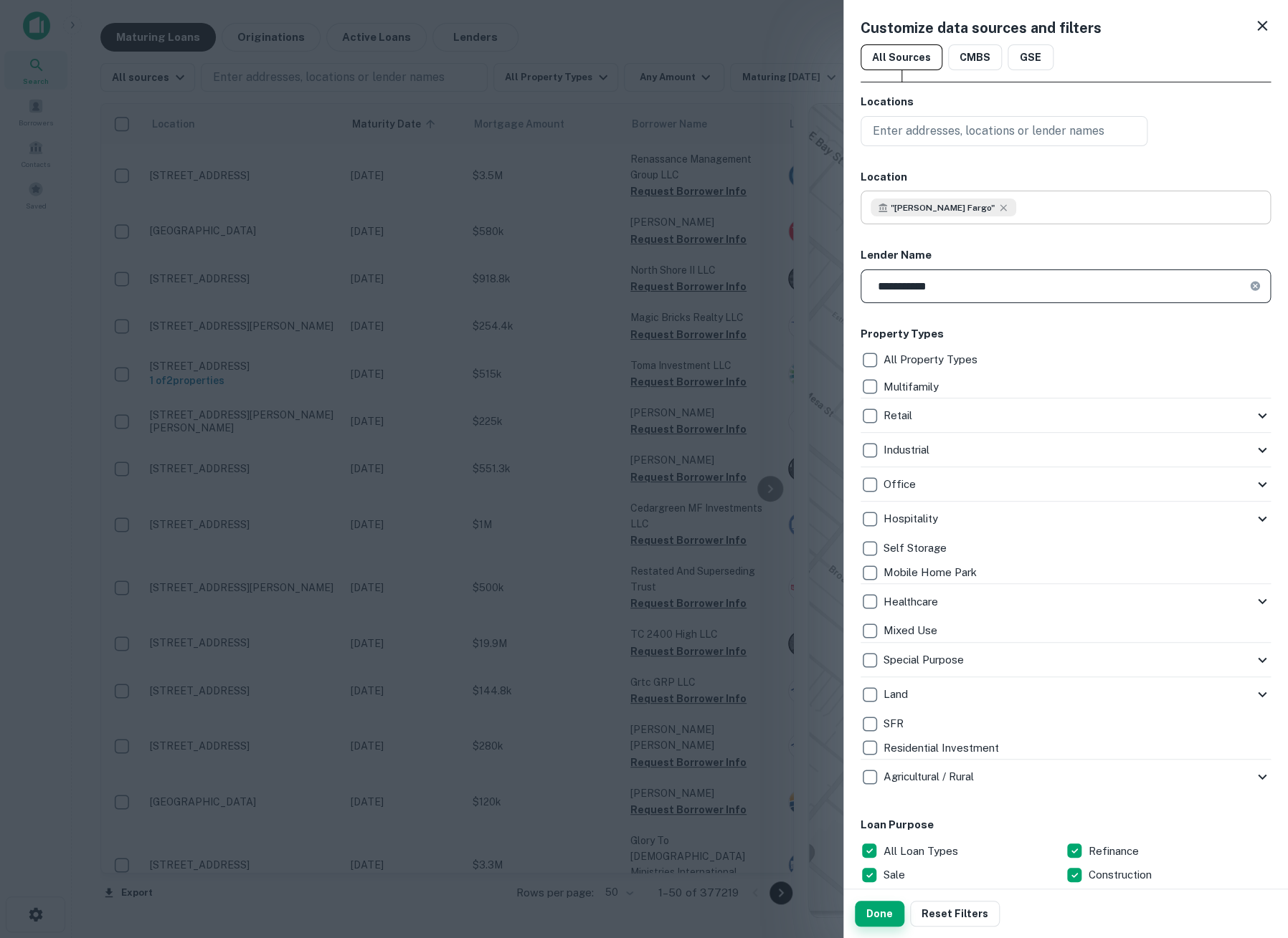
click at [876, 919] on button "Done" at bounding box center [880, 913] width 50 height 26
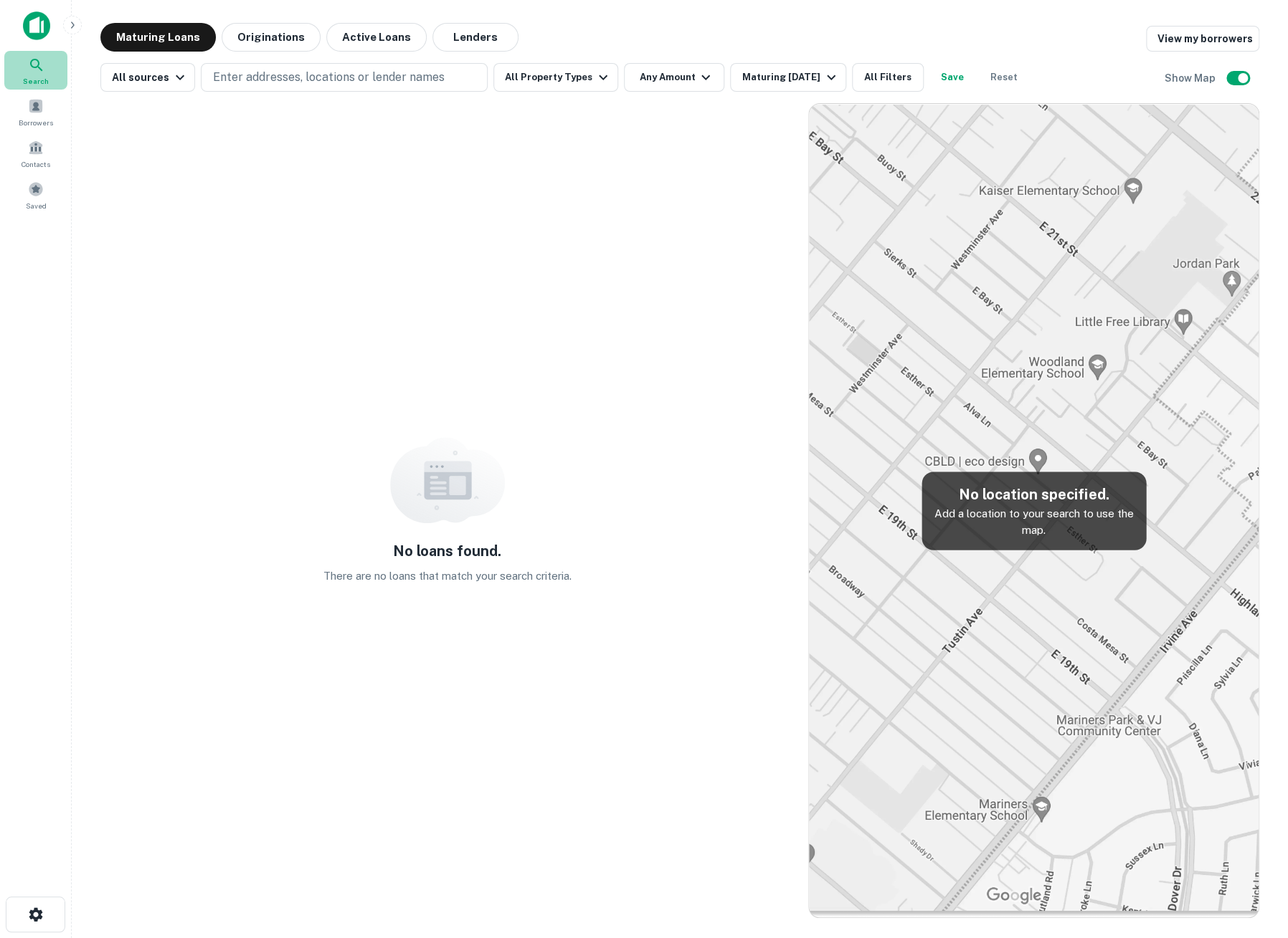
click at [35, 67] on icon at bounding box center [36, 65] width 12 height 12
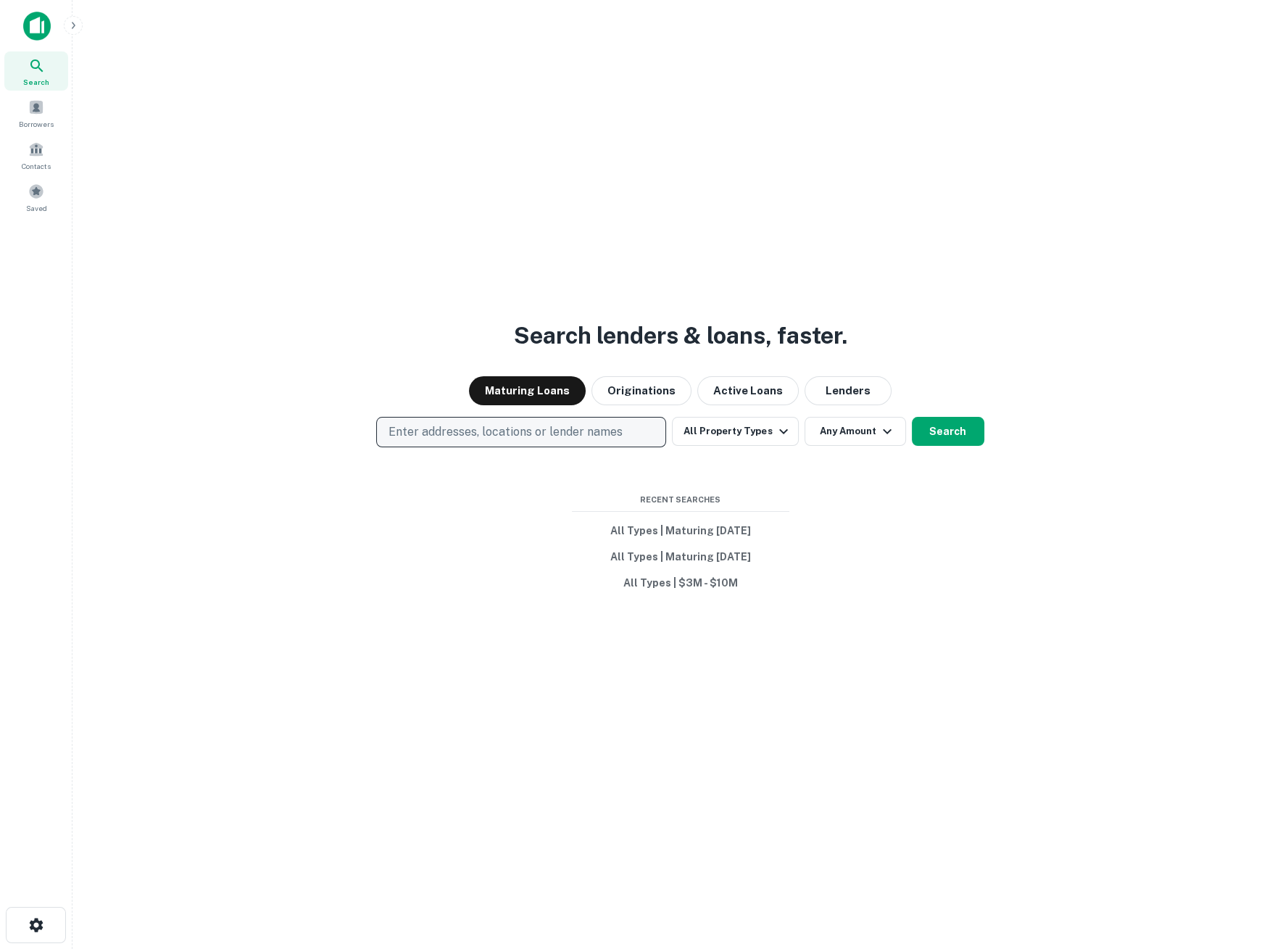
click at [461, 435] on p "Enter addresses, locations or lender names" at bounding box center [506, 432] width 235 height 17
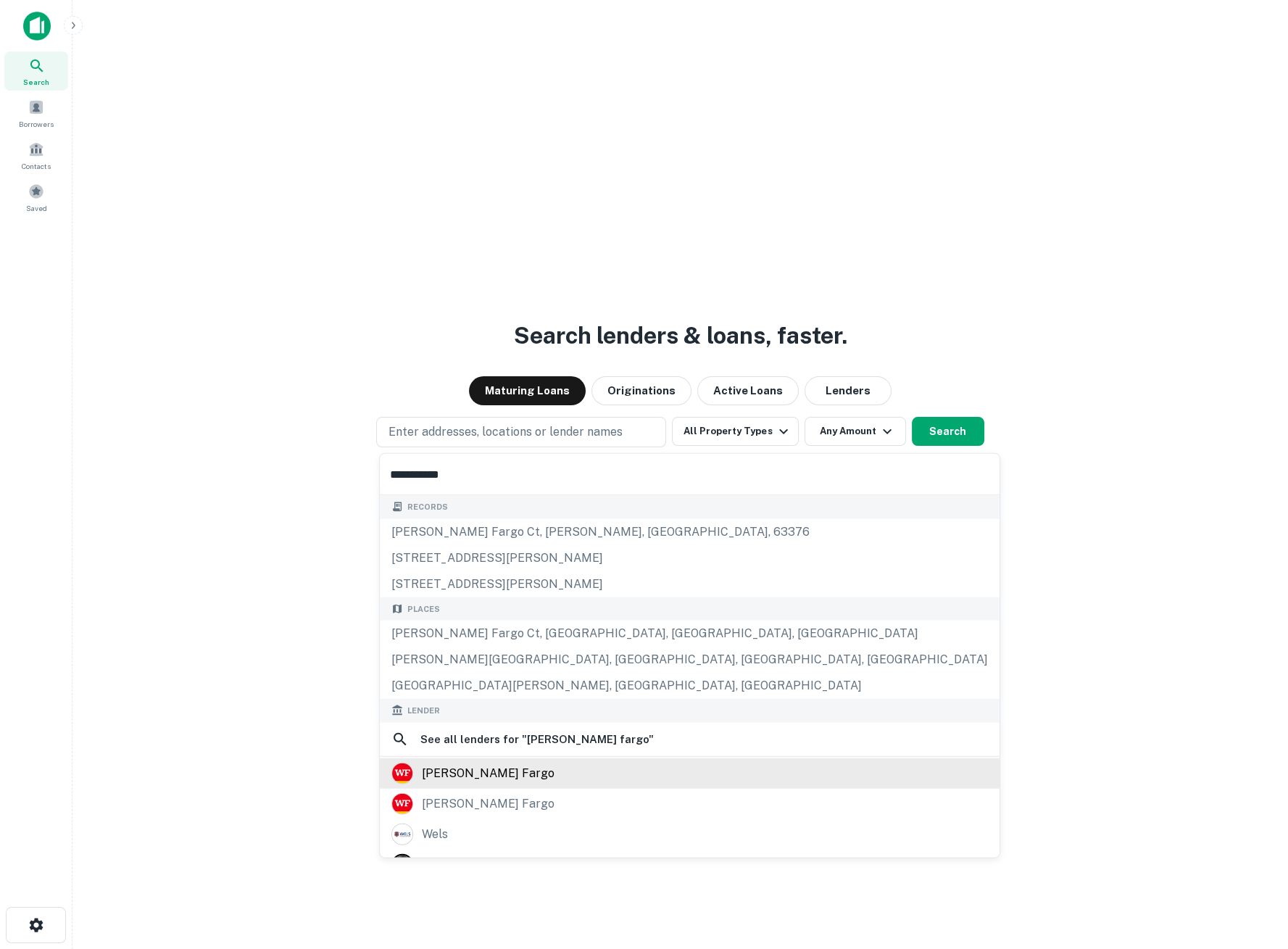
type input "**********"
click at [485, 772] on div "[PERSON_NAME] fargo" at bounding box center [488, 773] width 132 height 21
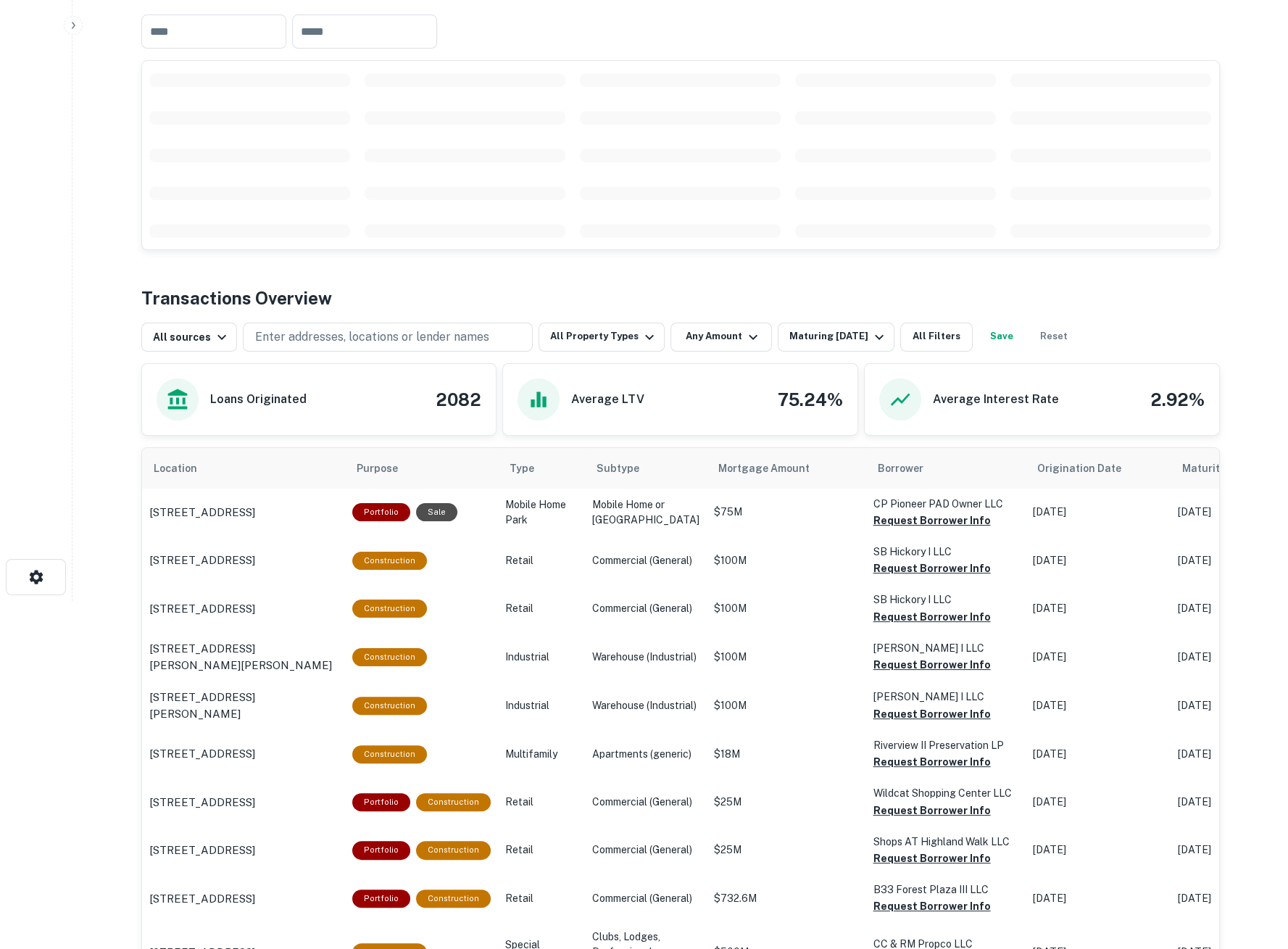
scroll to position [403, 0]
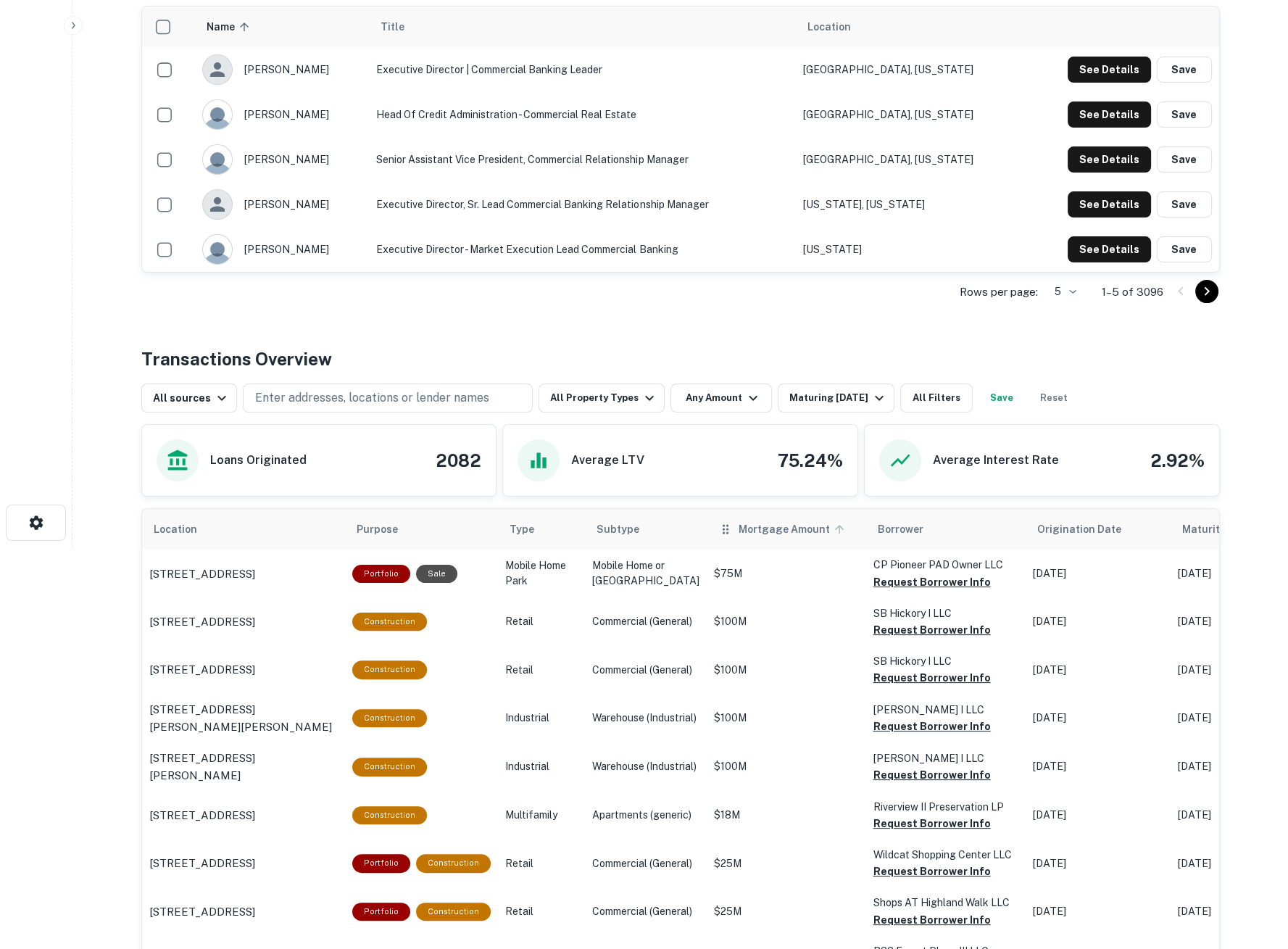
click at [738, 529] on span "Mortgage Amount" at bounding box center [793, 529] width 110 height 17
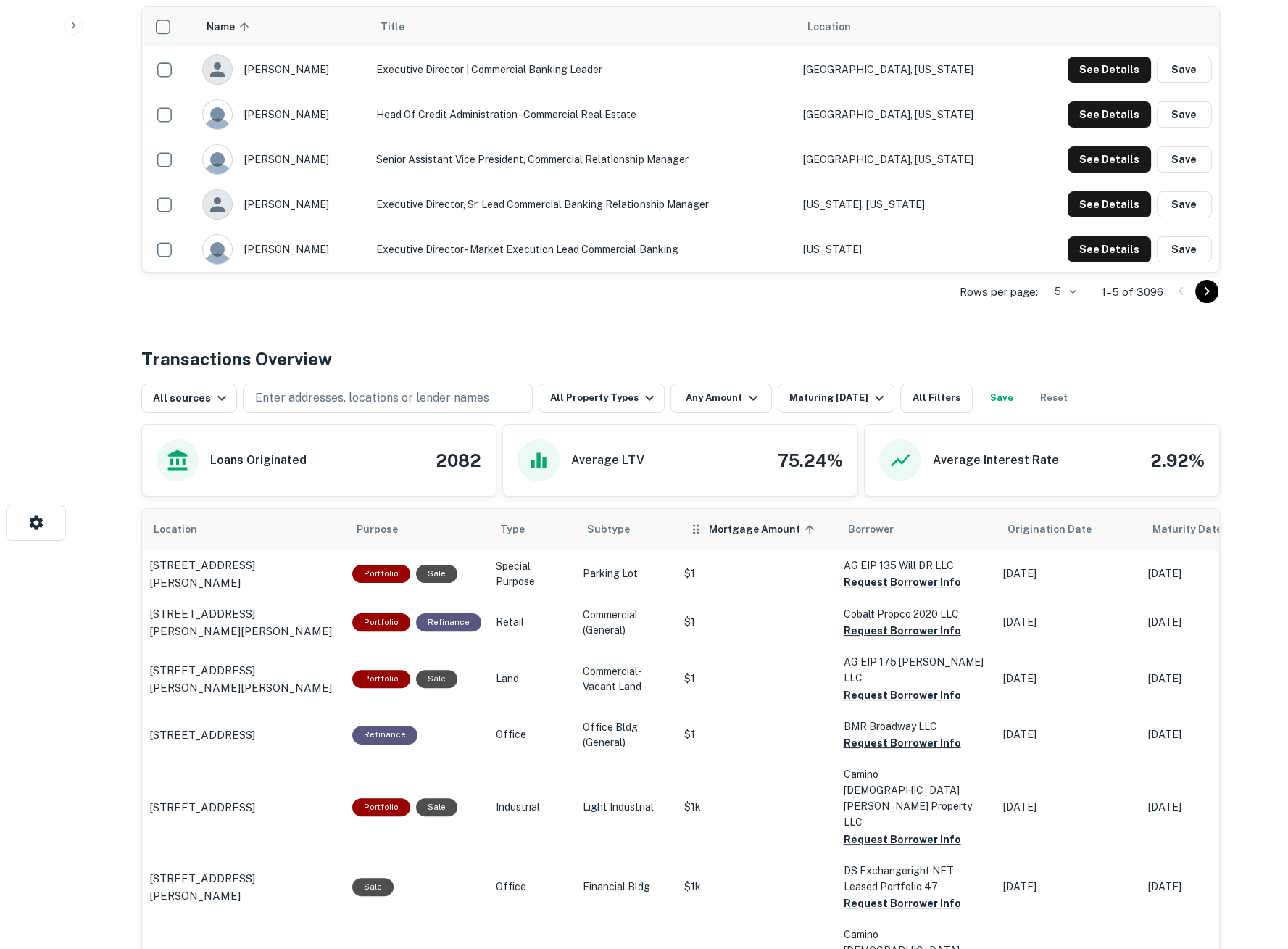
click at [765, 529] on span "Mortgage Amount sorted ascending" at bounding box center [763, 529] width 110 height 17
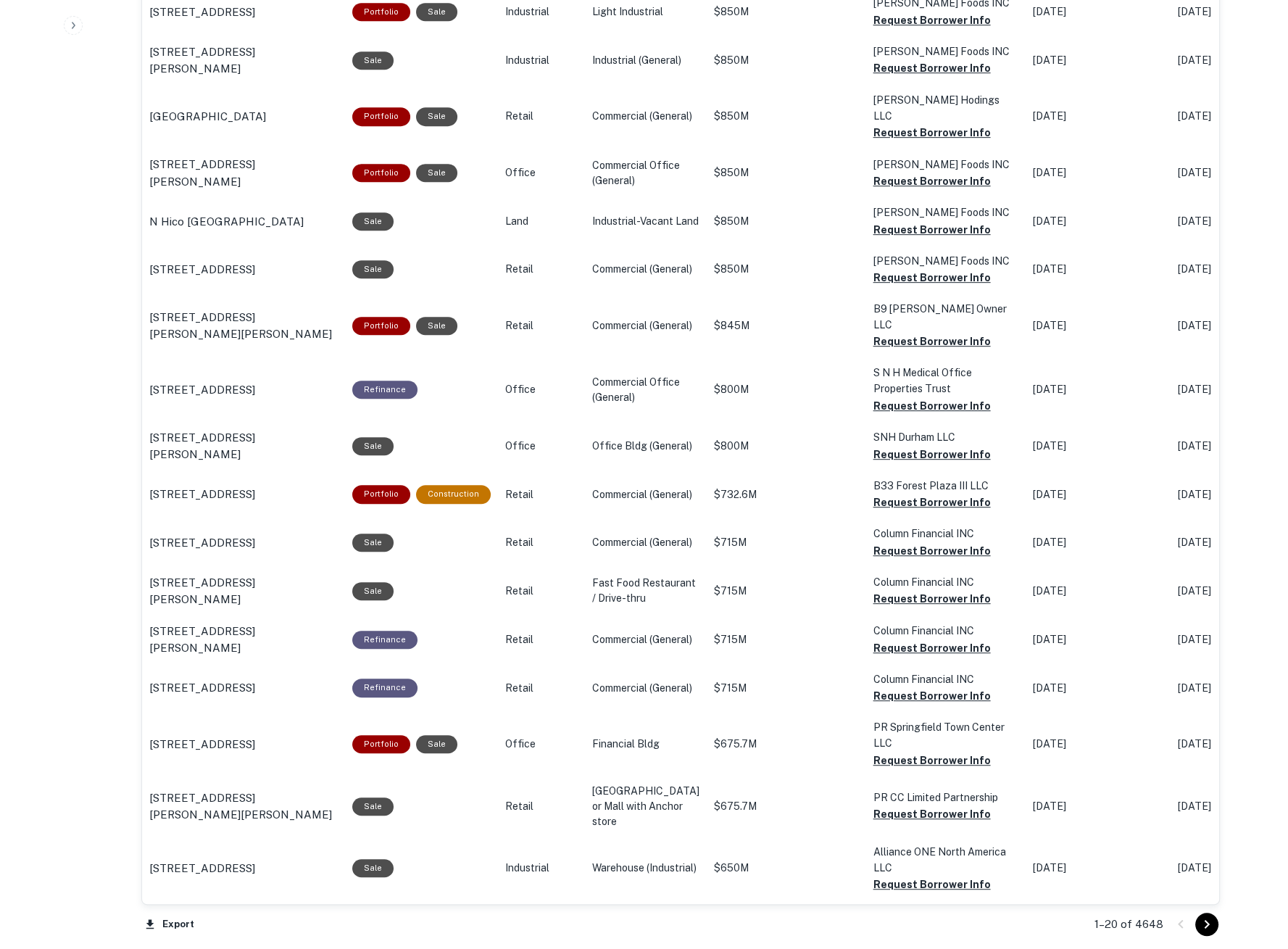
scroll to position [1258, 0]
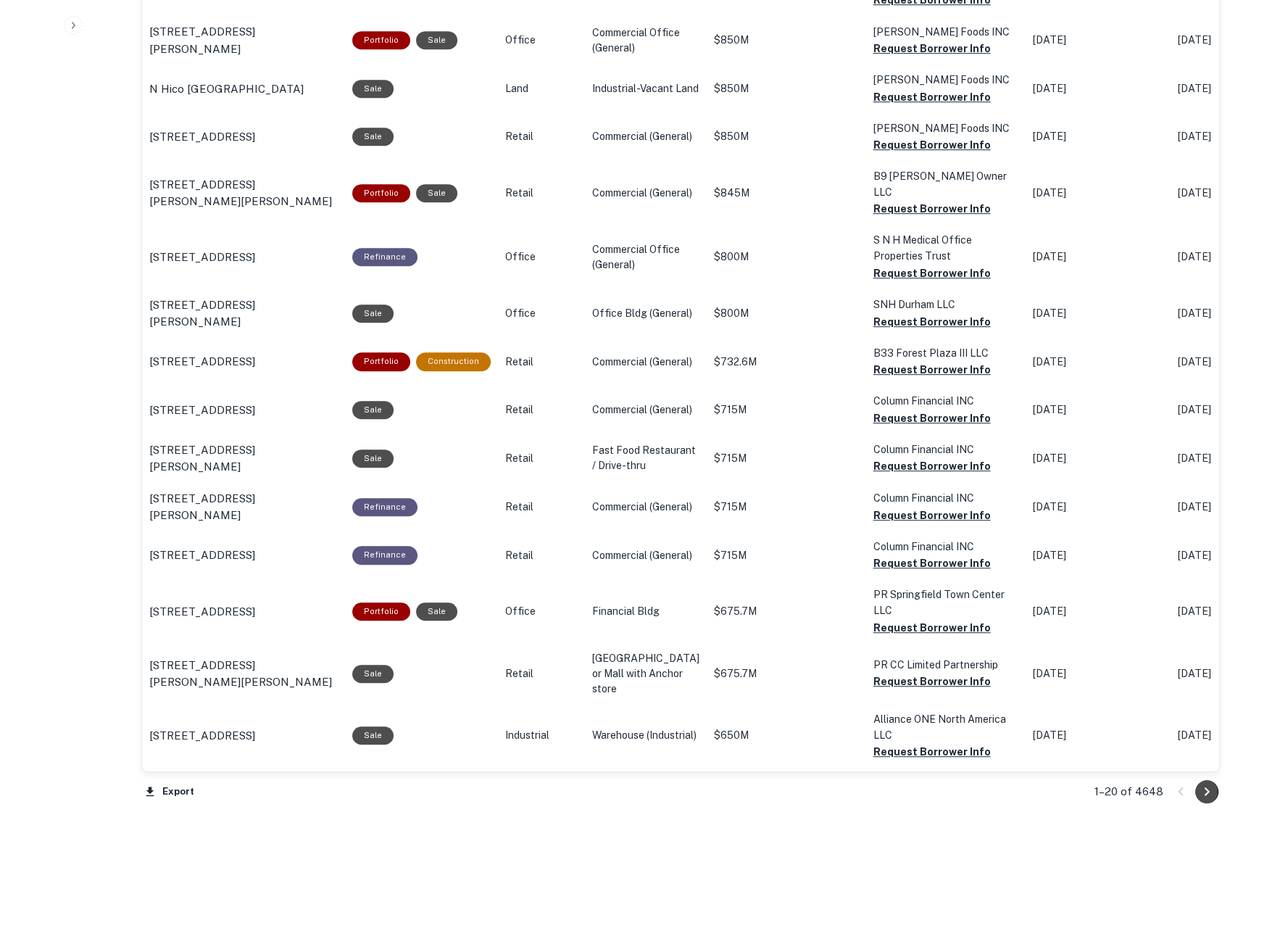
click at [1207, 792] on icon "Go to next page" at bounding box center [1207, 792] width 5 height 9
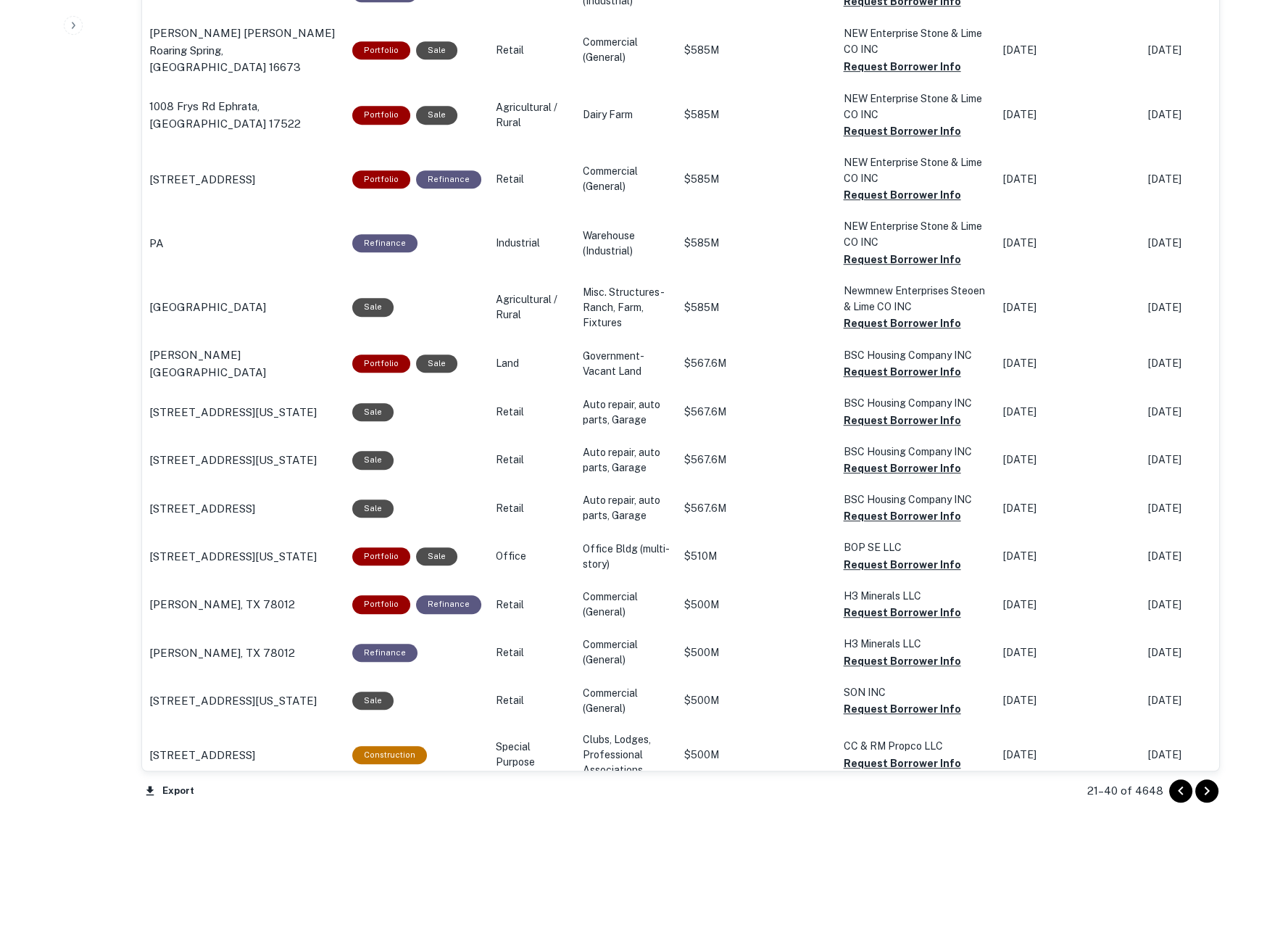
click at [1207, 792] on icon "Go to next page" at bounding box center [1207, 791] width 5 height 9
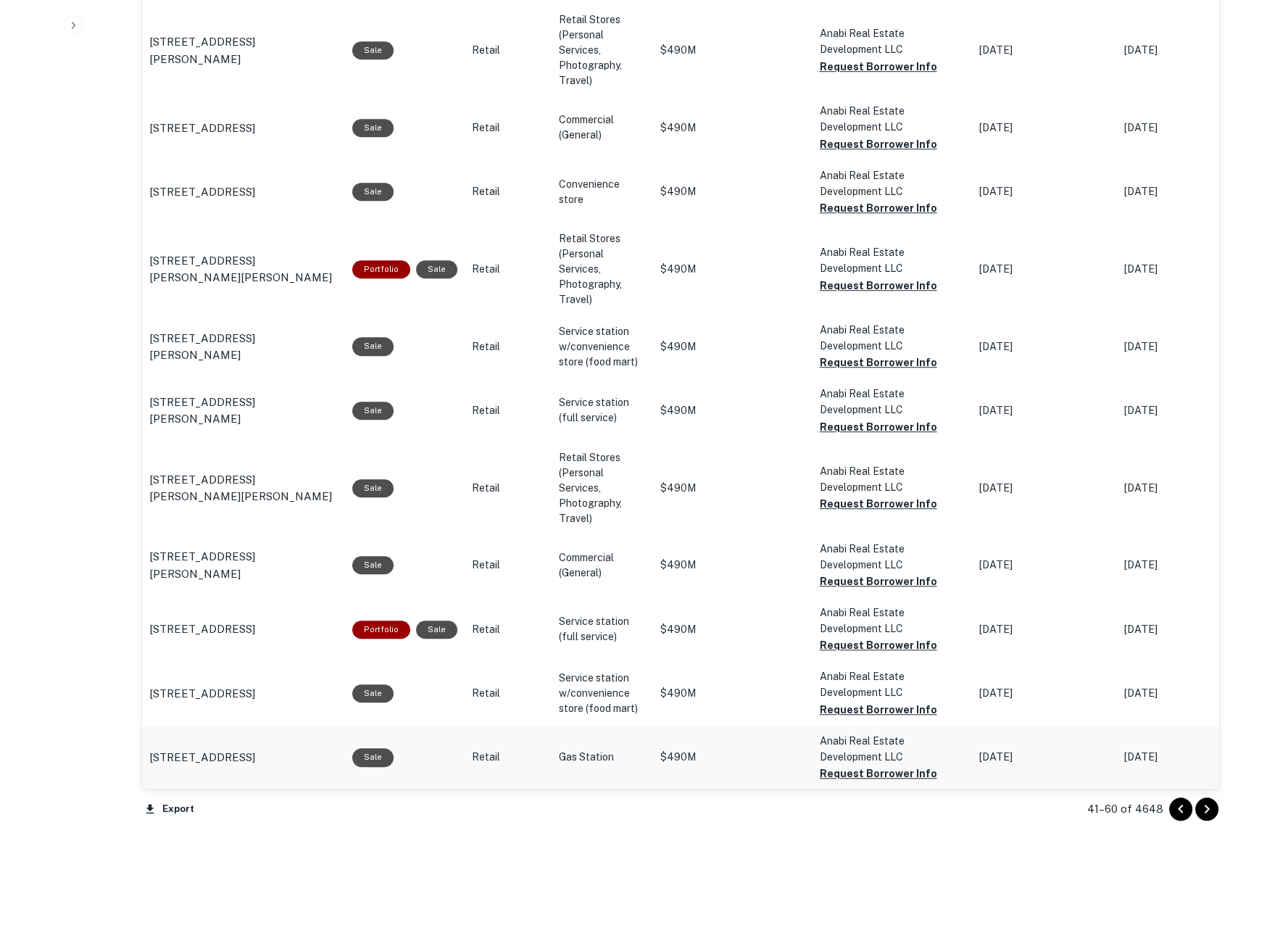
scroll to position [1569, 0]
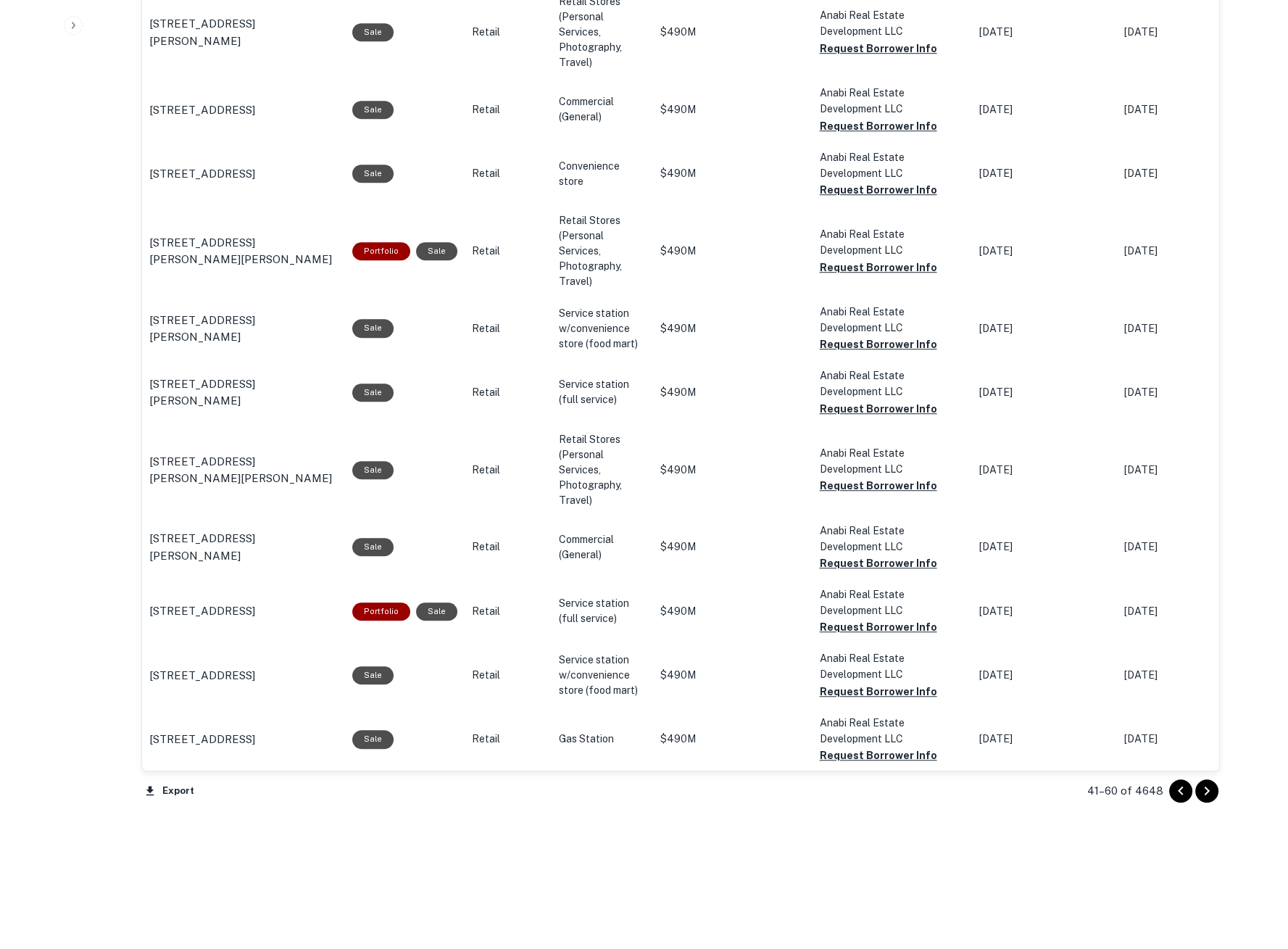
click at [1210, 795] on icon "Go to next page" at bounding box center [1207, 791] width 17 height 17
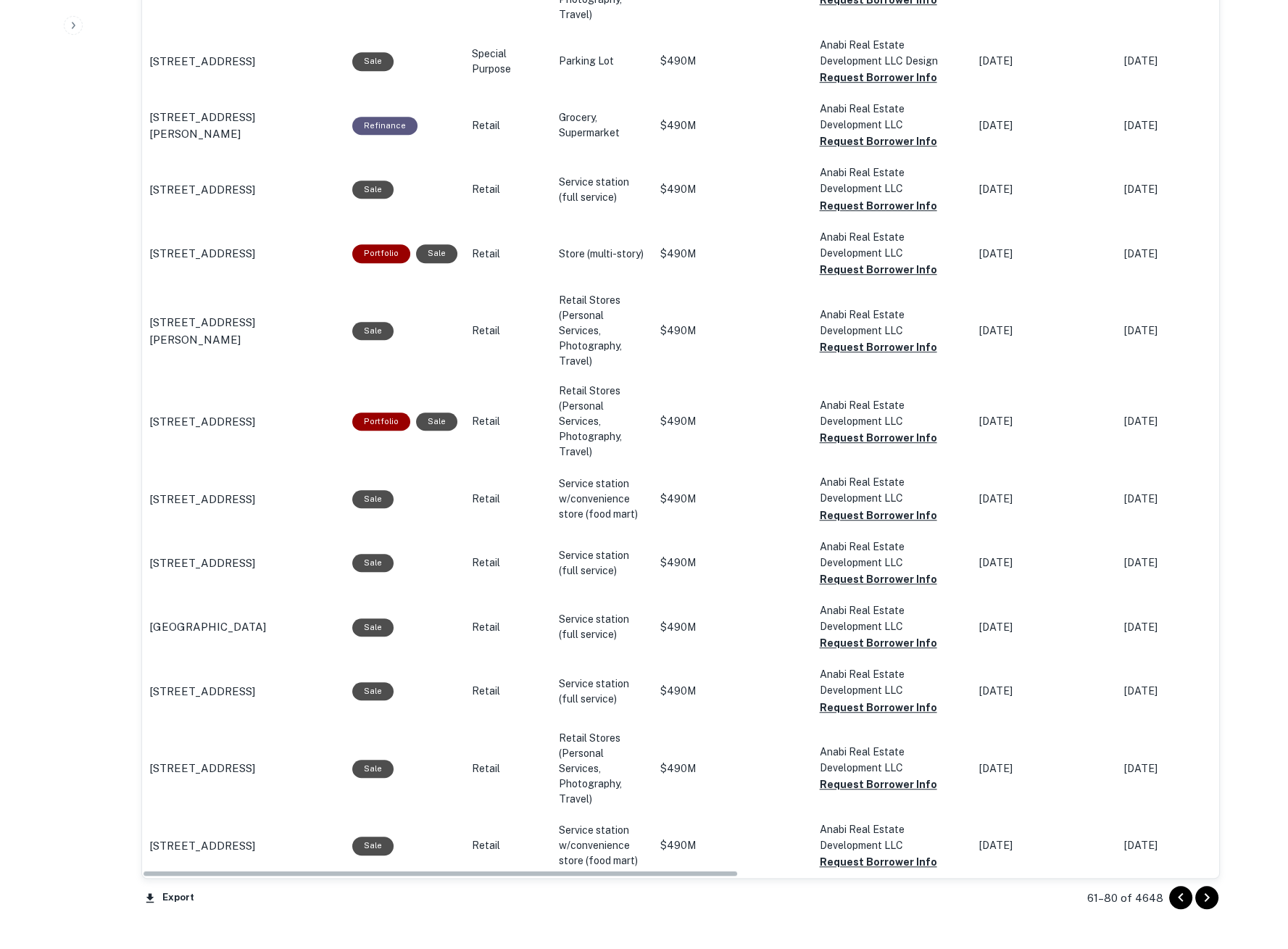
click at [1210, 795] on td "Aug 23, 2026" at bounding box center [1190, 768] width 145 height 90
click at [1204, 902] on icon "Go to next page" at bounding box center [1207, 898] width 17 height 17
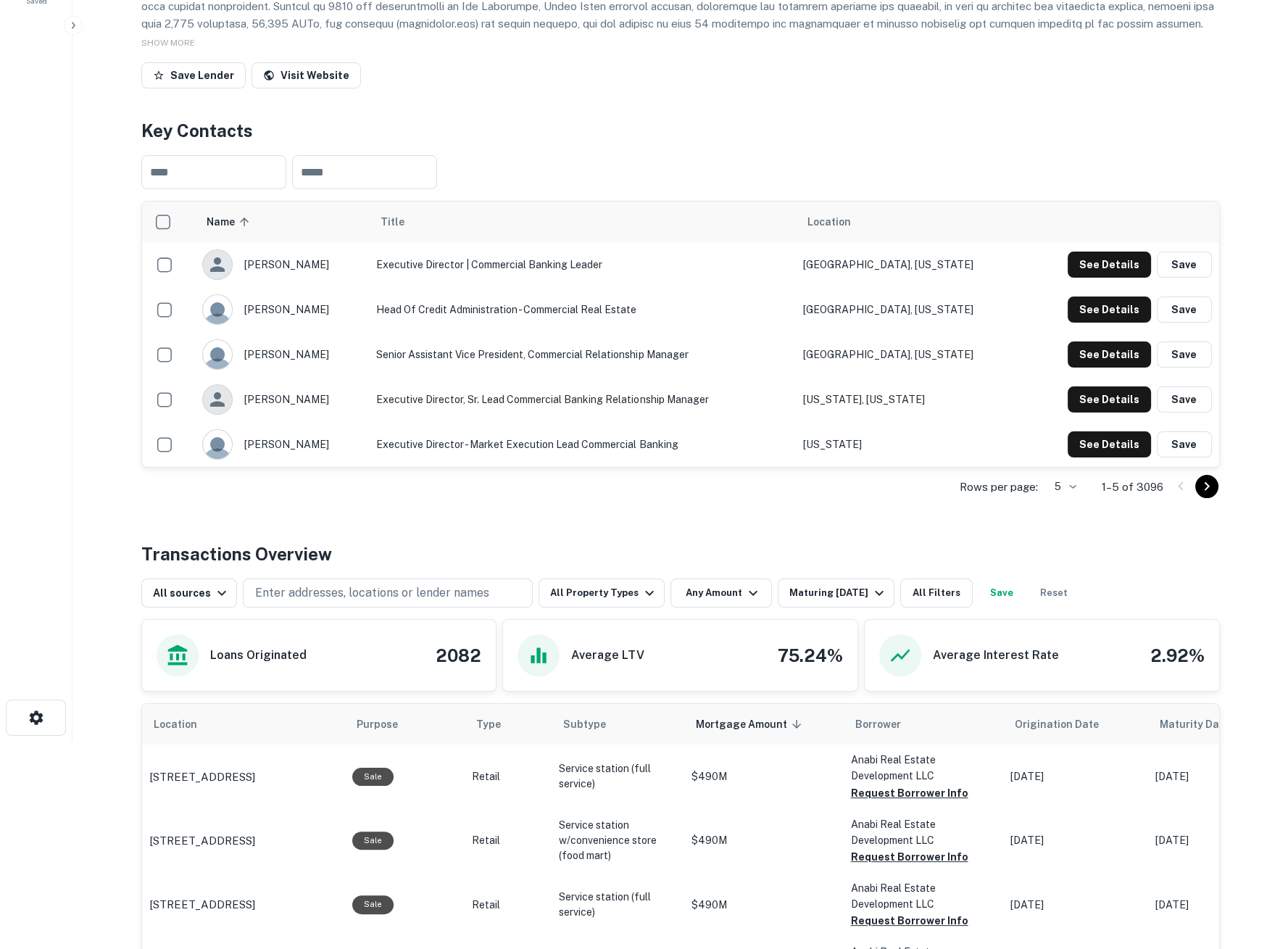
scroll to position [483, 0]
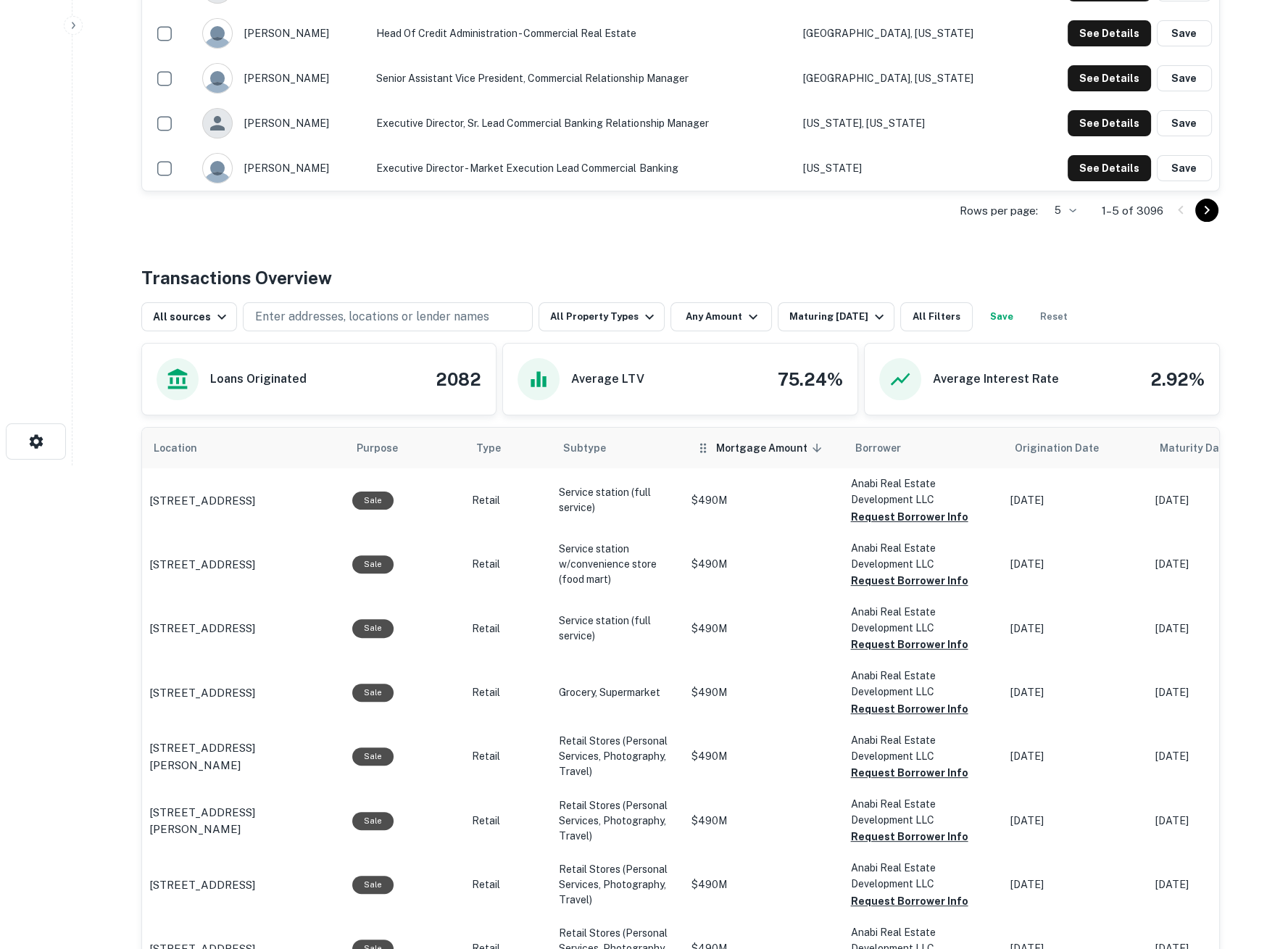
click at [811, 451] on icon "scrollable content" at bounding box center [817, 448] width 13 height 13
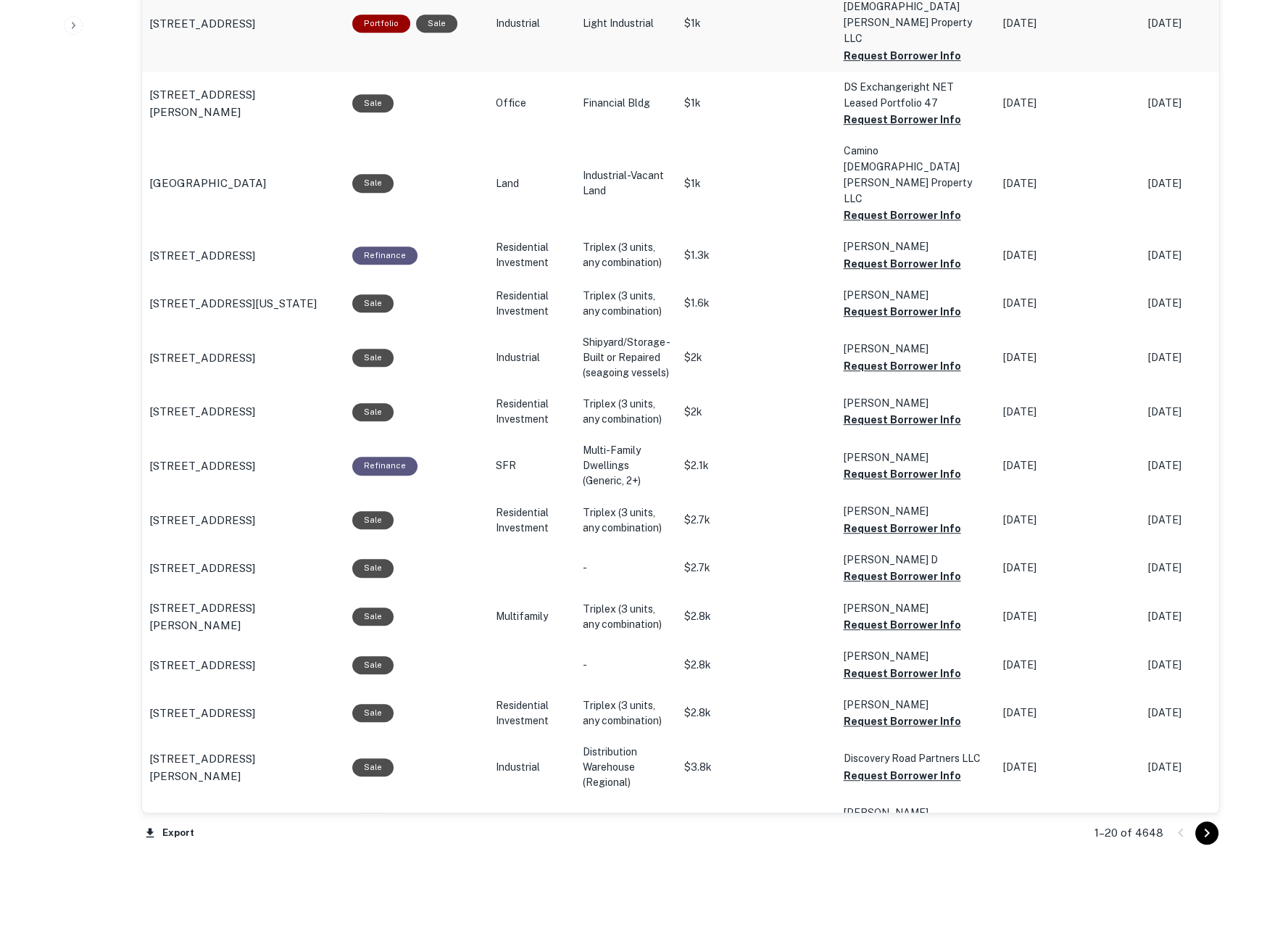
scroll to position [1228, 0]
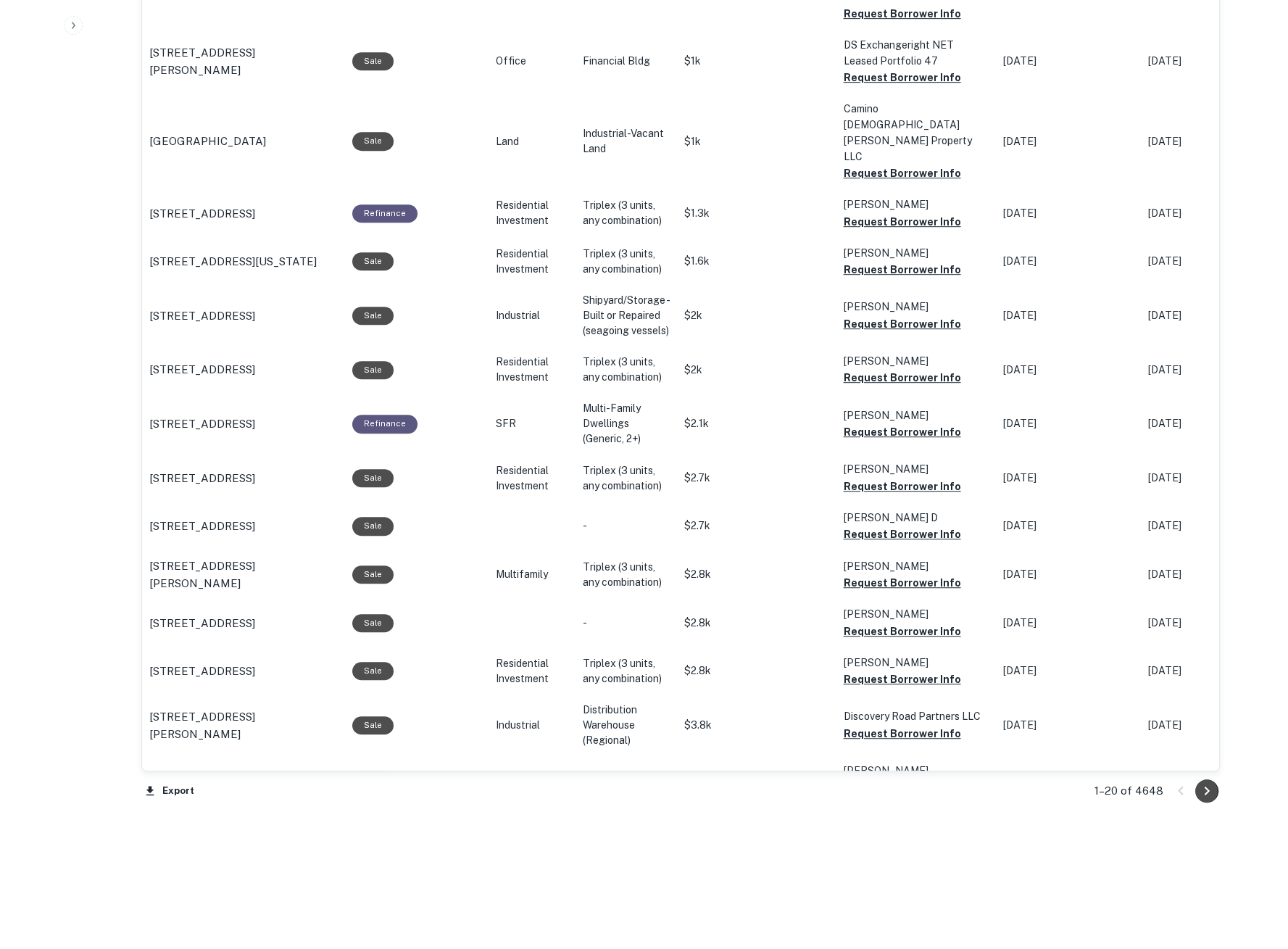
click at [1207, 792] on icon "Go to next page" at bounding box center [1207, 791] width 17 height 17
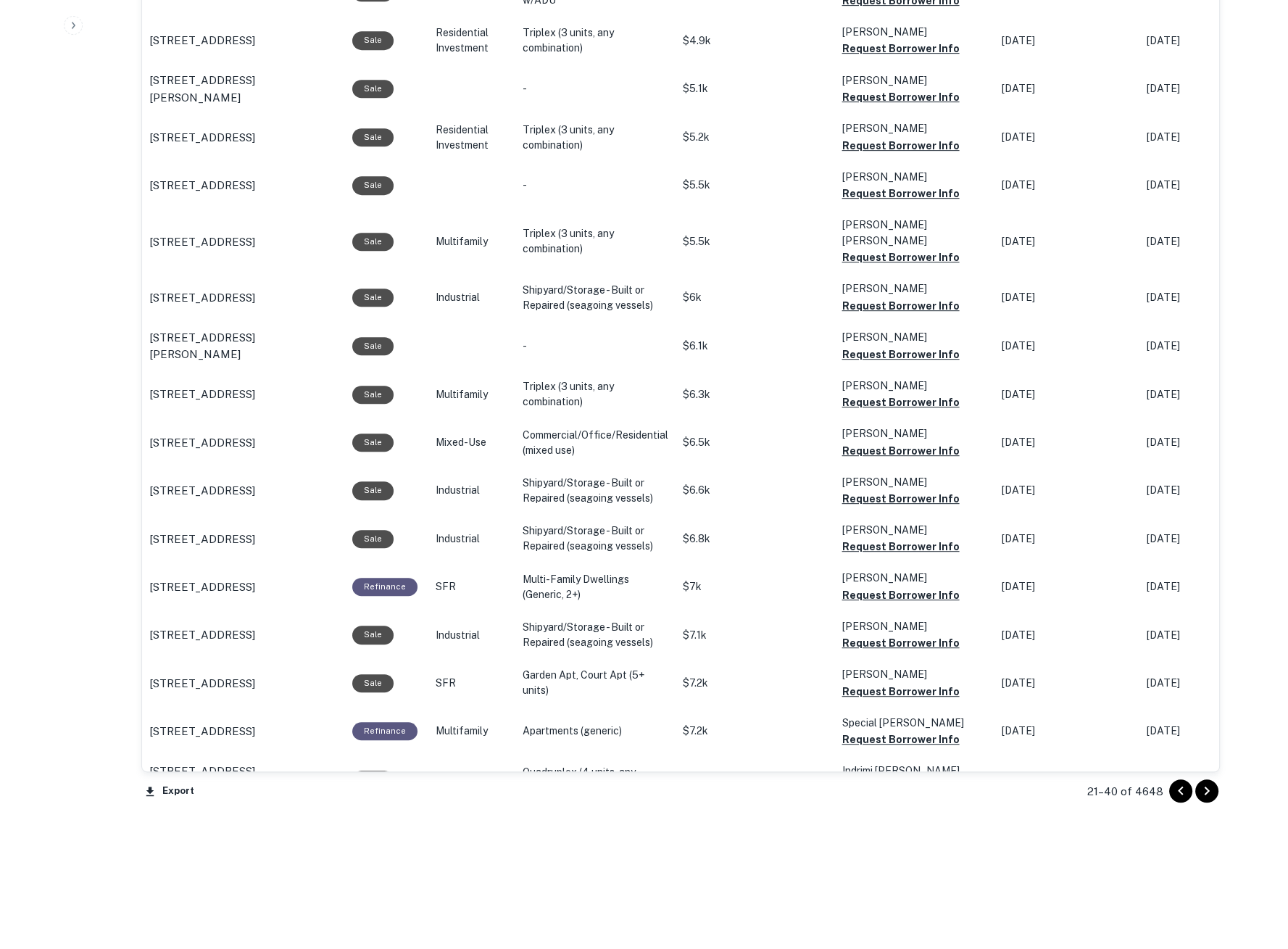
click at [1207, 796] on icon "Go to next page" at bounding box center [1207, 791] width 17 height 17
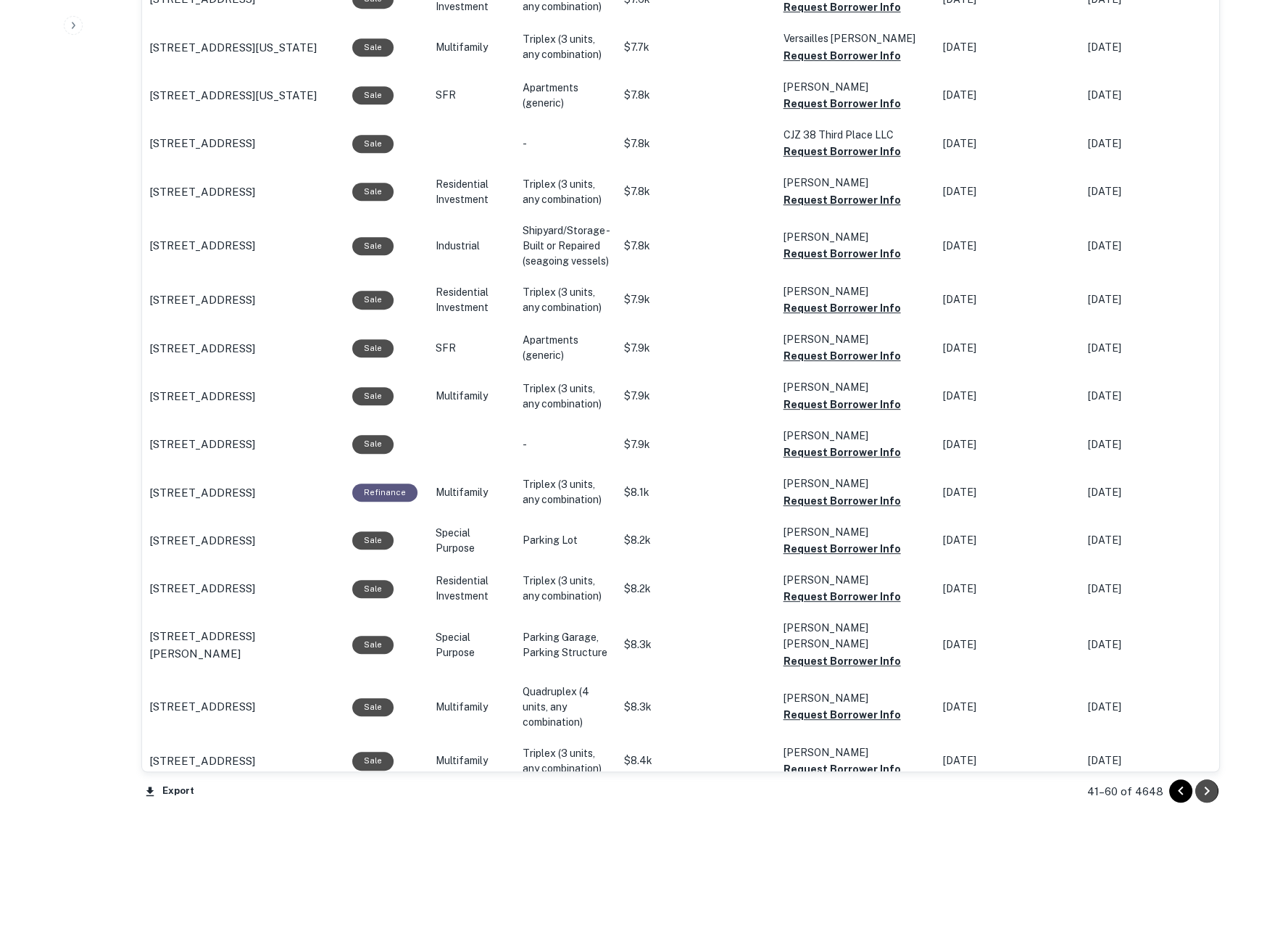
click at [1207, 796] on icon "Go to next page" at bounding box center [1207, 791] width 17 height 17
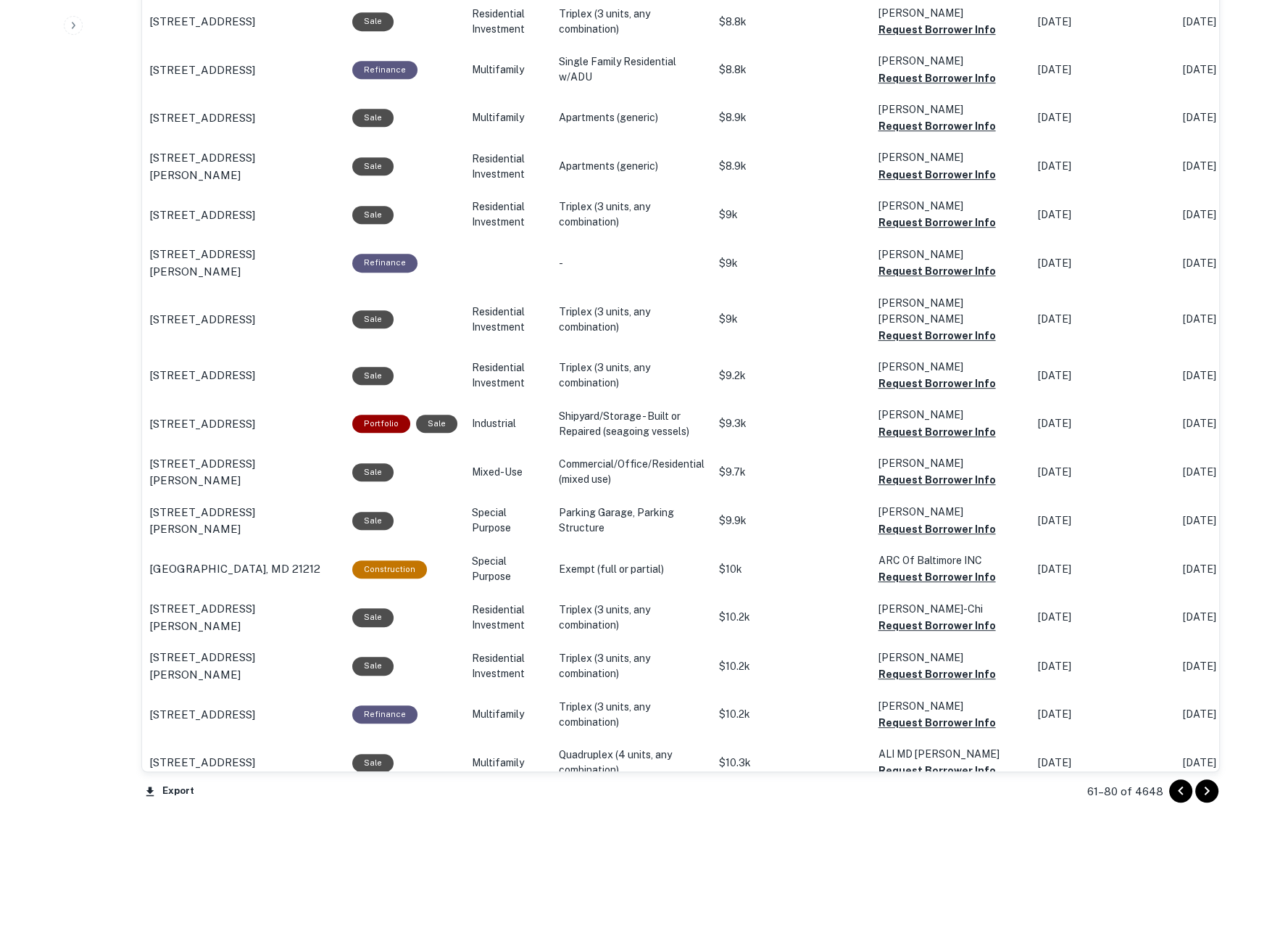
click at [1207, 796] on icon "Go to next page" at bounding box center [1207, 791] width 17 height 17
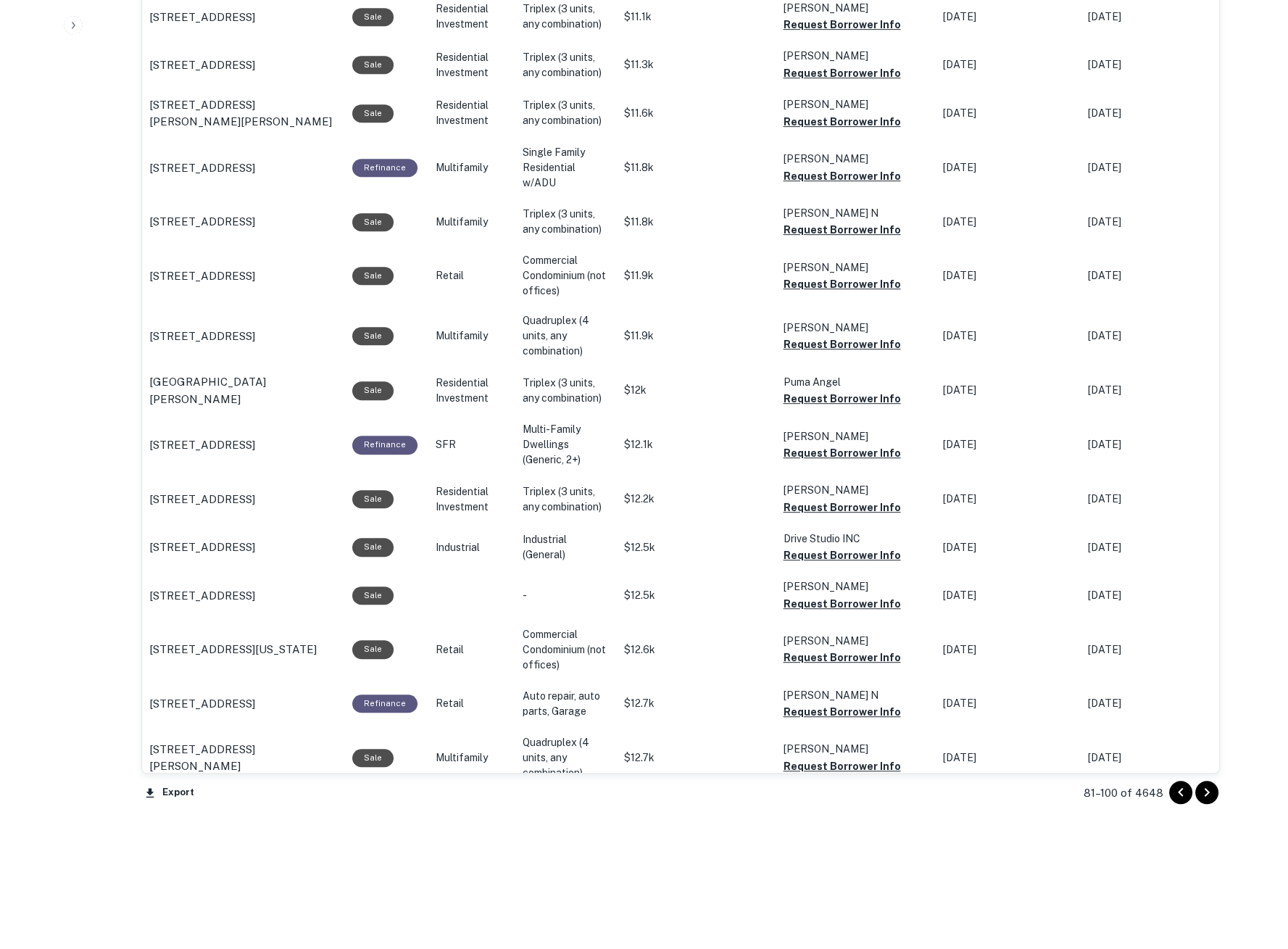
click at [1207, 796] on icon "Go to next page" at bounding box center [1207, 792] width 17 height 17
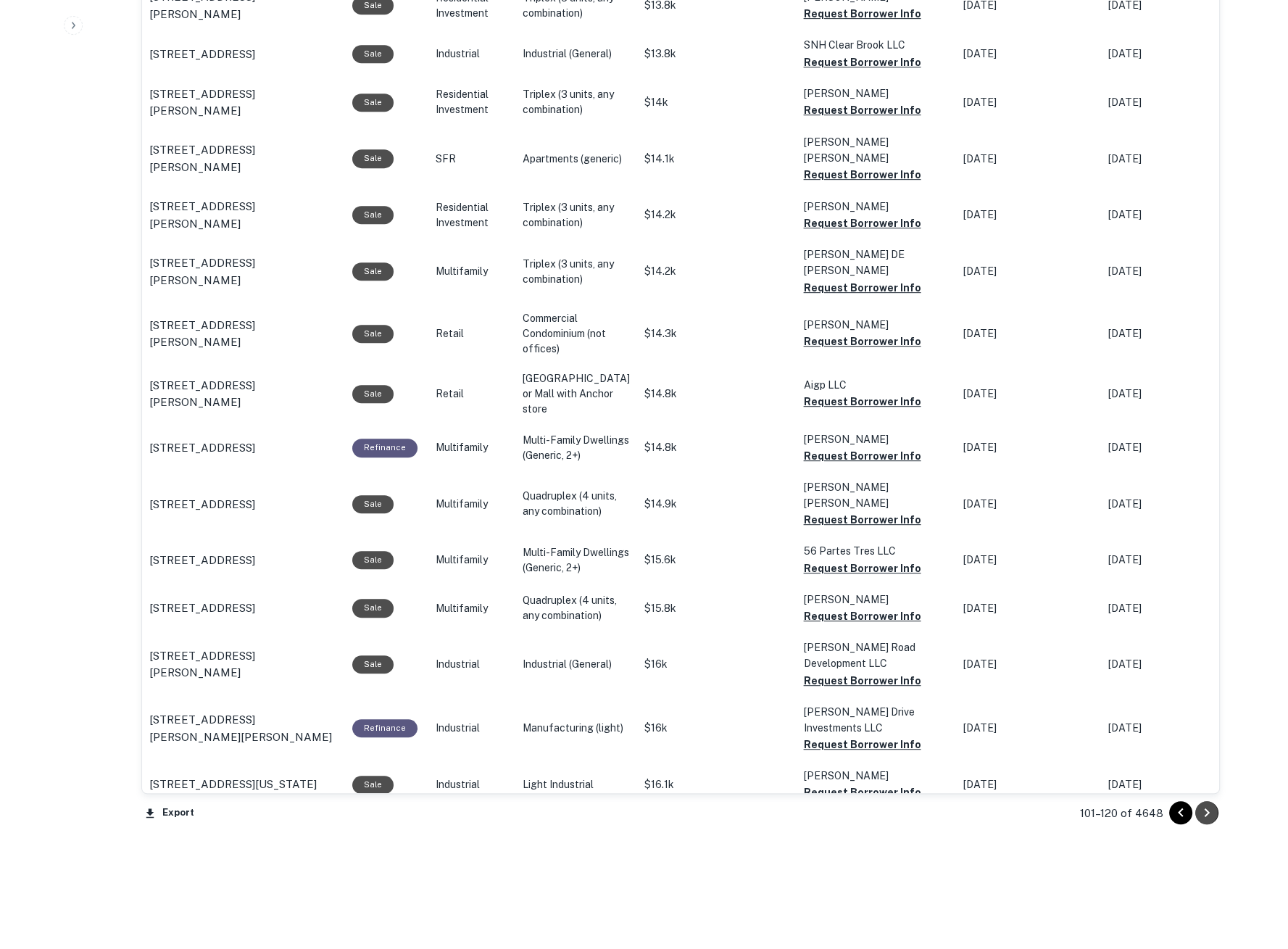
click at [1212, 810] on icon "Go to next page" at bounding box center [1207, 812] width 17 height 17
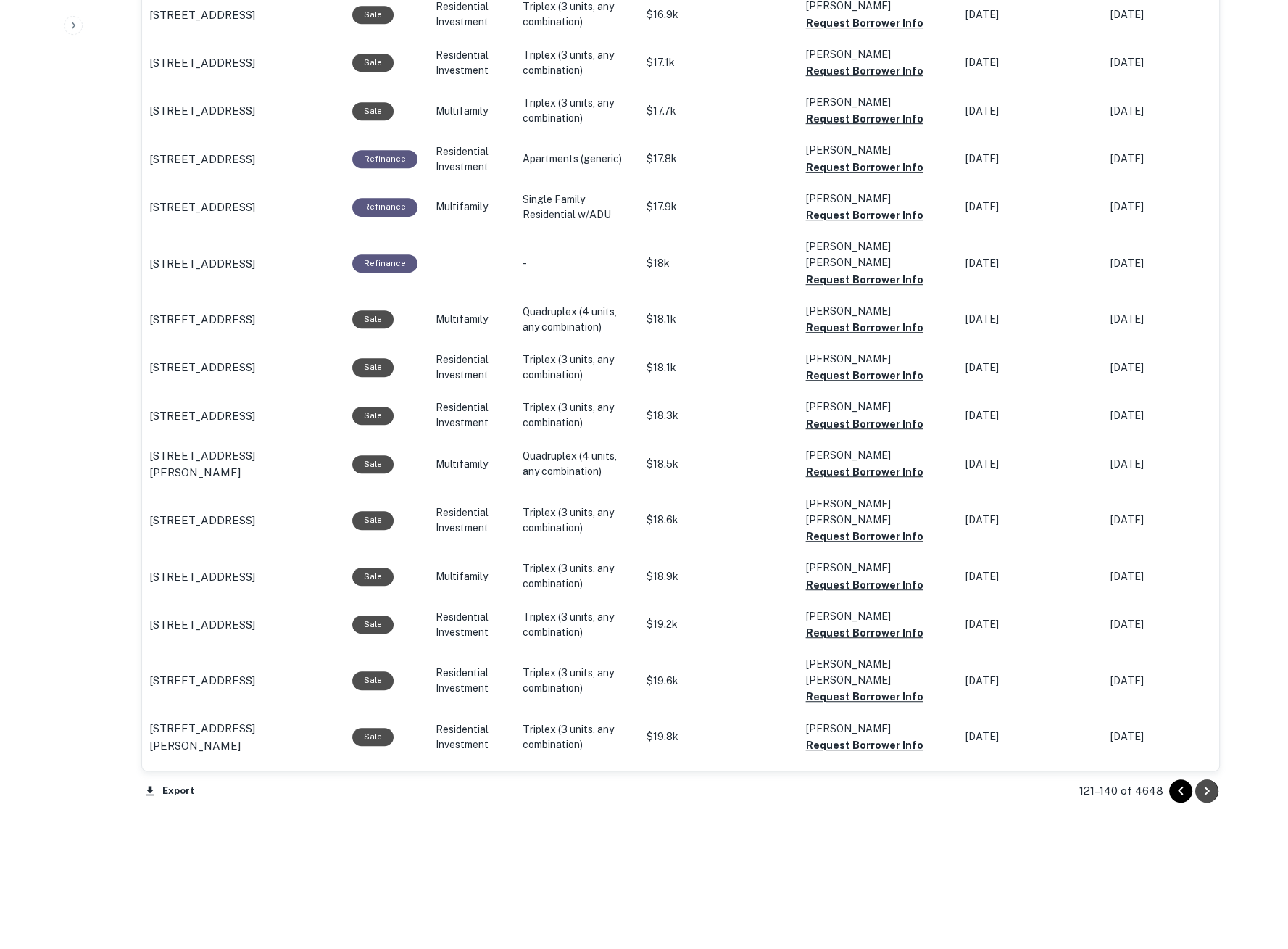
click at [1209, 795] on icon "Go to next page" at bounding box center [1207, 791] width 17 height 17
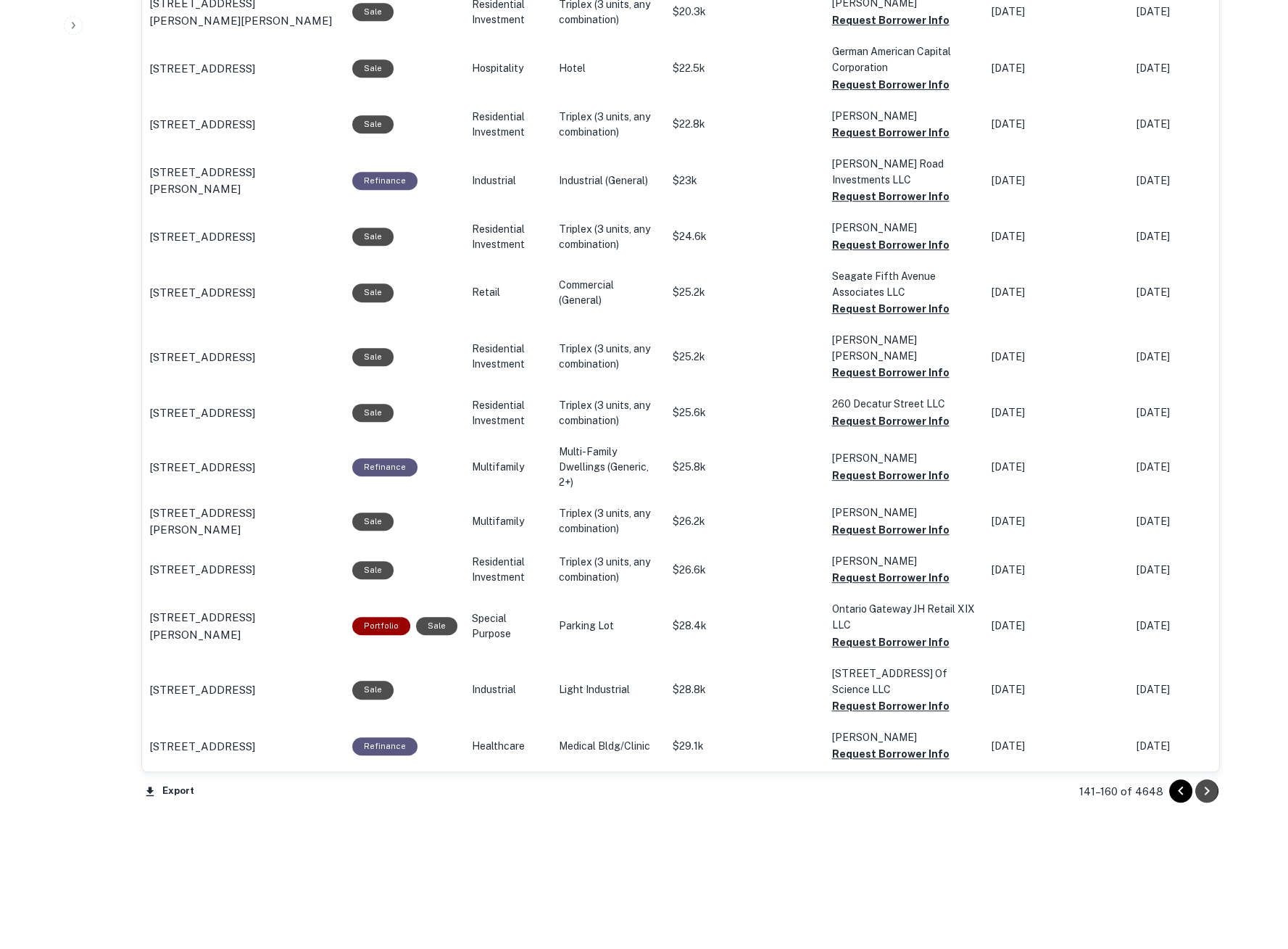
click at [1209, 795] on icon "Go to next page" at bounding box center [1207, 791] width 17 height 17
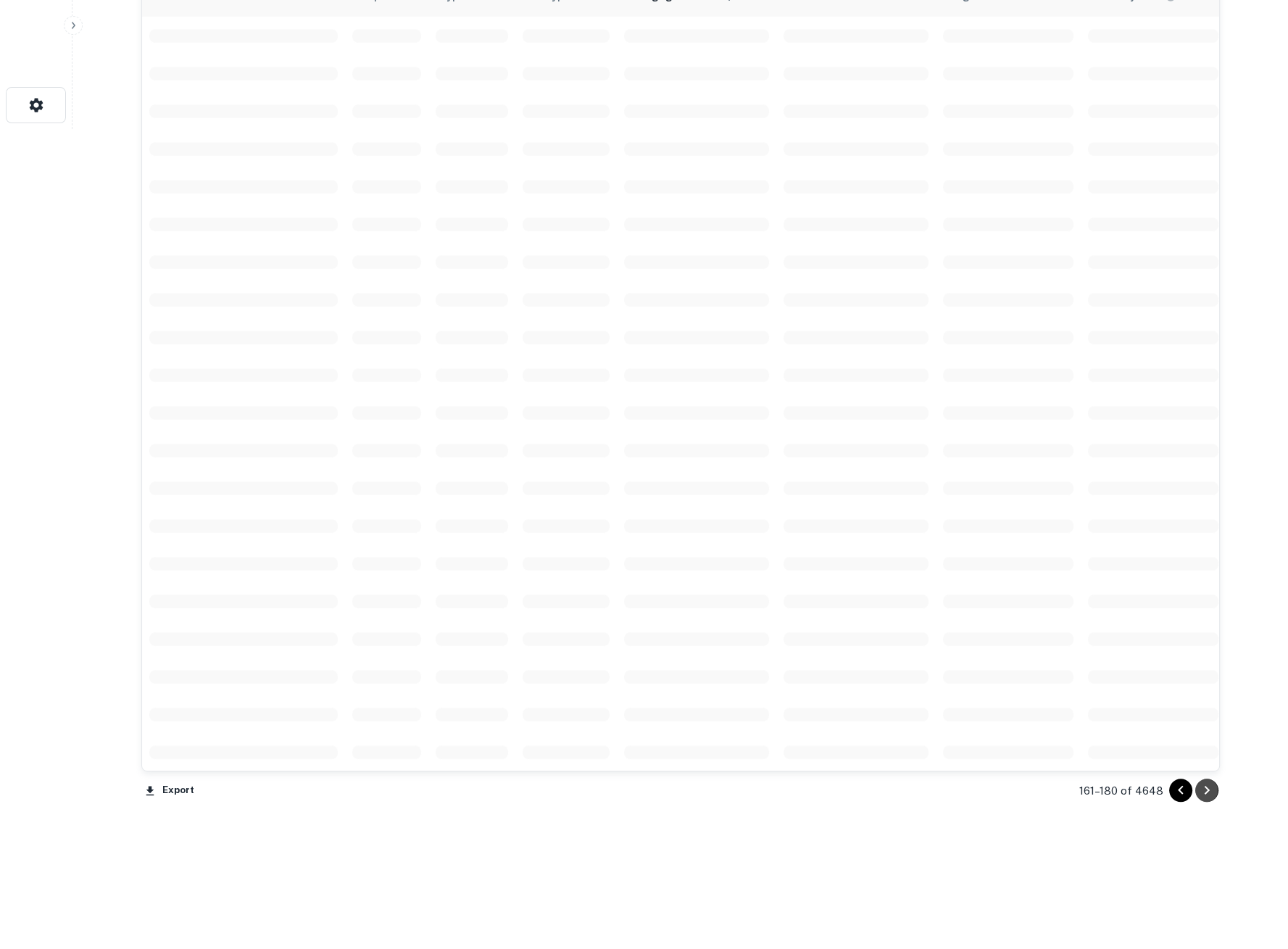
scroll to position [819, 0]
click at [1209, 795] on icon "Go to next page" at bounding box center [1207, 791] width 17 height 17
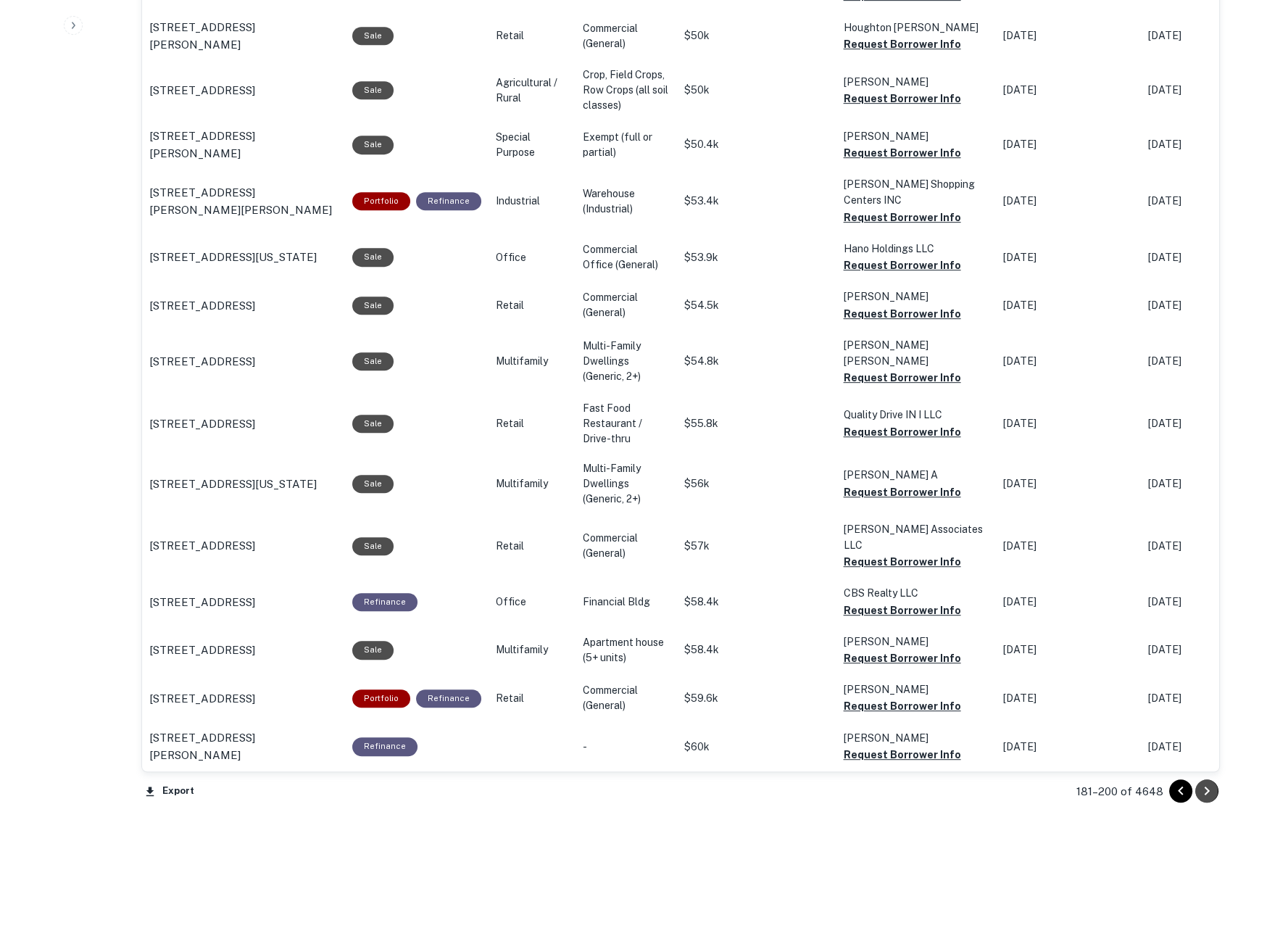
click at [1209, 795] on icon "Go to next page" at bounding box center [1207, 791] width 17 height 17
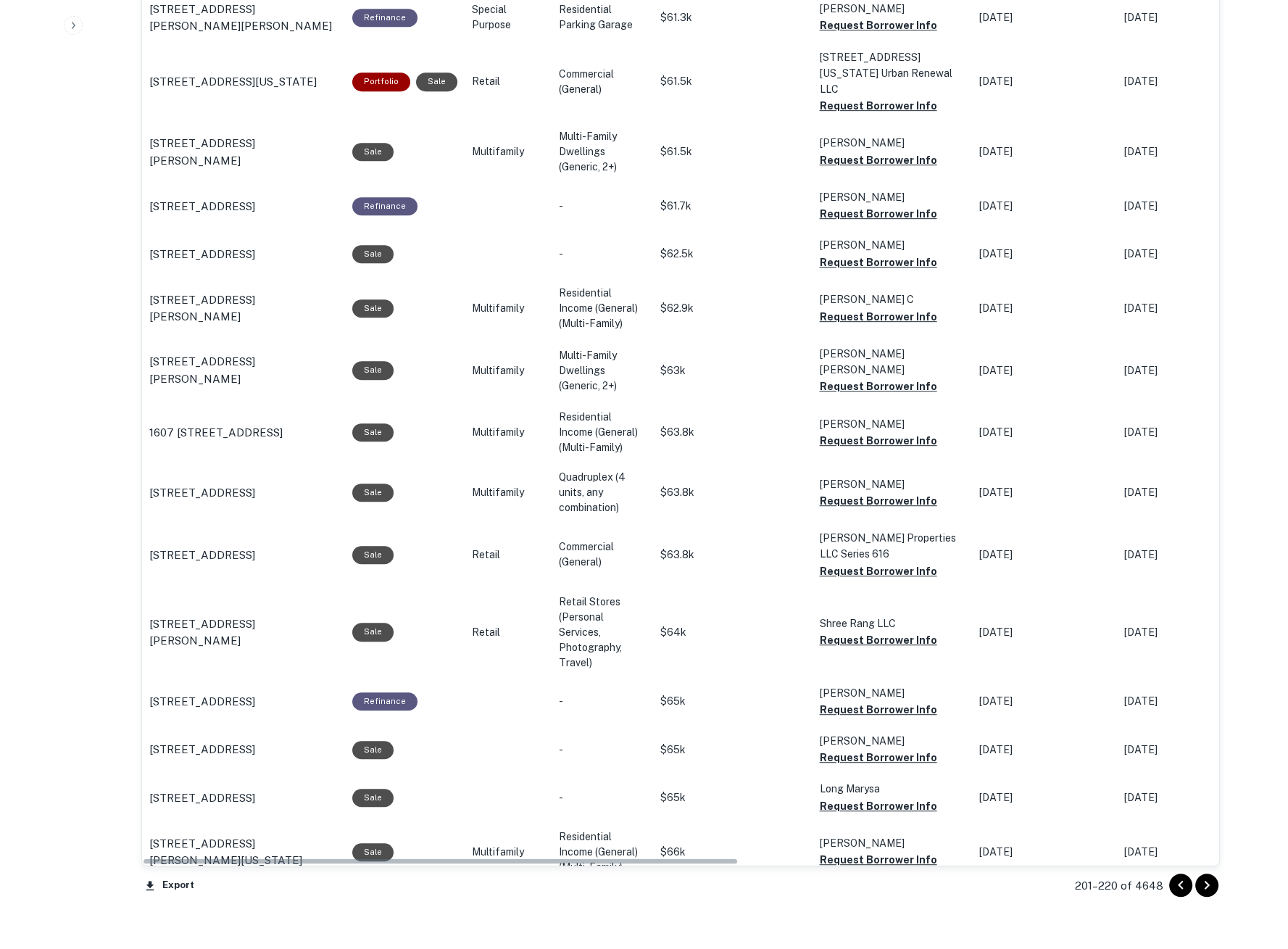
click at [1209, 795] on td "Nov 11, 2025" at bounding box center [1190, 797] width 145 height 47
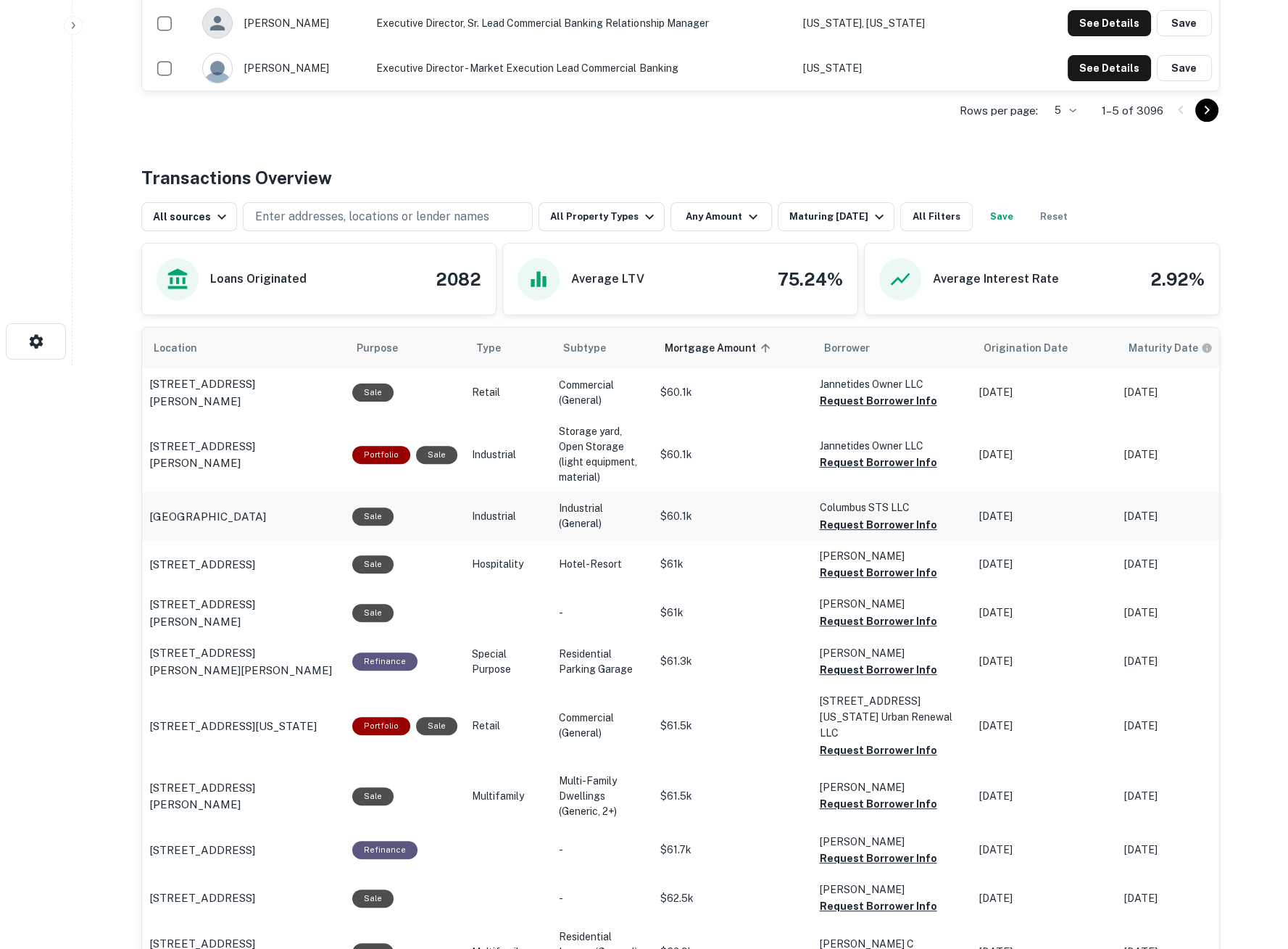
scroll to position [21, 0]
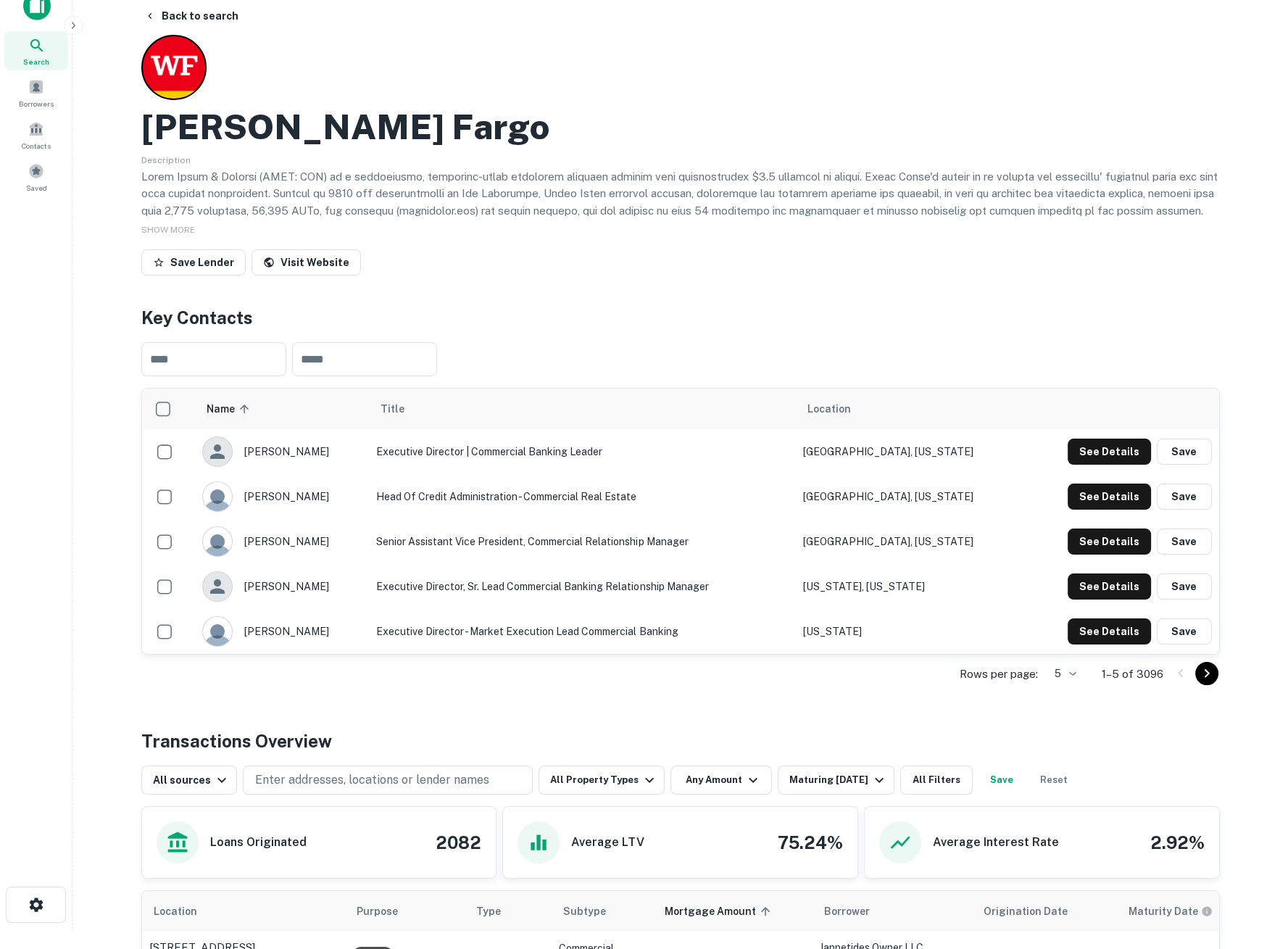
click at [42, 56] on span "Search" at bounding box center [36, 61] width 26 height 12
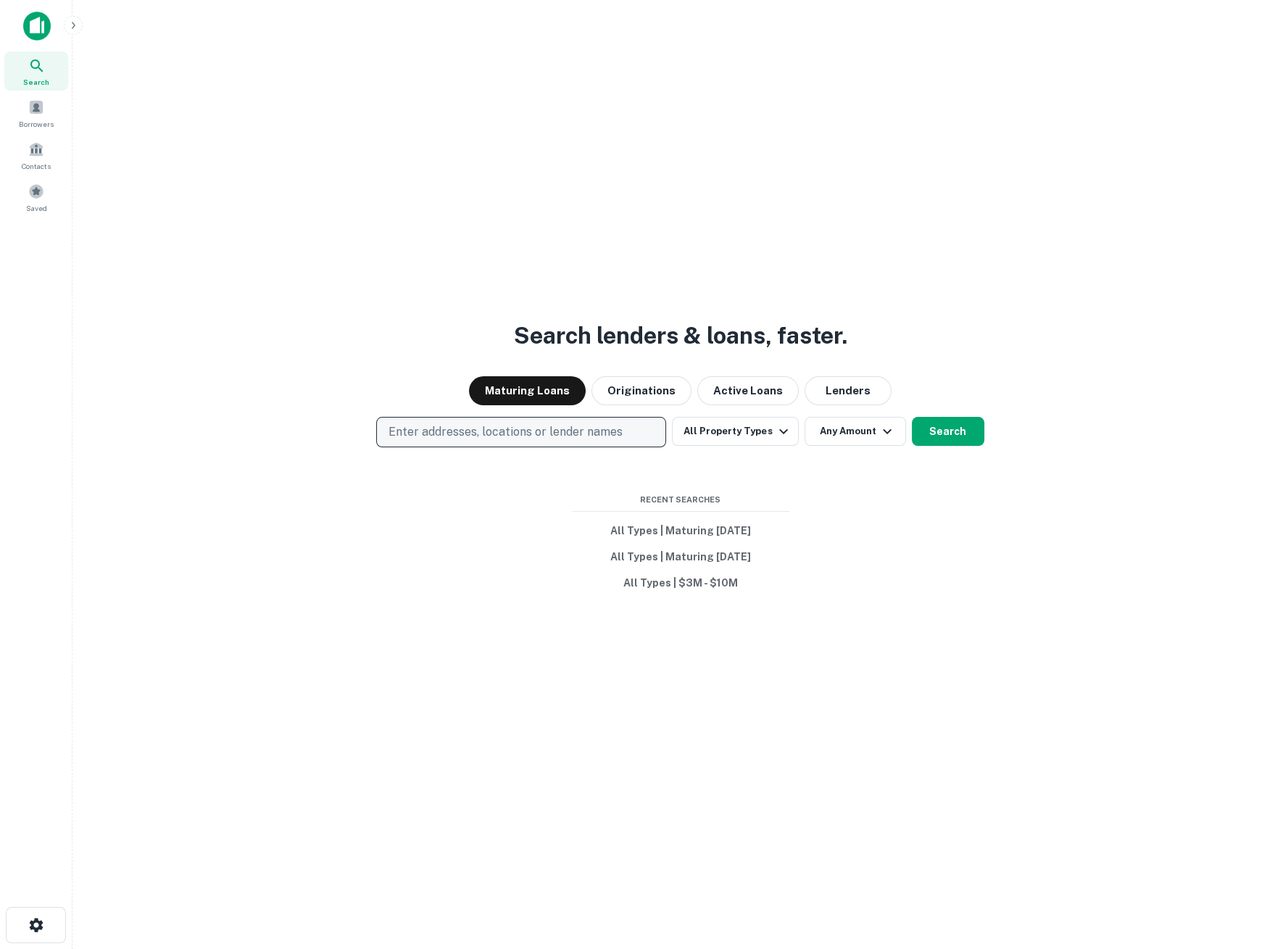
click at [557, 435] on p "Enter addresses, locations or lender names" at bounding box center [506, 432] width 235 height 17
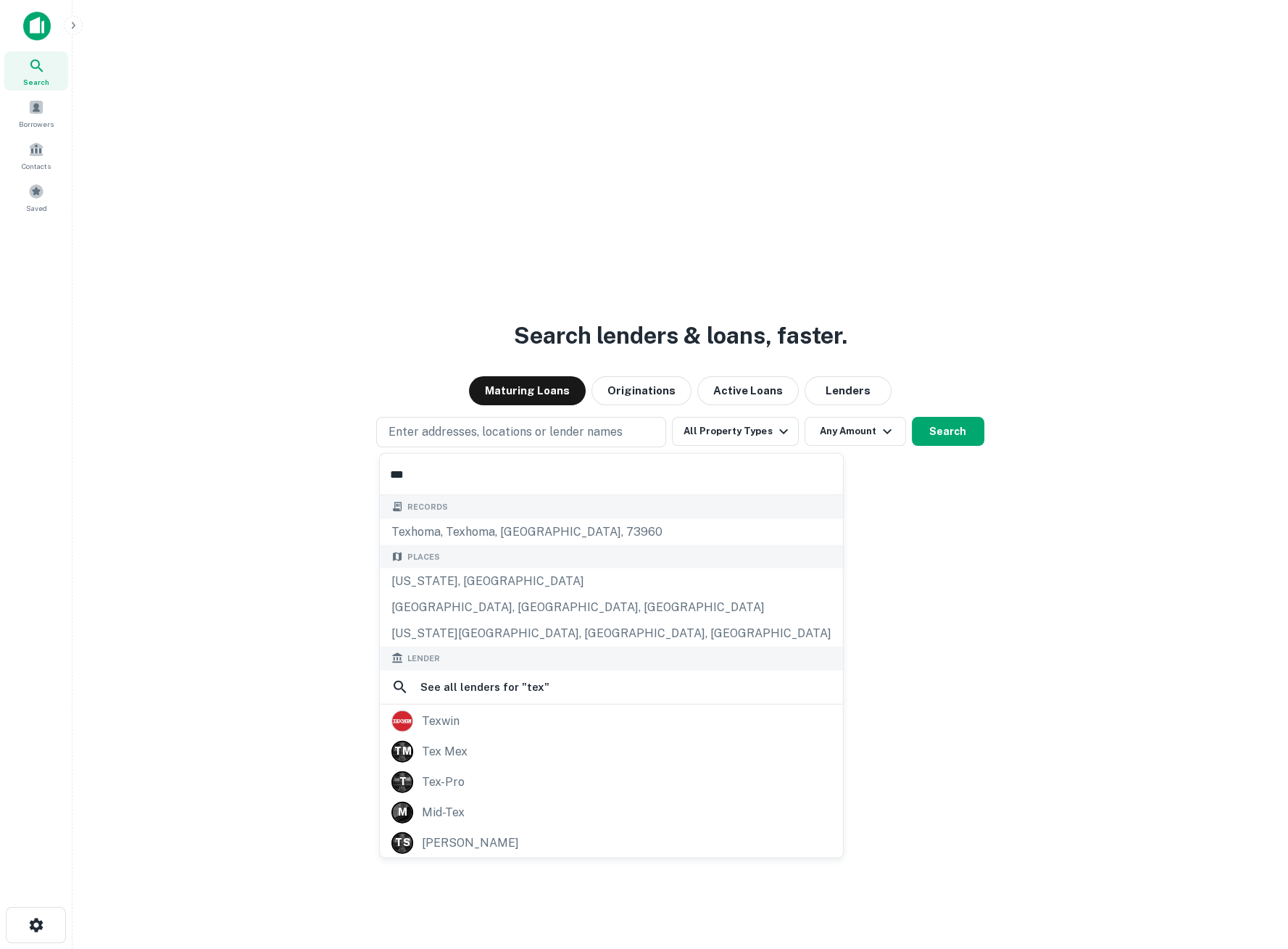
type input "*****"
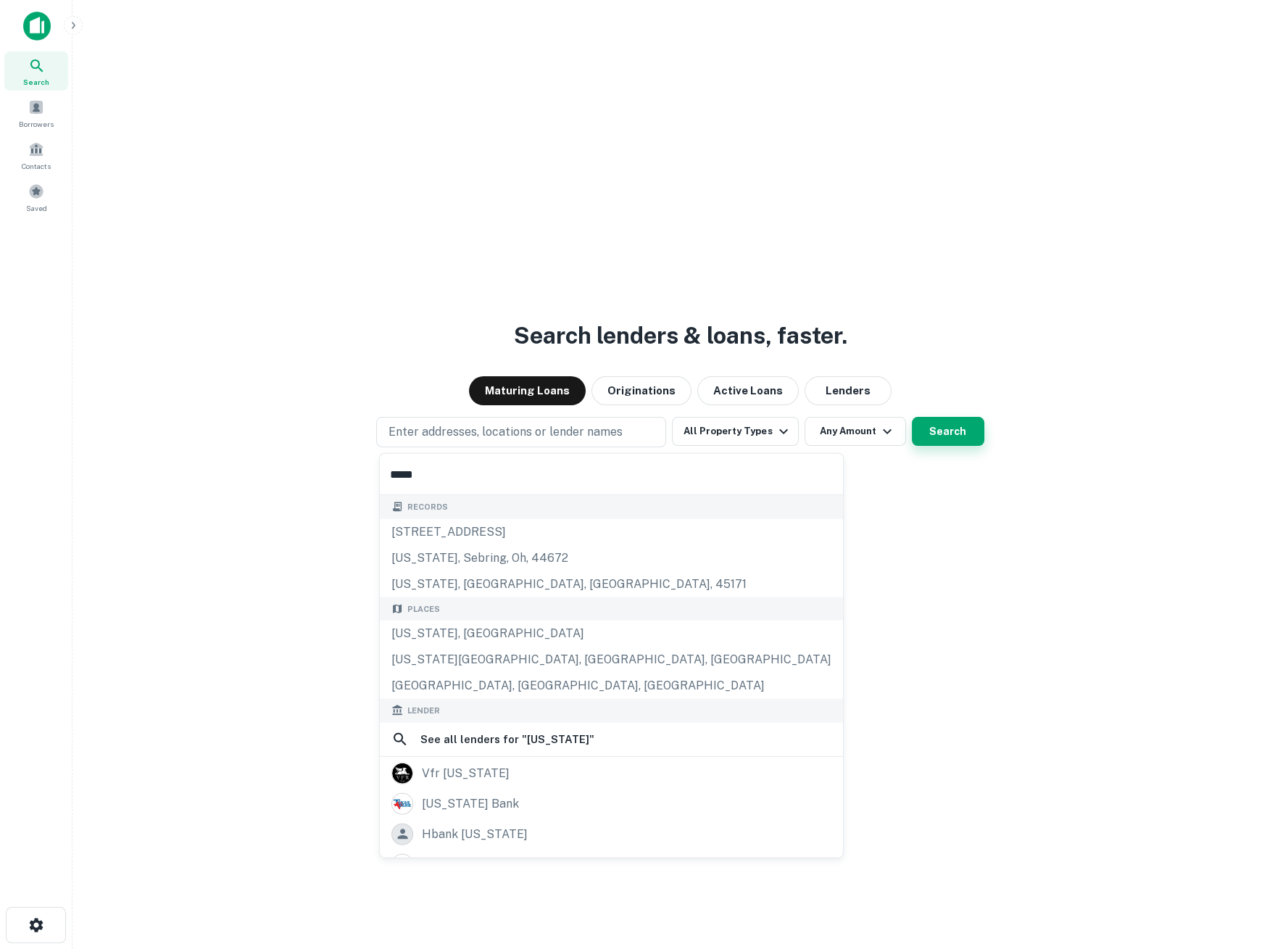
click at [960, 440] on button "Search" at bounding box center [948, 432] width 73 height 29
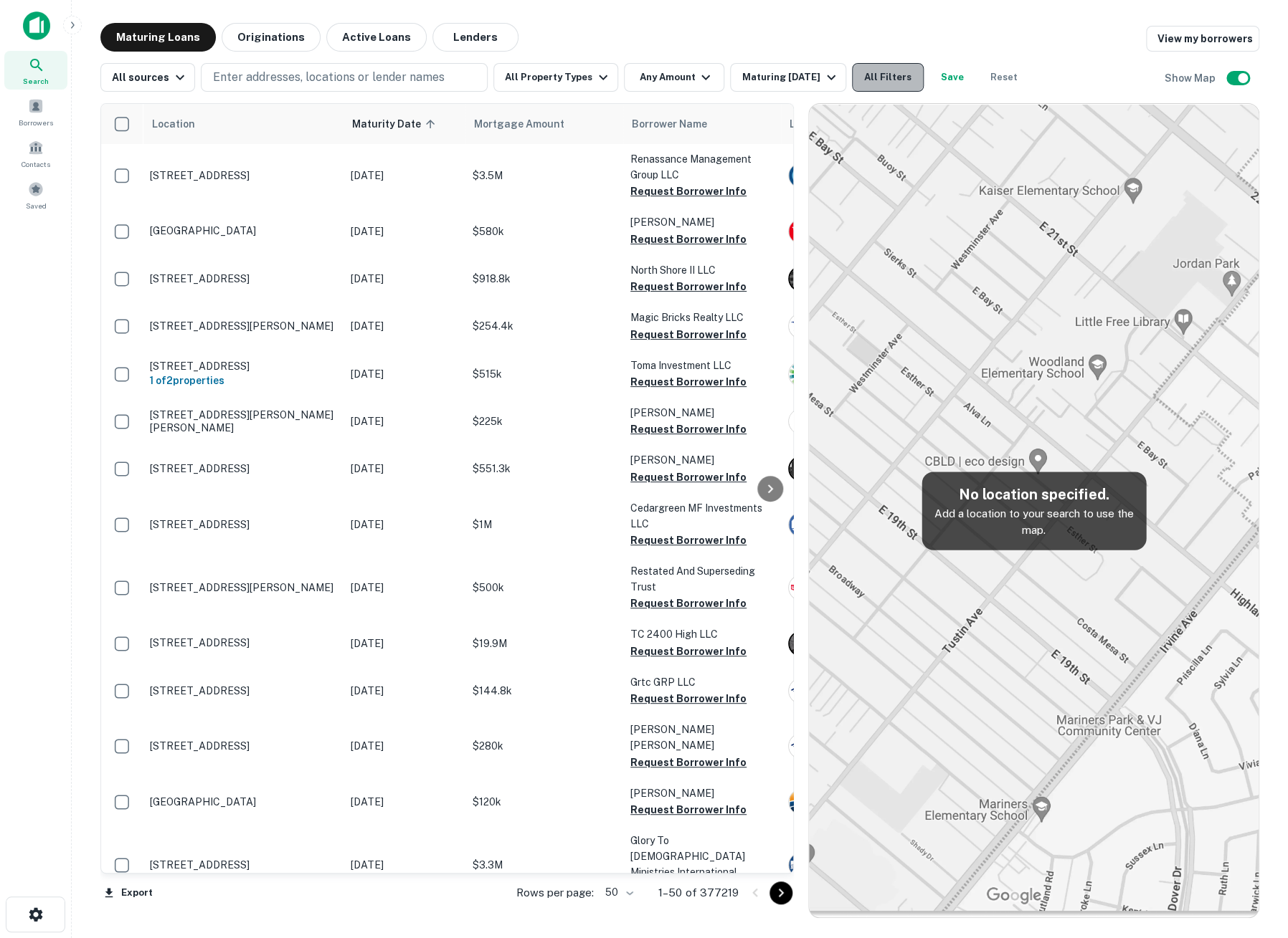
click at [884, 76] on button "All Filters" at bounding box center [887, 77] width 72 height 28
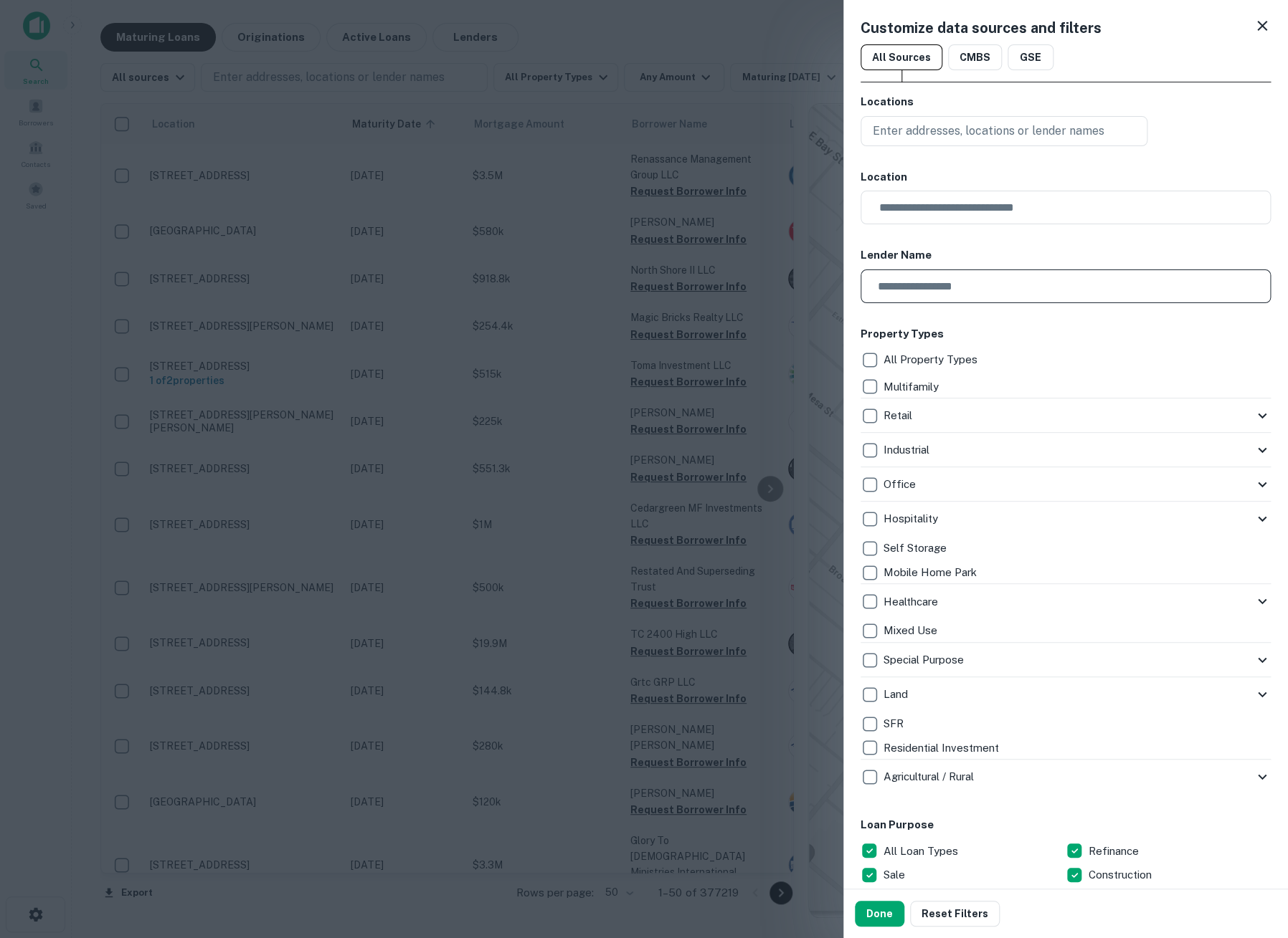
click at [937, 285] on input "text" at bounding box center [1060, 287] width 400 height 34
type input "**********"
click at [868, 909] on button "Done" at bounding box center [880, 913] width 50 height 26
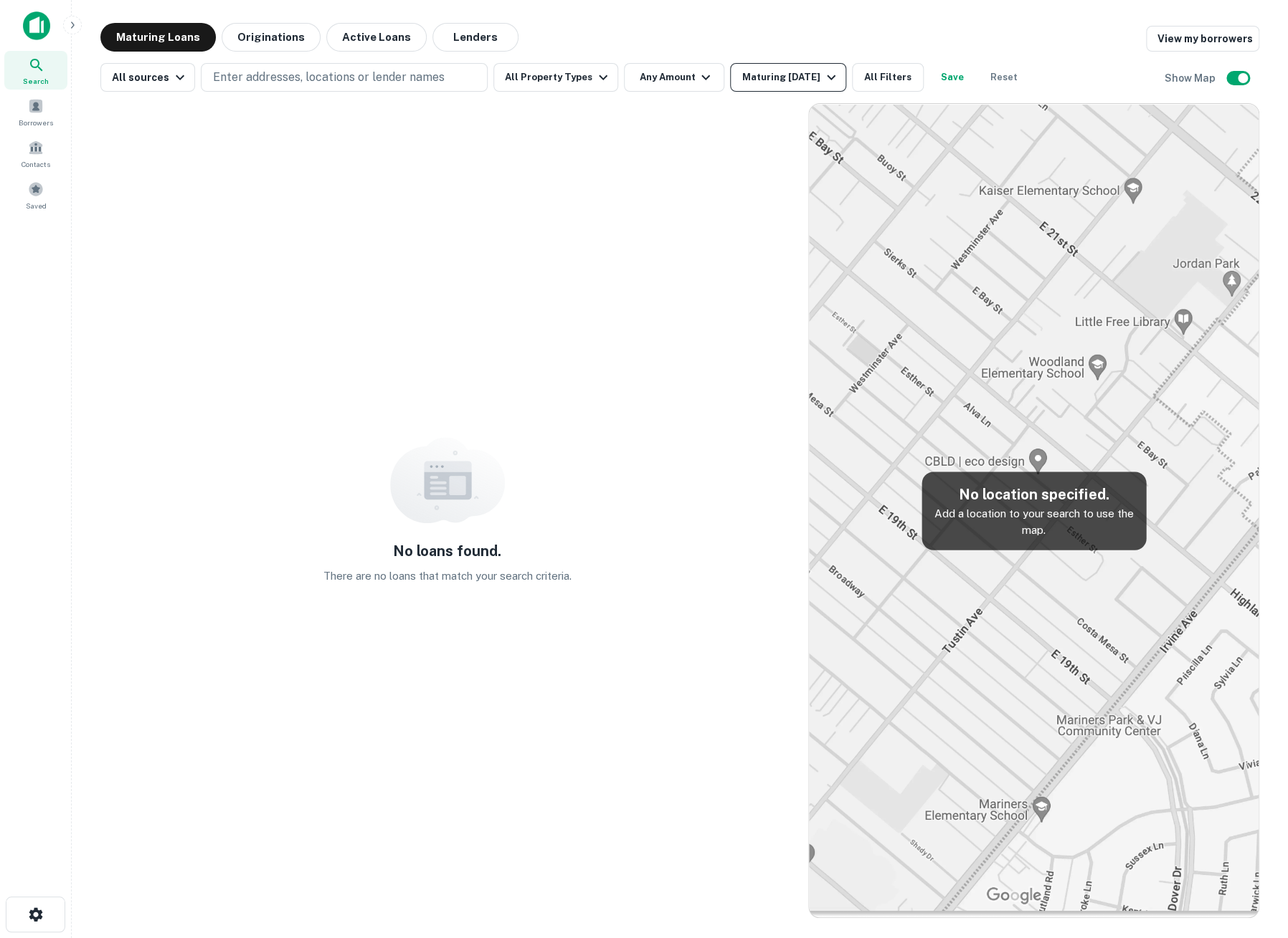
click at [806, 83] on div "Maturing [DATE]" at bounding box center [791, 77] width 97 height 17
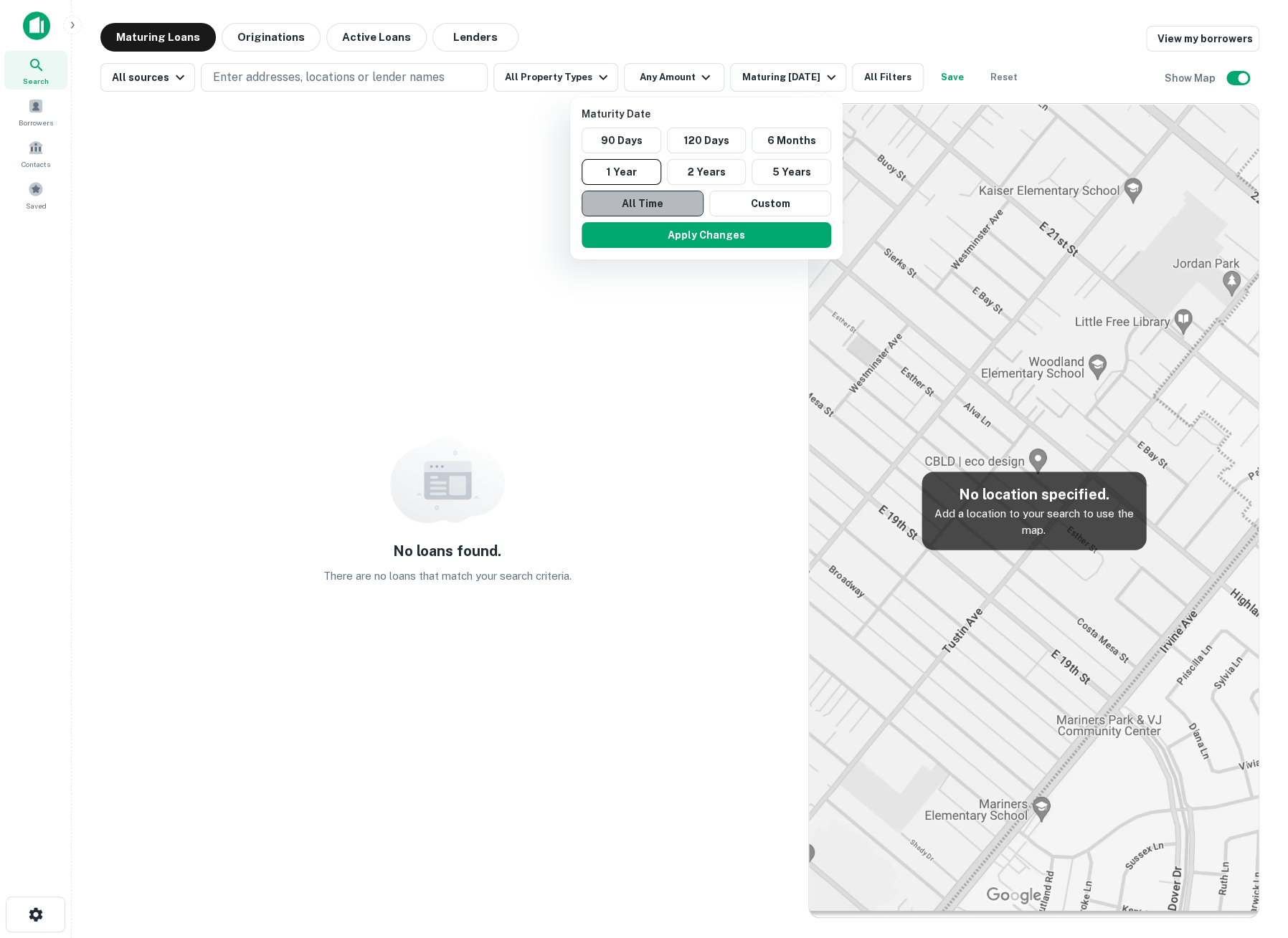
click at [633, 196] on button "All Time" at bounding box center [643, 203] width 122 height 26
click at [713, 235] on button "Apply Changes" at bounding box center [706, 234] width 250 height 26
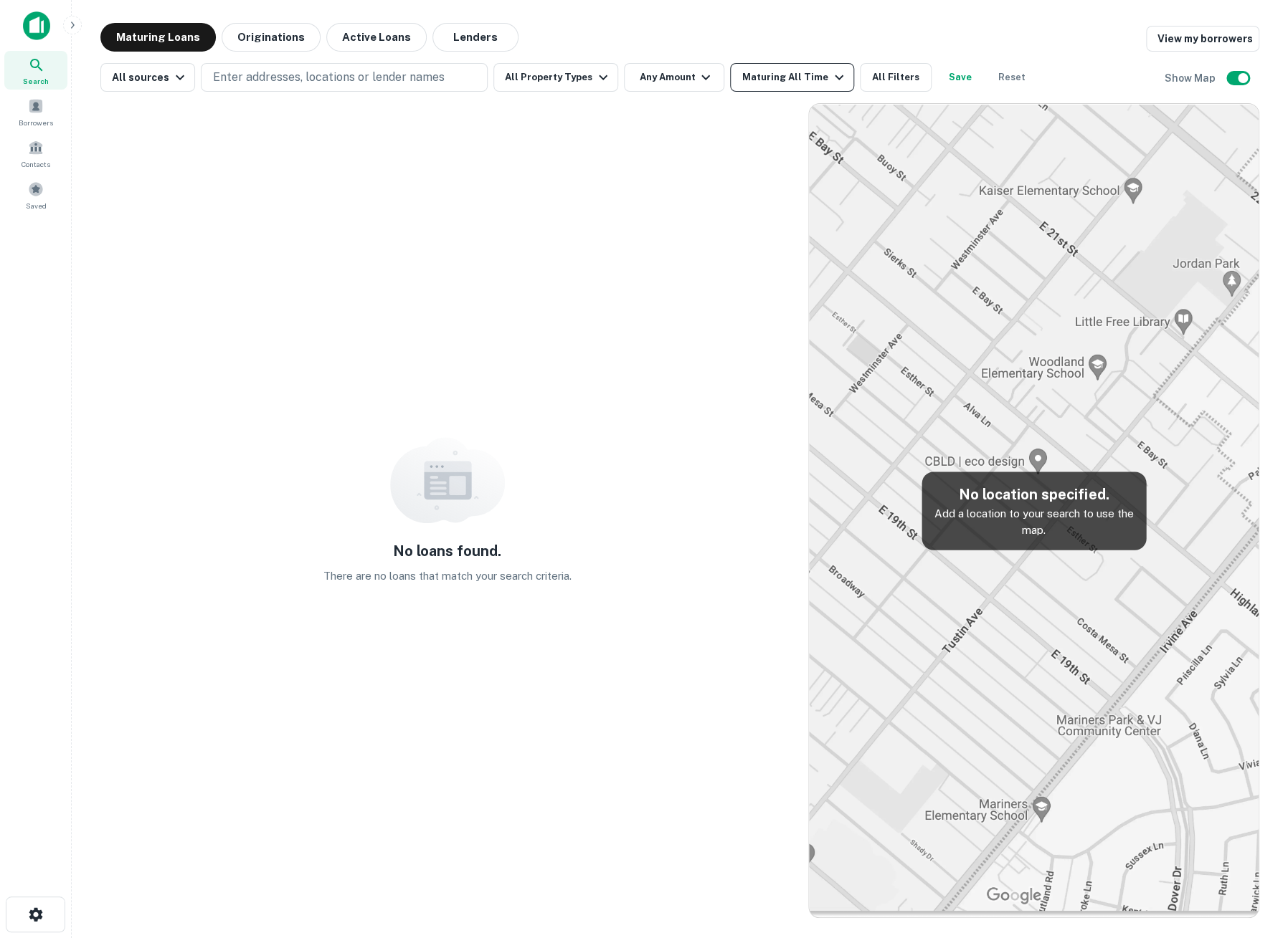
click at [830, 71] on icon "button" at bounding box center [838, 77] width 17 height 17
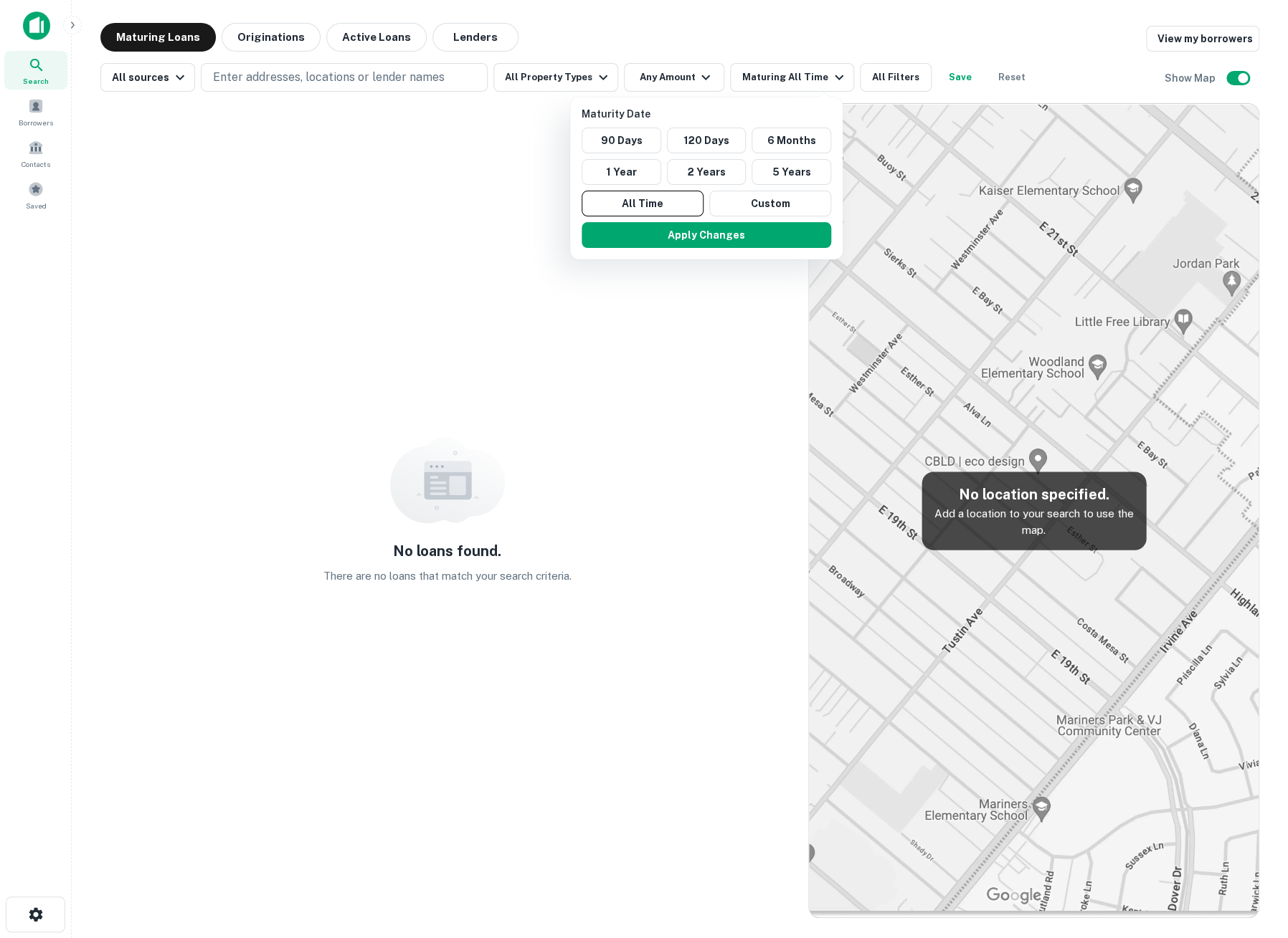
click at [899, 15] on div at bounding box center [644, 469] width 1288 height 938
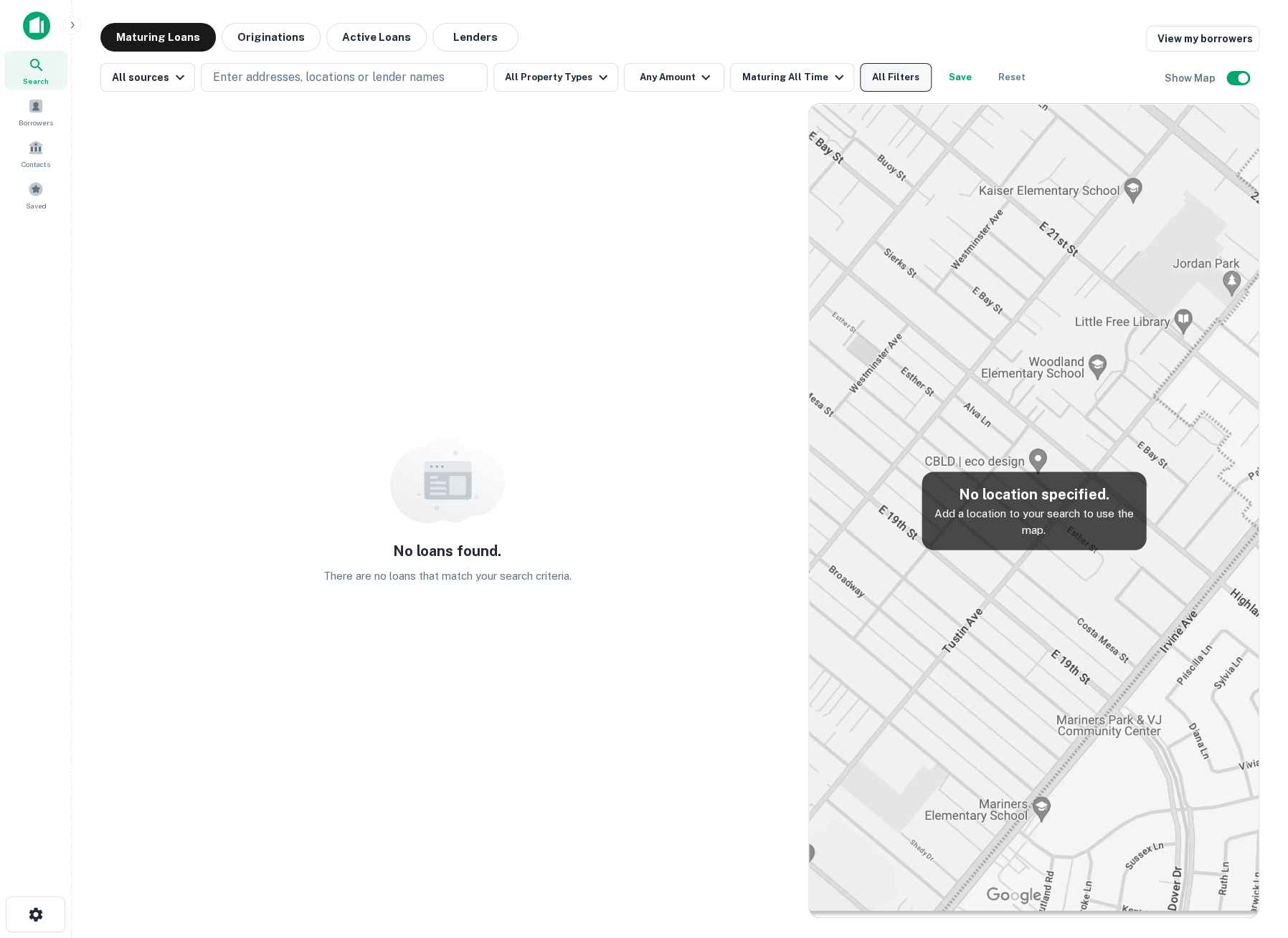
click at [892, 80] on button "All Filters" at bounding box center [895, 77] width 72 height 28
